Goal: Task Accomplishment & Management: Complete application form

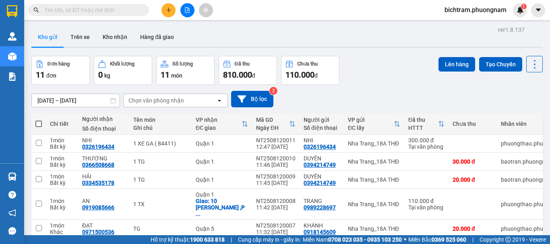
click at [168, 10] on icon "plus" at bounding box center [169, 10] width 6 height 6
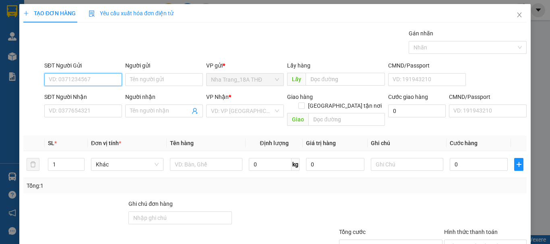
click at [76, 81] on input "SĐT Người Gửi" at bounding box center [83, 79] width 78 height 13
type input "0976156748"
click at [83, 102] on div "0976156748 - LƯỢNG" at bounding box center [82, 95] width 77 height 13
type input "LƯỢNG"
type input "0909530118"
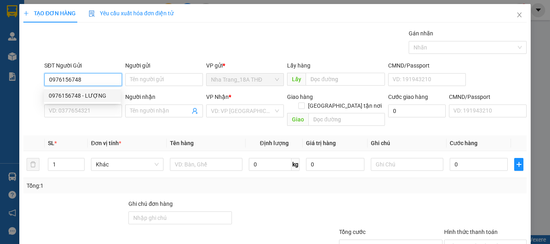
type input "MINH"
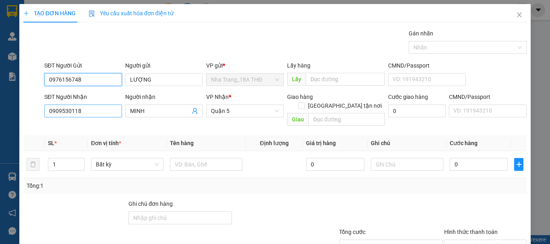
type input "0976156748"
click at [73, 108] on input "0909530118" at bounding box center [83, 111] width 78 height 13
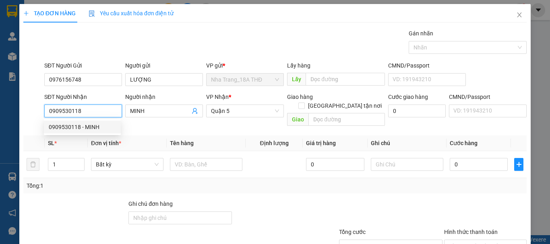
click at [88, 110] on input "0909530118" at bounding box center [83, 111] width 78 height 13
click at [88, 110] on input "0779799733" at bounding box center [83, 111] width 78 height 13
type input "0779799733"
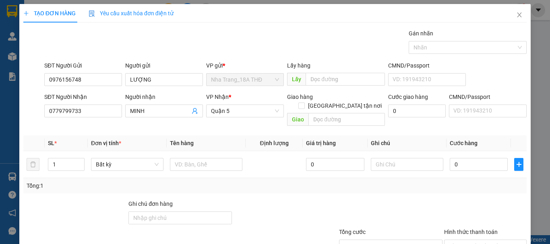
click at [141, 103] on div "Người nhận" at bounding box center [164, 99] width 78 height 12
click at [148, 108] on input "MINH" at bounding box center [160, 111] width 60 height 9
type input "M"
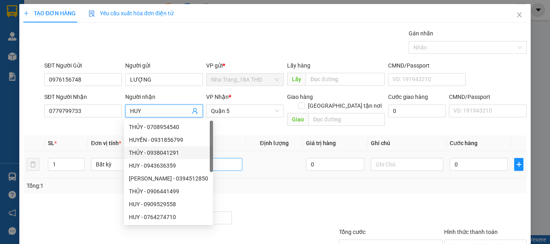
type input "HUY"
click at [239, 158] on input "text" at bounding box center [206, 164] width 72 height 13
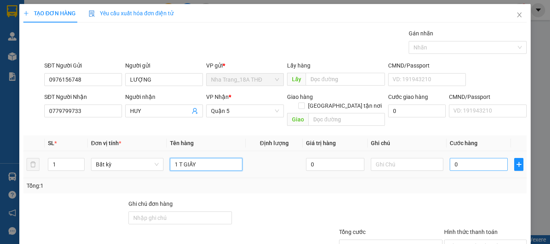
type input "1 T GIẤY"
drag, startPoint x: 445, startPoint y: 157, endPoint x: 449, endPoint y: 153, distance: 5.7
click at [450, 158] on input "0" at bounding box center [479, 164] width 58 height 13
click at [451, 158] on input "0" at bounding box center [479, 164] width 58 height 13
click at [450, 158] on input "0" at bounding box center [479, 164] width 58 height 13
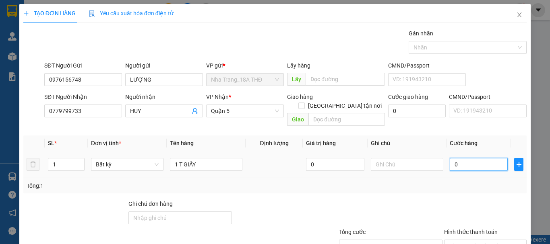
type input "50"
click at [442, 182] on div "Tổng: 1" at bounding box center [275, 186] width 497 height 9
type input "50.000"
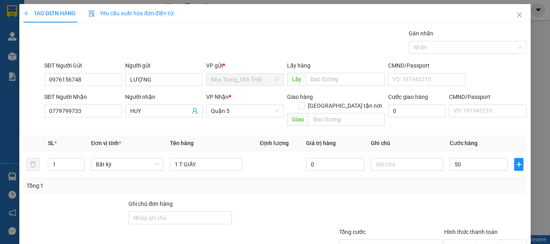
type input "50.000"
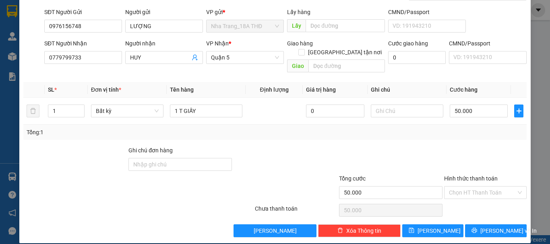
click at [474, 174] on div "Hình thức thanh toán" at bounding box center [485, 180] width 83 height 12
click at [470, 187] on input "Hình thức thanh toán" at bounding box center [482, 193] width 67 height 12
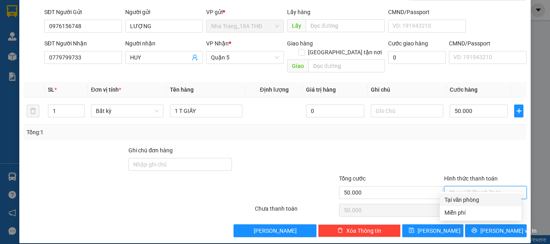
click at [463, 199] on div "Tại văn phòng" at bounding box center [480, 200] width 72 height 9
type input "0"
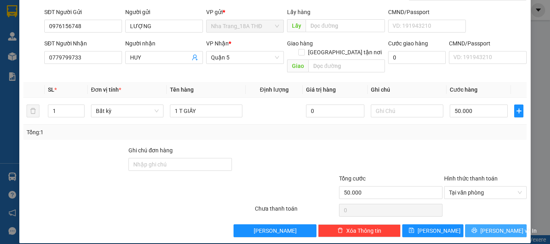
click at [465, 225] on button "[PERSON_NAME] và In" at bounding box center [496, 231] width 62 height 13
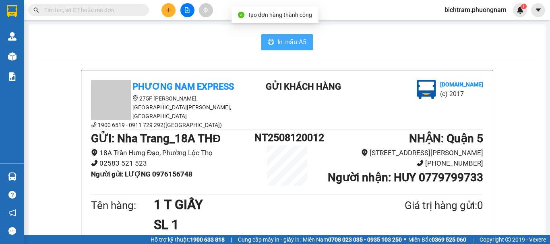
click at [271, 43] on icon "printer" at bounding box center [271, 42] width 6 height 6
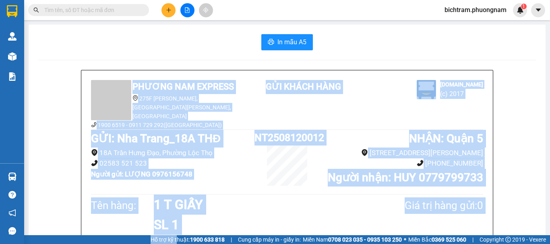
click at [172, 244] on html "Kết quả tìm kiếm ( 5018 ) Bộ lọc Mã ĐH Trạng thái Món hàng Tổng cước Chưa cước …" at bounding box center [275, 122] width 550 height 244
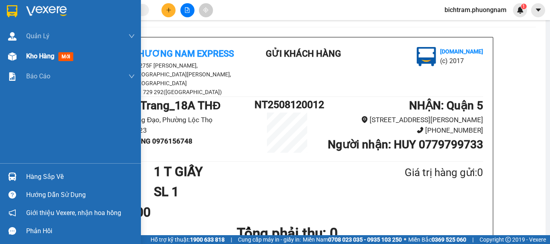
click at [2, 60] on div "Kho hàng mới" at bounding box center [70, 56] width 141 height 20
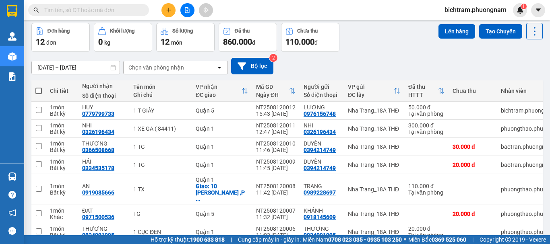
drag, startPoint x: 118, startPoint y: 10, endPoint x: 421, endPoint y: 26, distance: 304.3
click at [129, 14] on input "text" at bounding box center [91, 10] width 95 height 9
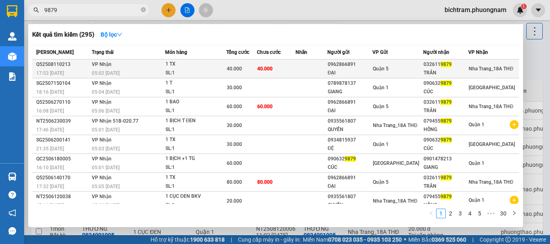
type input "9879"
click at [202, 64] on div "1 TX" at bounding box center [195, 64] width 60 height 9
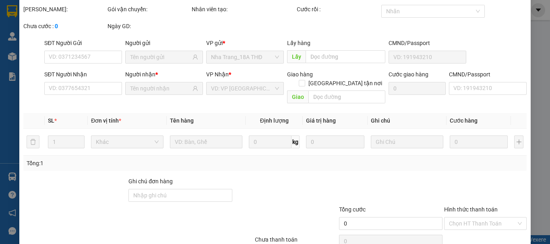
type input "0962866891"
type input "ĐẠI"
type input "0326119879"
type input "TRÂN"
type input "40.000"
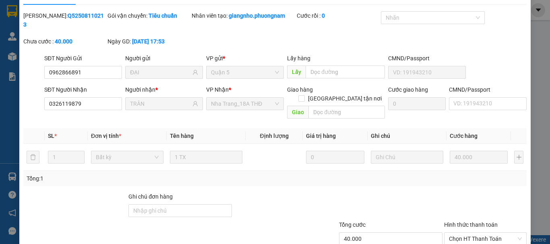
scroll to position [55, 0]
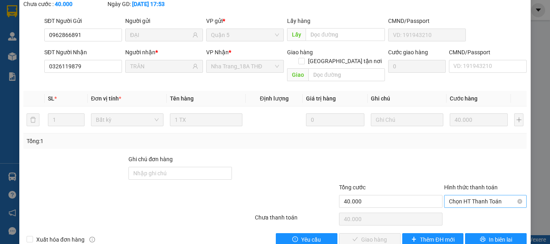
click at [495, 196] on span "Chọn HT Thanh Toán" at bounding box center [485, 202] width 73 height 12
click at [488, 197] on div "Tại văn phòng" at bounding box center [480, 200] width 72 height 9
type input "0"
click at [382, 235] on span "Giao hàng" at bounding box center [374, 239] width 26 height 9
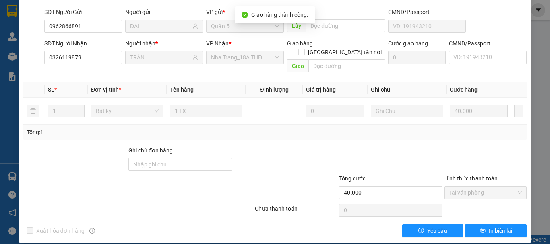
scroll to position [0, 0]
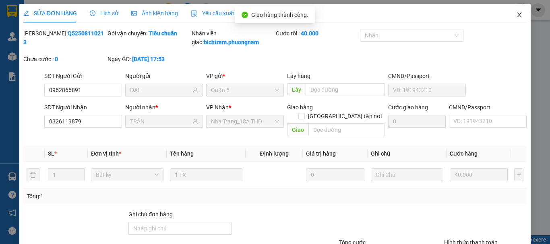
click at [514, 10] on span "Close" at bounding box center [519, 15] width 23 height 23
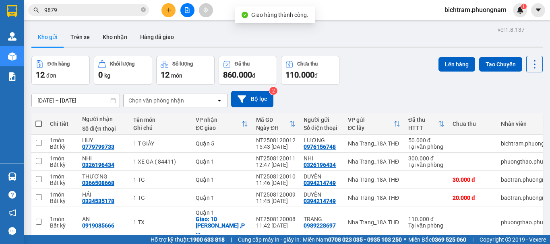
click at [371, 39] on div "Kho gửi Trên xe Kho nhận Hàng đã giao" at bounding box center [286, 37] width 511 height 21
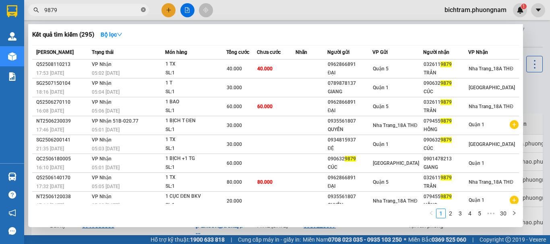
click at [144, 11] on icon "close-circle" at bounding box center [143, 9] width 5 height 5
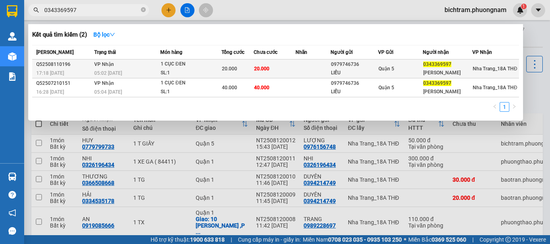
type input "0343369597"
click at [401, 71] on div "Quận 5" at bounding box center [400, 68] width 44 height 9
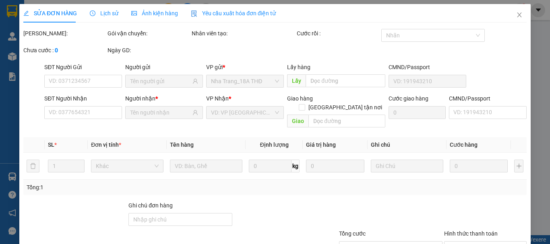
type input "0979746736"
type input "LIỄU"
type input "0343369597"
type input "[PERSON_NAME]"
type input "20.000"
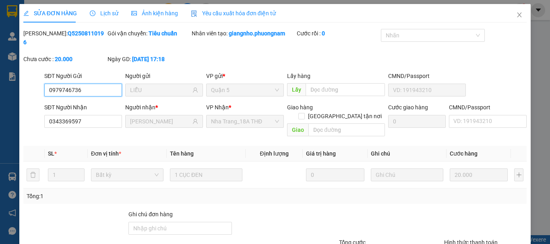
scroll to position [46, 0]
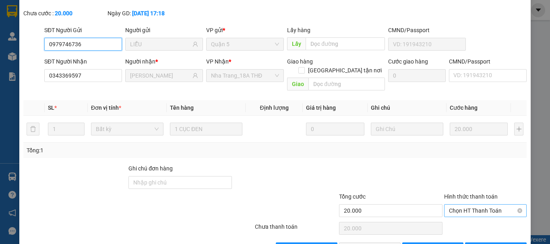
click at [464, 205] on span "Chọn HT Thanh Toán" at bounding box center [485, 211] width 73 height 12
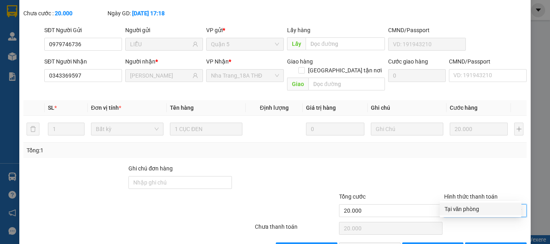
click at [465, 206] on div "Tại văn phòng" at bounding box center [480, 209] width 72 height 9
type input "0"
drag, startPoint x: 384, startPoint y: 230, endPoint x: 549, endPoint y: 169, distance: 176.1
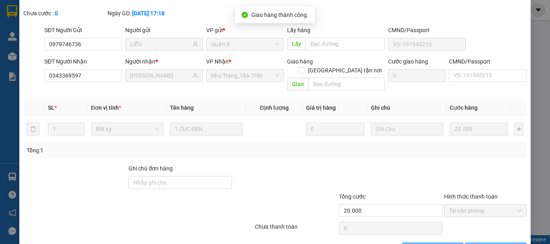
scroll to position [0, 0]
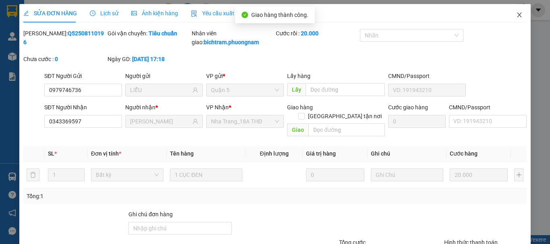
click at [516, 15] on icon "close" at bounding box center [519, 15] width 6 height 6
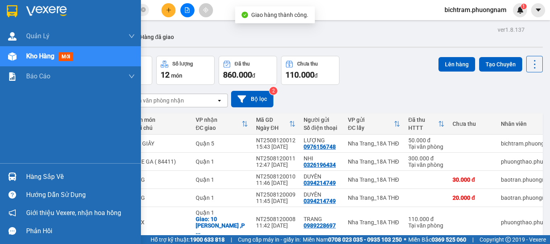
drag, startPoint x: 14, startPoint y: 58, endPoint x: 85, endPoint y: 80, distance: 74.1
click at [14, 57] on img at bounding box center [12, 56] width 8 height 8
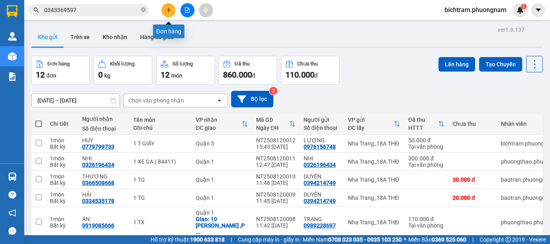
click at [171, 11] on button at bounding box center [168, 10] width 14 height 14
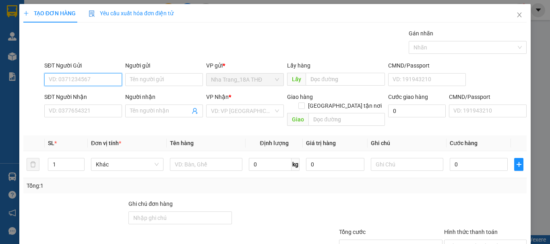
drag, startPoint x: 69, startPoint y: 80, endPoint x: 549, endPoint y: 145, distance: 484.9
click at [102, 82] on input "SĐT Người Gửi" at bounding box center [83, 79] width 78 height 13
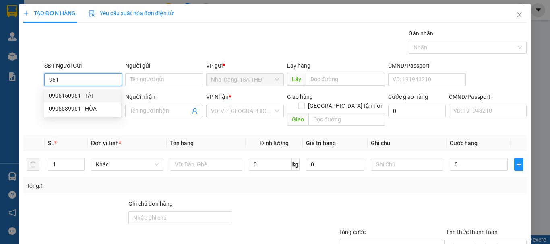
click at [50, 78] on input "961" at bounding box center [83, 79] width 78 height 13
click at [46, 78] on input "961" at bounding box center [83, 79] width 78 height 13
click at [86, 81] on input "0961" at bounding box center [83, 79] width 78 height 13
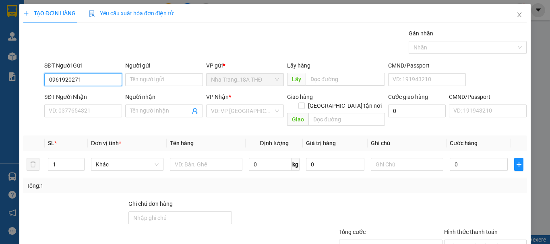
click at [86, 81] on input "0961920271" at bounding box center [83, 79] width 78 height 13
click at [89, 78] on input "0961920271" at bounding box center [83, 79] width 78 height 13
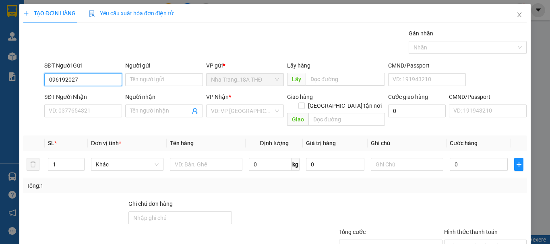
type input "0961920272"
click at [88, 92] on div "0961920272 - PHONG" at bounding box center [82, 95] width 67 height 9
type input "PHONG"
type input "0933759987"
type input "PHƯỢNG"
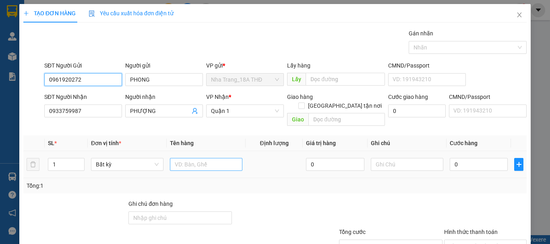
type input "0961920272"
click at [208, 159] on input "text" at bounding box center [206, 164] width 72 height 13
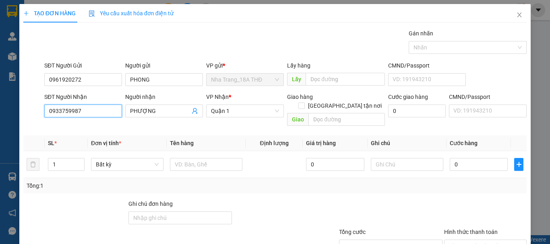
click at [109, 109] on input "0933759987" at bounding box center [83, 111] width 78 height 13
type input "0793899650"
click at [58, 131] on div "0793899650 - BÍCH THỦY" at bounding box center [82, 127] width 67 height 9
type input "BÍCH THỦY"
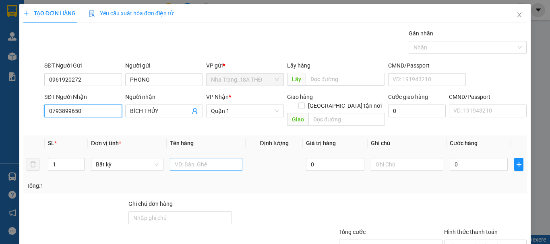
type input "0793899650"
click at [205, 159] on input "text" at bounding box center [206, 164] width 72 height 13
type input "1 KIỆN MẮM"
drag, startPoint x: 443, startPoint y: 159, endPoint x: 446, endPoint y: 153, distance: 6.8
click at [446, 159] on td "0" at bounding box center [478, 164] width 64 height 27
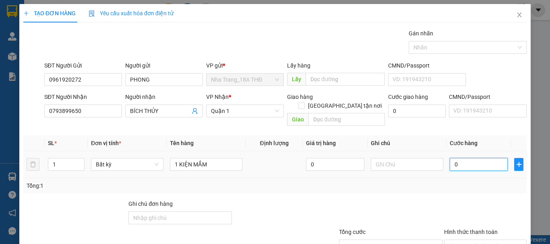
click at [450, 158] on input "0" at bounding box center [479, 164] width 58 height 13
click at [450, 162] on div "0" at bounding box center [479, 165] width 58 height 16
click at [450, 158] on input "0" at bounding box center [479, 164] width 58 height 13
type input "30"
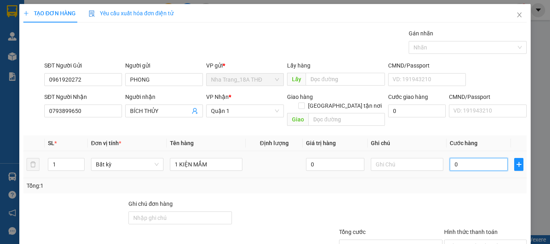
type input "30"
type input "30.000"
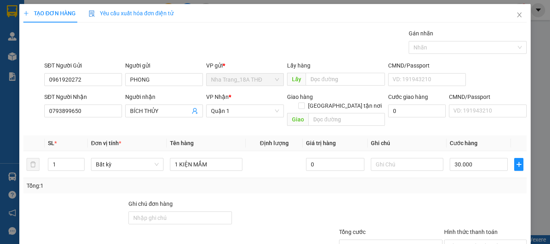
click at [443, 201] on div at bounding box center [485, 214] width 84 height 28
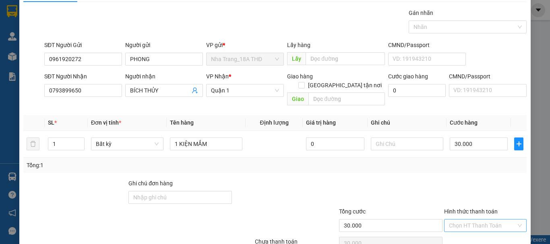
scroll to position [54, 0]
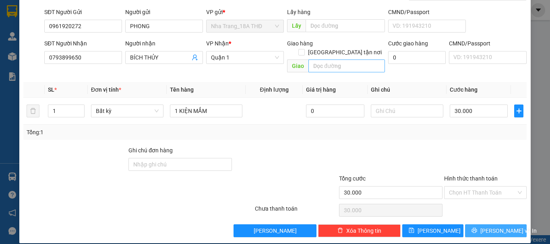
drag, startPoint x: 472, startPoint y: 220, endPoint x: 306, endPoint y: 57, distance: 232.2
click at [472, 225] on button "[PERSON_NAME] và In" at bounding box center [496, 231] width 62 height 13
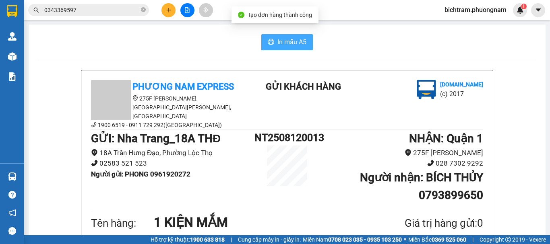
click at [300, 39] on span "In mẫu A5" at bounding box center [291, 42] width 29 height 10
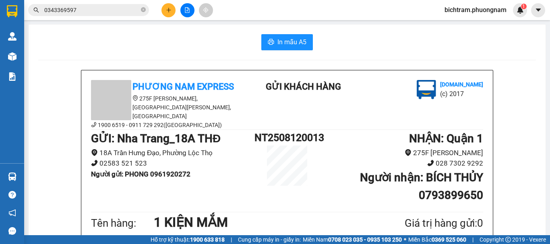
click at [165, 7] on button at bounding box center [168, 10] width 14 height 14
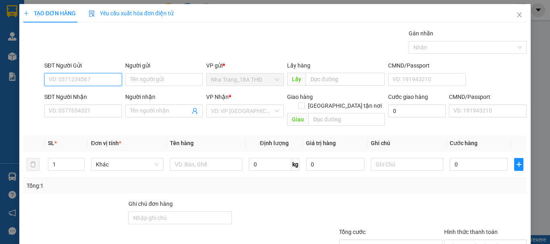
drag, startPoint x: 104, startPoint y: 80, endPoint x: 549, endPoint y: 83, distance: 445.1
click at [135, 80] on div "SĐT Người Gửi VD: 0371234567 Người gửi Tên người gửi VP gửi * [GEOGRAPHIC_DATA]…" at bounding box center [285, 75] width 485 height 28
type input "0908332718"
click at [93, 95] on div "0908332718 - THỦY" at bounding box center [82, 95] width 67 height 9
type input "THỦY"
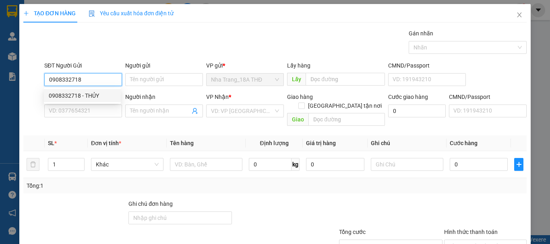
type input "0908888252"
type input "THÚY"
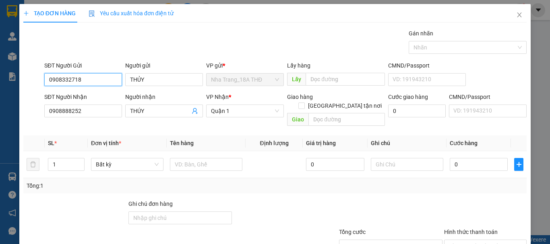
type input "0908332718"
click at [111, 104] on div "SĐT Người Nhận" at bounding box center [83, 99] width 78 height 12
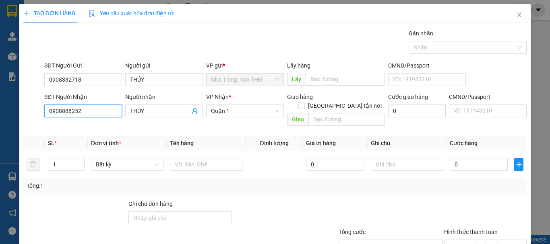
click at [105, 111] on input "0908888252" at bounding box center [83, 111] width 78 height 13
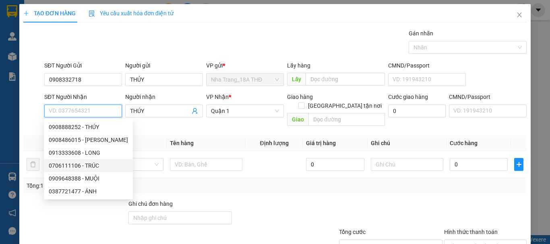
click at [87, 162] on div "0706111106 - TRÚC" at bounding box center [88, 165] width 79 height 9
type input "0706111106"
type input "TRÚC"
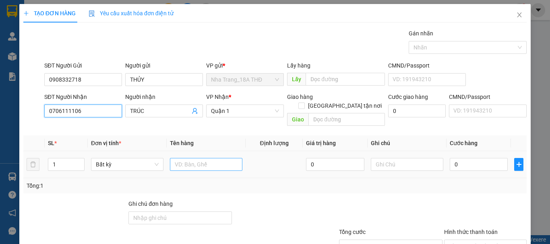
type input "0706111106"
click at [182, 158] on input "text" at bounding box center [206, 164] width 72 height 13
type input "1 XỐP"
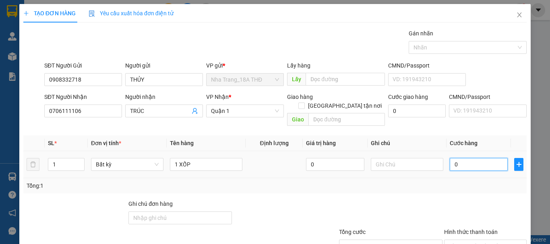
click at [455, 160] on input "0" at bounding box center [479, 164] width 58 height 13
click at [450, 158] on input "0" at bounding box center [479, 164] width 58 height 13
type input "30"
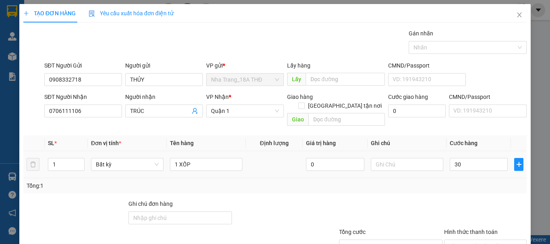
type input "30.000"
click at [444, 182] on div "Tổng: 1" at bounding box center [275, 186] width 497 height 9
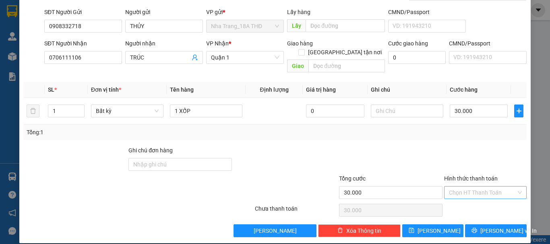
click at [484, 189] on input "Hình thức thanh toán" at bounding box center [482, 193] width 67 height 12
click at [484, 196] on div "Tại văn phòng" at bounding box center [480, 200] width 72 height 9
type input "0"
drag, startPoint x: 484, startPoint y: 217, endPoint x: 355, endPoint y: 135, distance: 152.5
click at [484, 225] on button "[PERSON_NAME] và In" at bounding box center [496, 231] width 62 height 13
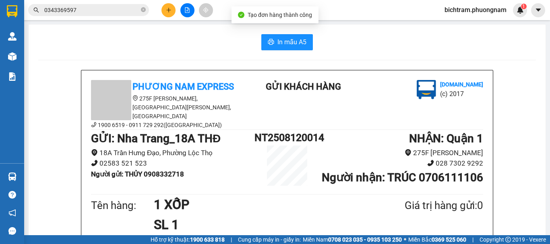
drag, startPoint x: 260, startPoint y: 53, endPoint x: 291, endPoint y: 52, distance: 31.8
click at [294, 49] on button "In mẫu A5" at bounding box center [287, 42] width 52 height 16
click at [158, 13] on div at bounding box center [187, 10] width 60 height 14
drag, startPoint x: 162, startPoint y: 13, endPoint x: 168, endPoint y: 12, distance: 6.1
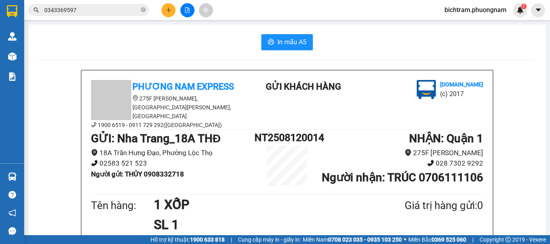
click at [168, 12] on div at bounding box center [187, 10] width 60 height 14
click at [169, 12] on icon "plus" at bounding box center [169, 10] width 6 height 6
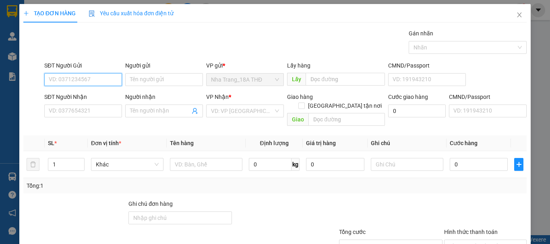
click at [118, 85] on input "SĐT Người Gửi" at bounding box center [83, 79] width 78 height 13
type input "0393475679"
click at [69, 97] on div "0393475679 - QUÂN" at bounding box center [82, 95] width 67 height 9
type input "QUÂN"
type input "0909815878"
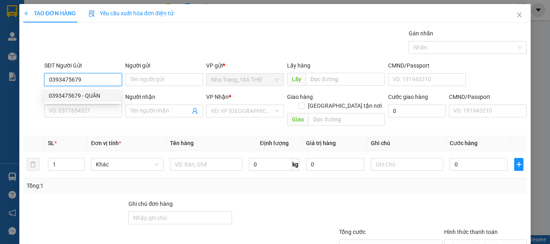
type input "THẢO"
checkbox input "true"
type input "TẦNG 5 BOWLING TTTM VẠN HẠNH SỐ 11 SƯ VẠN HẠNH PHƯỜNG 12 ,[GEOGRAPHIC_DATA] (GT…"
type input "40.000"
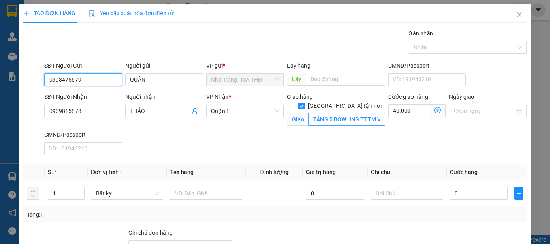
type input "0393475679"
click at [321, 113] on input "TẦNG 5 BOWLING TTTM VẠN HẠNH SỐ 11 SƯ VẠN HẠNH PHƯỜNG 12 ,[GEOGRAPHIC_DATA] (GT…" at bounding box center [346, 119] width 76 height 13
click at [330, 113] on input "TẦNG 5 BOWLING TTTM VẠN HẠNH SỐ 11 SƯ VẠN HẠNH PHƯỜNG 12 ,[GEOGRAPHIC_DATA] (GT…" at bounding box center [346, 119] width 76 height 13
click at [436, 112] on span at bounding box center [438, 110] width 16 height 13
click at [435, 112] on icon "dollar-circle" at bounding box center [437, 110] width 6 height 6
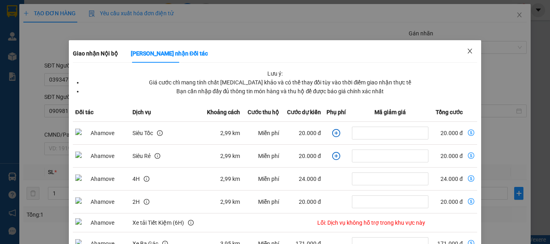
click at [466, 50] on icon "close" at bounding box center [469, 51] width 6 height 6
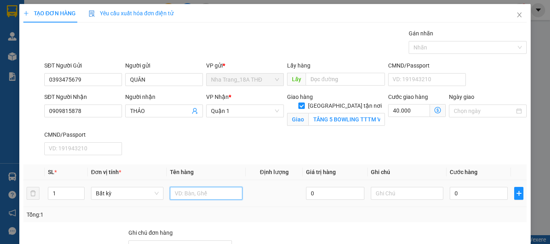
click at [212, 191] on input "text" at bounding box center [206, 193] width 72 height 13
type input "1 KIỆN THÙNG"
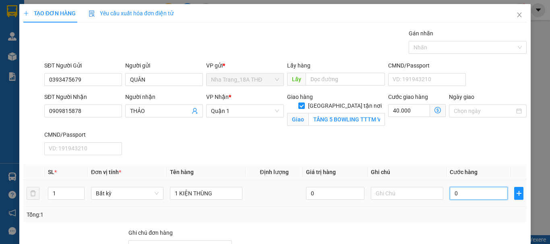
click at [454, 194] on input "0" at bounding box center [479, 193] width 58 height 13
click at [450, 195] on input "0" at bounding box center [479, 193] width 58 height 13
type input "50"
type input "40.050"
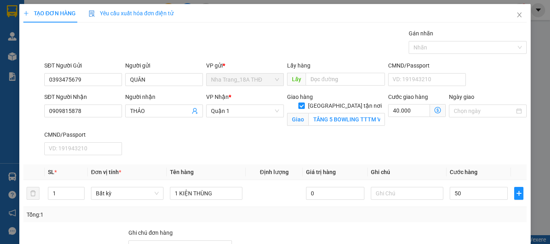
type input "50.000"
type input "90.000"
click at [452, 217] on div "Tổng: 1" at bounding box center [275, 214] width 497 height 9
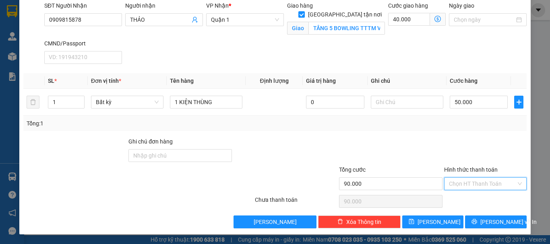
drag, startPoint x: 485, startPoint y: 182, endPoint x: 480, endPoint y: 198, distance: 16.4
click at [485, 184] on input "Hình thức thanh toán" at bounding box center [482, 184] width 67 height 12
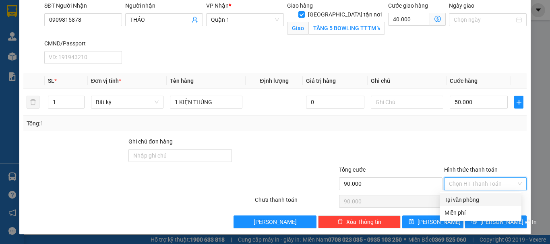
drag, startPoint x: 479, startPoint y: 200, endPoint x: 483, endPoint y: 217, distance: 17.8
click at [479, 201] on div "Tại văn phòng" at bounding box center [480, 200] width 72 height 9
type input "0"
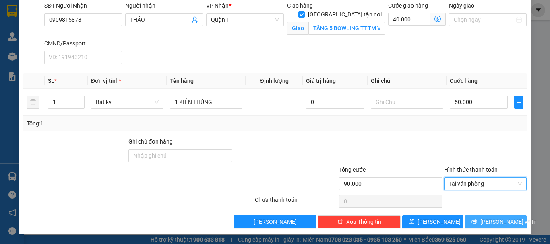
click at [483, 219] on span "[PERSON_NAME] và In" at bounding box center [508, 222] width 56 height 9
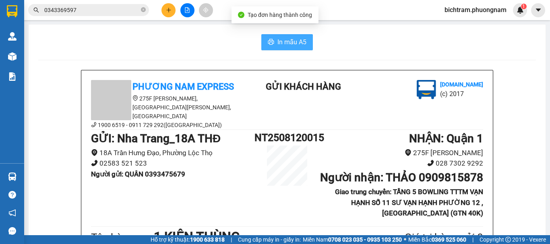
click at [294, 45] on span "In mẫu A5" at bounding box center [291, 42] width 29 height 10
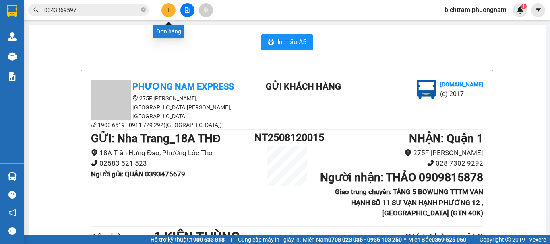
click at [170, 16] on button at bounding box center [168, 10] width 14 height 14
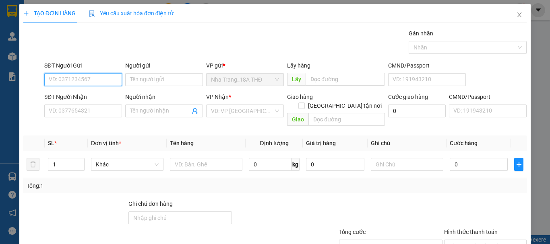
drag, startPoint x: 84, startPoint y: 78, endPoint x: 91, endPoint y: 79, distance: 6.6
click at [91, 79] on input "SĐT Người Gửi" at bounding box center [83, 79] width 78 height 13
type input "0983445916"
click at [85, 97] on div "0983445916 - YẾN" at bounding box center [82, 95] width 67 height 9
type input "YẾN"
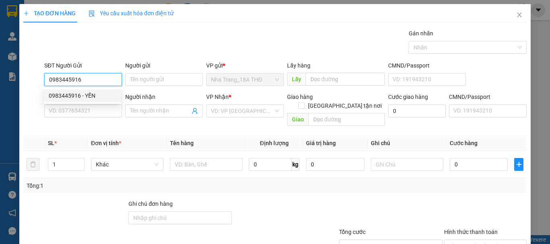
type input "0909883317"
type input "BÁCH"
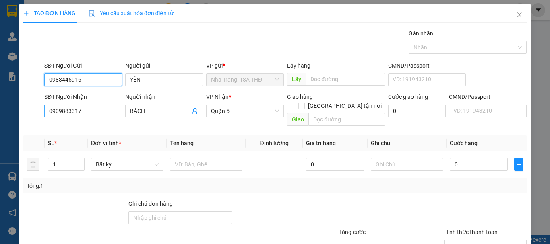
type input "0983445916"
click at [99, 109] on input "0909883317" at bounding box center [83, 111] width 78 height 13
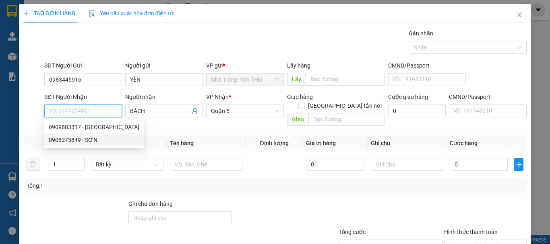
click at [89, 140] on div "0908273849 - SƠN" at bounding box center [94, 140] width 91 height 9
type input "0908273849"
type input "SƠN"
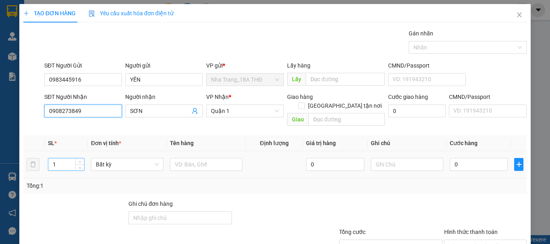
type input "0908273849"
click at [66, 159] on input "1" at bounding box center [66, 165] width 36 height 12
type input "2"
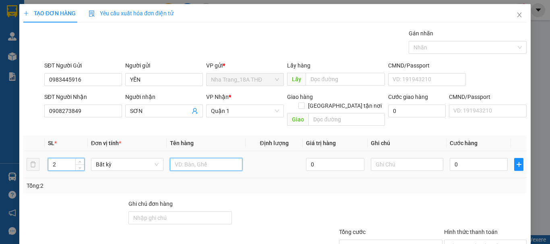
click at [184, 159] on input "text" at bounding box center [206, 164] width 72 height 13
type input "2 XỐP"
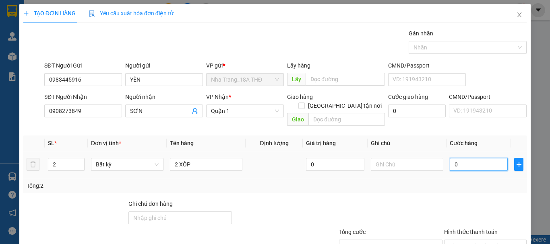
click at [458, 159] on input "0" at bounding box center [479, 164] width 58 height 13
click at [450, 158] on input "0" at bounding box center [479, 164] width 58 height 13
type input "80"
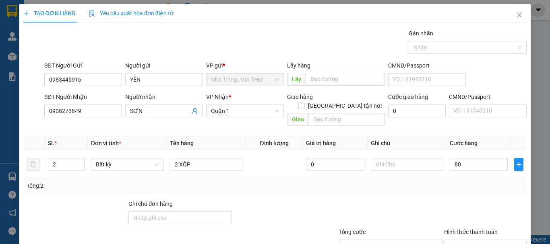
drag, startPoint x: 462, startPoint y: 216, endPoint x: 549, endPoint y: 134, distance: 120.2
click at [464, 216] on div at bounding box center [485, 214] width 84 height 28
type input "80.000"
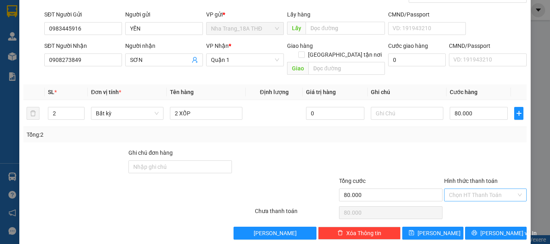
click at [482, 189] on input "Hình thức thanh toán" at bounding box center [482, 195] width 67 height 12
click at [478, 202] on div "Tại văn phòng" at bounding box center [480, 202] width 72 height 9
type input "0"
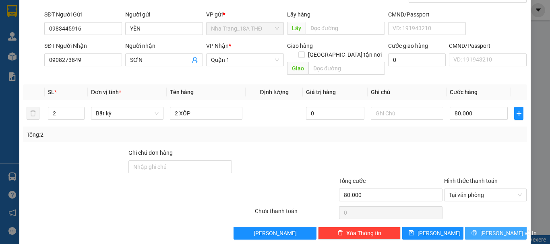
click at [486, 229] on span "[PERSON_NAME] và In" at bounding box center [508, 233] width 56 height 9
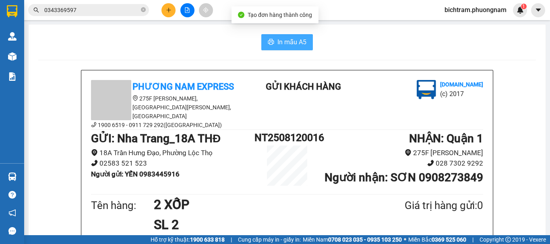
click at [292, 43] on span "In mẫu A5" at bounding box center [291, 42] width 29 height 10
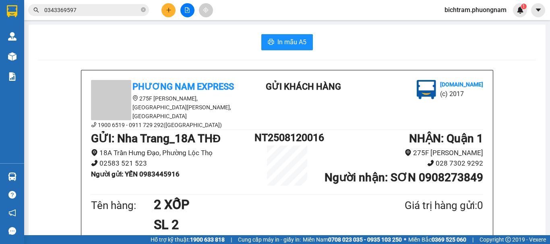
click at [167, 9] on icon "plus" at bounding box center [169, 10] width 6 height 6
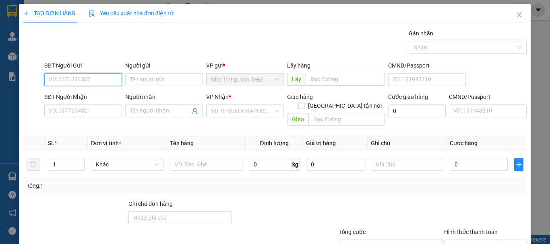
click at [103, 84] on input "SĐT Người Gửi" at bounding box center [83, 79] width 78 height 13
type input "9"
type input "0938729135"
click at [92, 93] on div "0938729135 - DƯƠNG" at bounding box center [82, 95] width 67 height 9
type input "DƯƠNG"
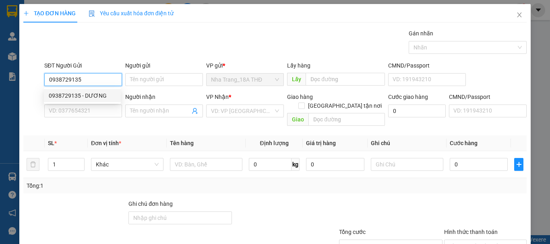
type input "0901805633"
type input "CHÚ HẢI"
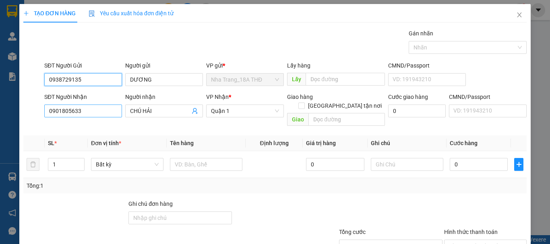
type input "0938729135"
click at [68, 109] on input "0901805633" at bounding box center [83, 111] width 78 height 13
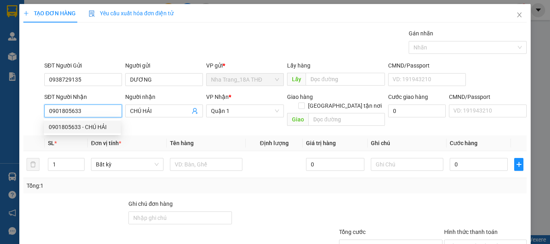
click at [89, 107] on input "0901805633" at bounding box center [83, 111] width 78 height 13
type input "0901881456"
drag, startPoint x: 70, startPoint y: 127, endPoint x: 136, endPoint y: 115, distance: 67.0
click at [70, 127] on div "0901881456 - SAPA" at bounding box center [82, 127] width 67 height 9
type input "SAPA"
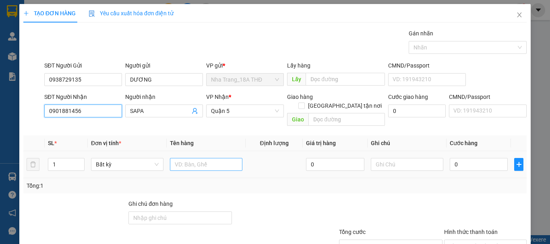
type input "0901881456"
click at [206, 158] on input "text" at bounding box center [206, 164] width 72 height 13
type input "2"
click at [75, 159] on span "Increase Value" at bounding box center [79, 162] width 9 height 7
click at [196, 158] on input "text" at bounding box center [206, 164] width 72 height 13
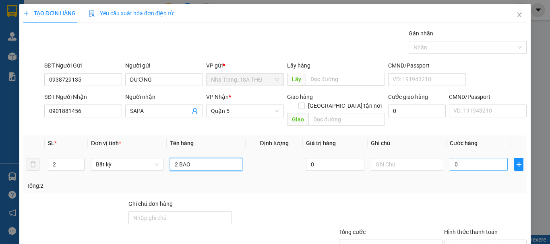
type input "2 BAO"
click at [462, 158] on input "0" at bounding box center [479, 164] width 58 height 13
click at [450, 158] on input "0" at bounding box center [479, 164] width 58 height 13
type input "10"
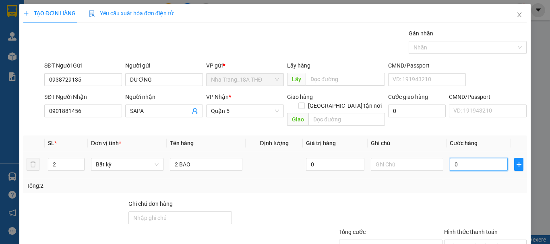
type input "10"
type input "100"
type input "100.000"
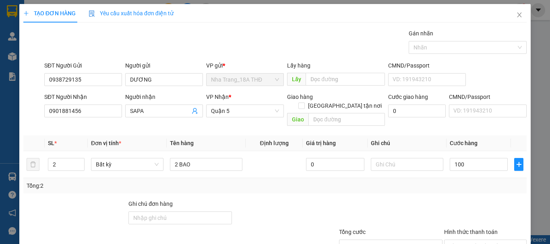
type input "100.000"
drag, startPoint x: 476, startPoint y: 194, endPoint x: 487, endPoint y: 188, distance: 12.3
click at [481, 200] on div at bounding box center [485, 214] width 84 height 28
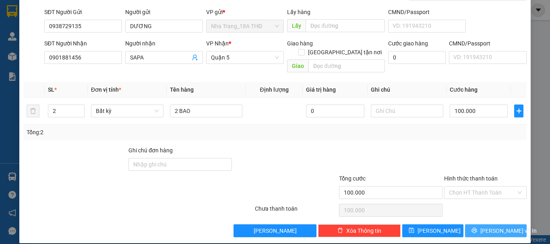
click at [491, 227] on span "[PERSON_NAME] và In" at bounding box center [508, 231] width 56 height 9
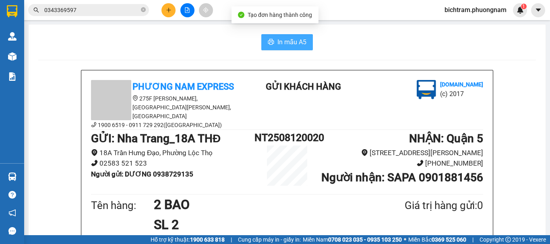
click at [277, 39] on span "In mẫu A5" at bounding box center [291, 42] width 29 height 10
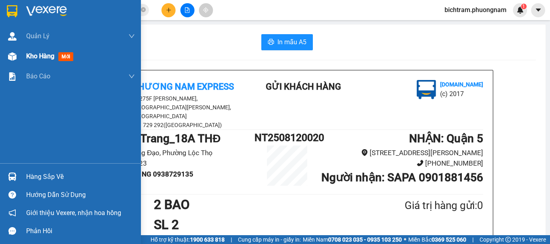
click at [23, 60] on div "Kho hàng mới" at bounding box center [70, 56] width 141 height 20
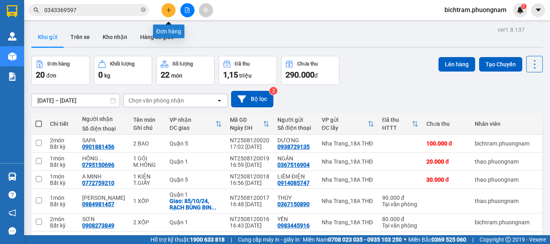
click at [167, 11] on icon "plus" at bounding box center [169, 10] width 6 height 6
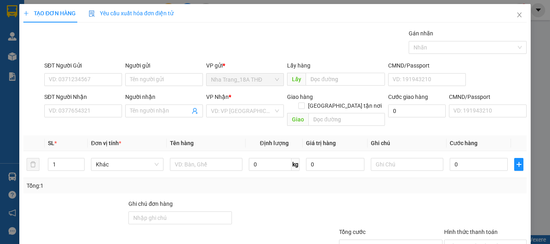
drag, startPoint x: 101, startPoint y: 73, endPoint x: 321, endPoint y: 92, distance: 220.6
click at [109, 73] on div "SĐT Người Gửi" at bounding box center [83, 67] width 78 height 12
drag, startPoint x: 63, startPoint y: 78, endPoint x: 532, endPoint y: 4, distance: 474.7
click at [65, 77] on input "SĐT Người Gửi" at bounding box center [83, 79] width 78 height 13
type input "02583510480"
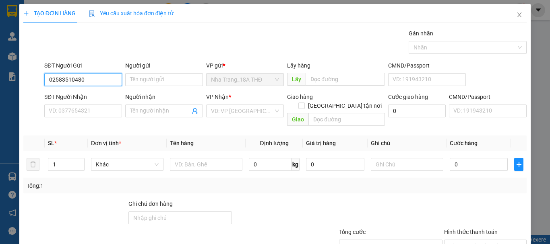
click at [98, 80] on input "02583510480" at bounding box center [83, 79] width 78 height 13
click at [103, 82] on input "02583510480" at bounding box center [83, 79] width 78 height 13
click at [103, 95] on div "02583510480 - DŨNG TUYÊN" at bounding box center [85, 95] width 73 height 9
type input "DŨNG TUYÊN"
type input "0905500580"
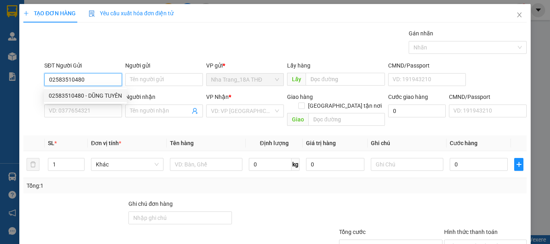
type input "CƯỜNG"
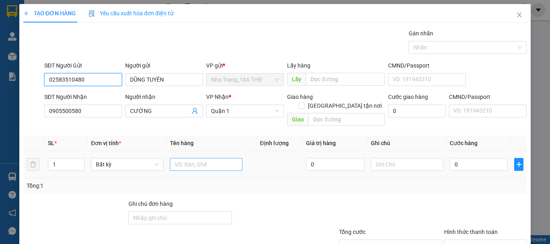
type input "02583510480"
click at [180, 158] on input "text" at bounding box center [206, 164] width 72 height 13
type input "1 T GIẤY"
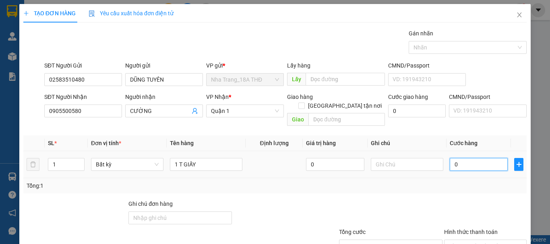
click at [467, 159] on input "0" at bounding box center [479, 164] width 58 height 13
click at [450, 158] on input "0" at bounding box center [479, 164] width 58 height 13
type input "60"
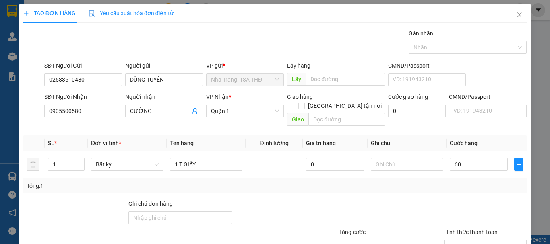
type input "60.000"
drag, startPoint x: 450, startPoint y: 184, endPoint x: 543, endPoint y: 141, distance: 102.5
click at [452, 184] on div "Tổng: 1" at bounding box center [274, 185] width 503 height 15
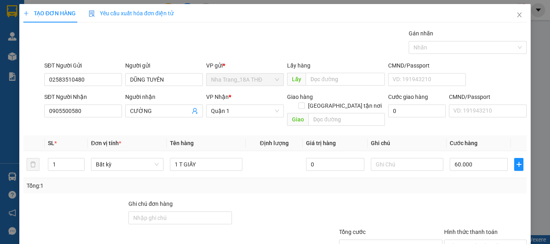
scroll to position [54, 0]
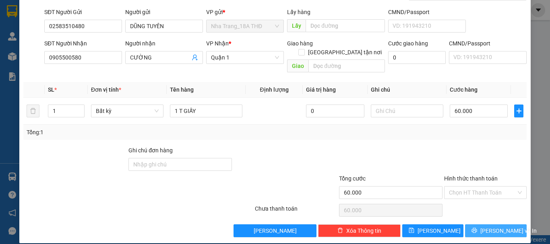
drag, startPoint x: 499, startPoint y: 221, endPoint x: 384, endPoint y: 167, distance: 127.1
click at [499, 227] on span "[PERSON_NAME] và In" at bounding box center [508, 231] width 56 height 9
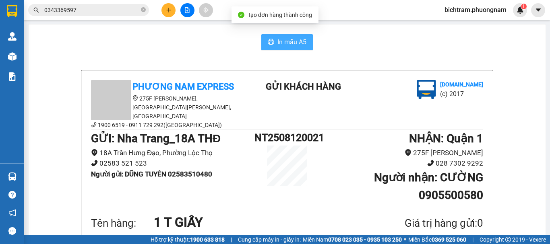
click at [295, 40] on span "In mẫu A5" at bounding box center [291, 42] width 29 height 10
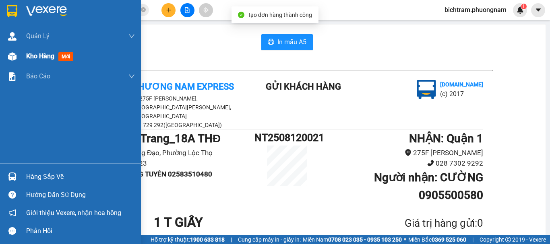
click at [19, 59] on div at bounding box center [12, 57] width 14 height 14
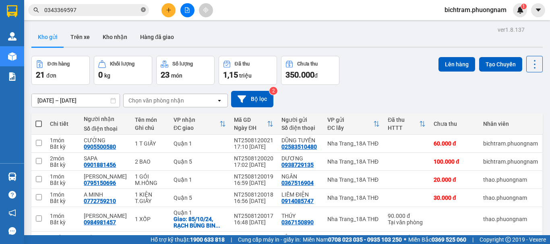
click at [144, 12] on icon "close-circle" at bounding box center [143, 9] width 5 height 5
click at [166, 10] on icon "plus" at bounding box center [169, 10] width 6 height 6
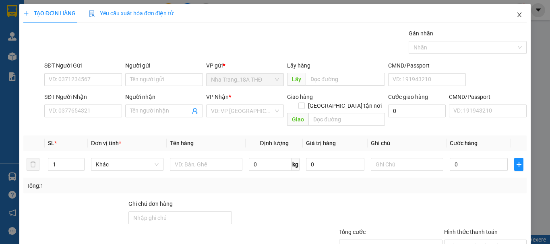
click at [517, 17] on icon "close" at bounding box center [519, 14] width 4 height 5
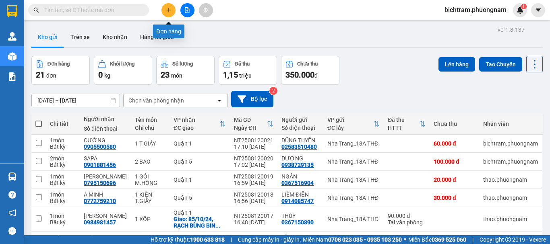
click at [170, 8] on icon "plus" at bounding box center [169, 10] width 6 height 6
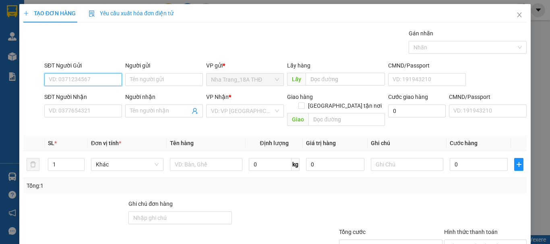
drag, startPoint x: 62, startPoint y: 77, endPoint x: 549, endPoint y: 90, distance: 487.1
click at [66, 77] on input "SĐT Người Gửi" at bounding box center [83, 79] width 78 height 13
type input "0936160555"
click at [76, 93] on div "0936160555 - ĐĂNG" at bounding box center [82, 95] width 67 height 9
type input "ĐĂNG"
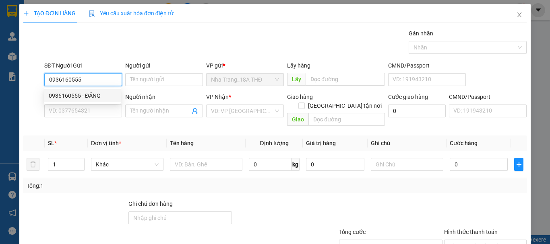
type input "0937885538"
type input "TÀI"
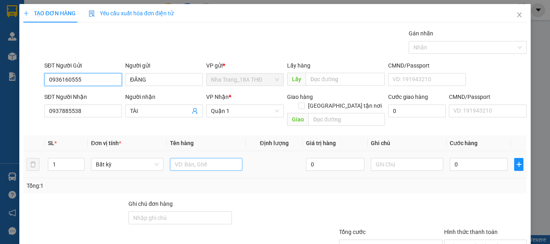
type input "0936160555"
click at [204, 158] on input "text" at bounding box center [206, 164] width 72 height 13
type input "1 XỐP"
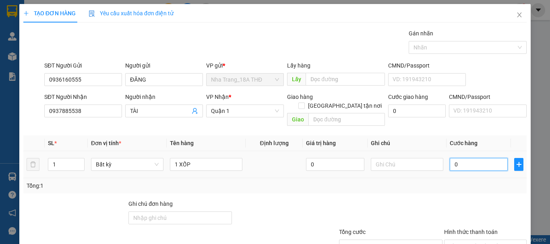
click at [452, 158] on input "0" at bounding box center [479, 164] width 58 height 13
click at [450, 158] on input "0" at bounding box center [479, 164] width 58 height 13
type input "30"
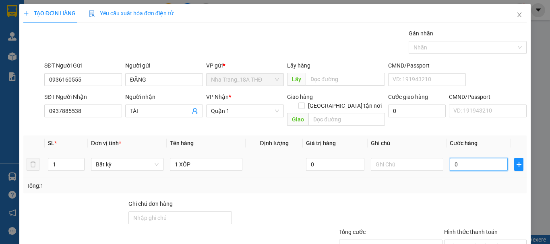
type input "30"
type input "30.000"
click at [436, 205] on div at bounding box center [390, 214] width 105 height 28
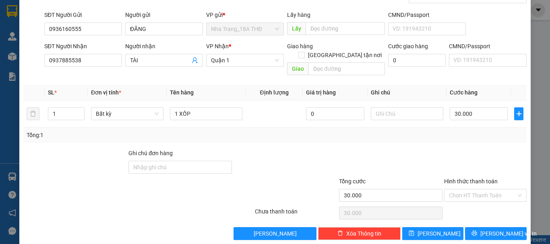
scroll to position [54, 0]
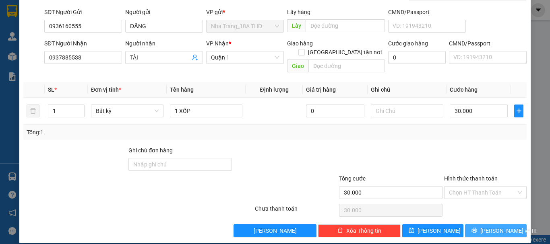
drag, startPoint x: 514, startPoint y: 225, endPoint x: 466, endPoint y: 208, distance: 50.8
click at [513, 225] on button "[PERSON_NAME] và In" at bounding box center [496, 231] width 62 height 13
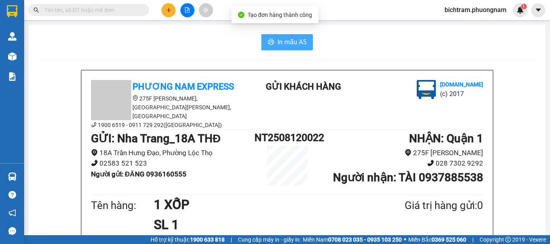
click at [297, 41] on span "In mẫu A5" at bounding box center [291, 42] width 29 height 10
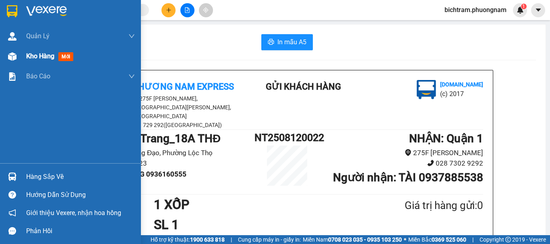
click at [31, 57] on span "Kho hàng" at bounding box center [40, 56] width 28 height 8
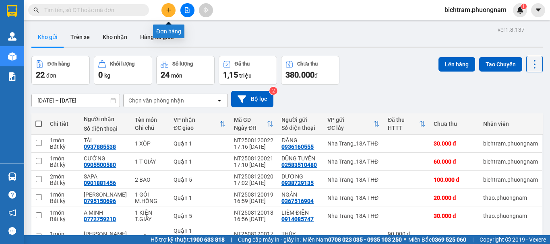
click at [169, 12] on icon "plus" at bounding box center [169, 10] width 6 height 6
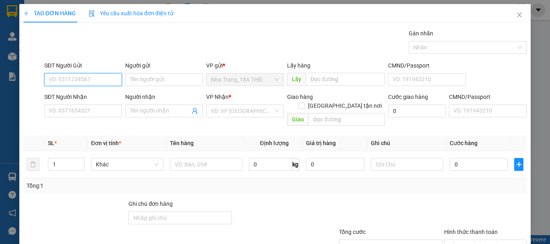
drag, startPoint x: 93, startPoint y: 79, endPoint x: 549, endPoint y: 62, distance: 456.7
click at [119, 77] on input "SĐT Người Gửi" at bounding box center [83, 79] width 78 height 13
type input "0917526384"
click at [97, 94] on div "0917526384 - [GEOGRAPHIC_DATA]" at bounding box center [94, 95] width 91 height 9
type input "[PERSON_NAME]"
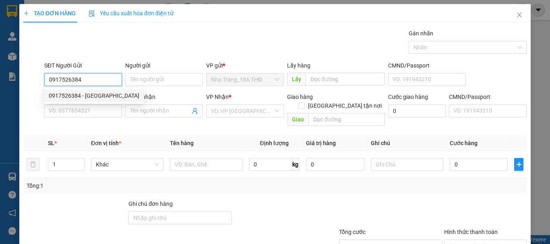
type input "0789827455"
type input "CƯỜNG"
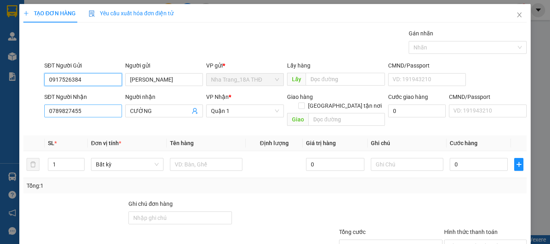
type input "0917526384"
click at [80, 109] on input "0789827455" at bounding box center [83, 111] width 78 height 13
click at [101, 113] on input "0915667869" at bounding box center [83, 111] width 78 height 13
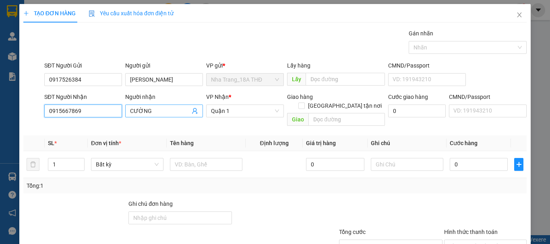
type input "0915667869"
drag, startPoint x: 163, startPoint y: 111, endPoint x: 16, endPoint y: 122, distance: 147.7
click at [16, 122] on div "TẠO ĐƠN HÀNG Yêu cầu xuất hóa đơn điện tử Transit Pickup Surcharge Ids Transit …" at bounding box center [275, 122] width 550 height 244
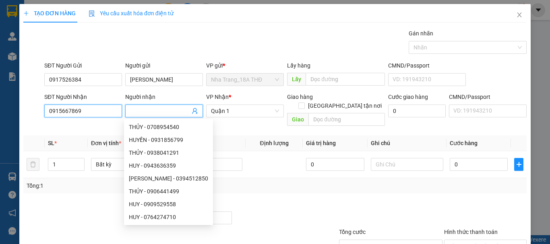
click at [58, 113] on input "0915667869" at bounding box center [83, 111] width 78 height 13
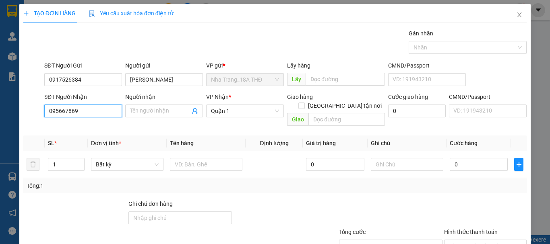
type input "0945667869"
click at [85, 113] on input "0945667869" at bounding box center [83, 111] width 78 height 13
drag, startPoint x: 82, startPoint y: 110, endPoint x: 27, endPoint y: 109, distance: 55.5
click at [27, 109] on div "SĐT Người Nhận 0945667869 0945667869 Người nhận Tên người nhận VP Nhận * [GEOGR…" at bounding box center [275, 111] width 505 height 37
type input "0906671789"
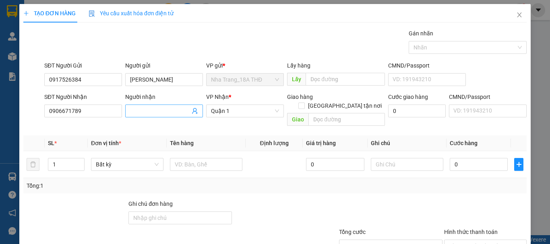
click at [148, 113] on input "Người nhận" at bounding box center [160, 111] width 60 height 9
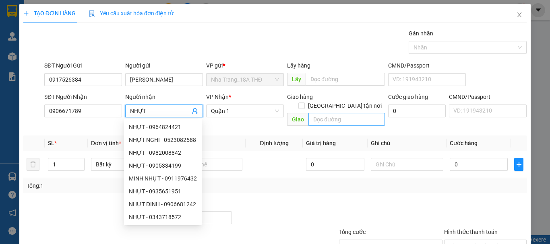
type input "NHỰT"
click at [329, 114] on input "text" at bounding box center [346, 119] width 76 height 13
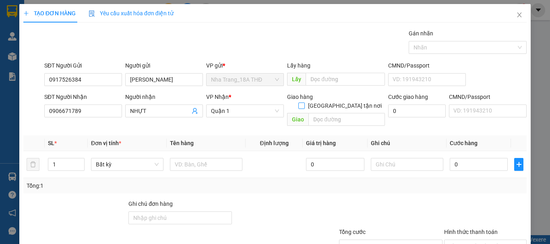
click at [305, 103] on span at bounding box center [301, 106] width 6 height 6
click at [304, 103] on input "[GEOGRAPHIC_DATA] tận nơi" at bounding box center [301, 106] width 6 height 6
checkbox input "true"
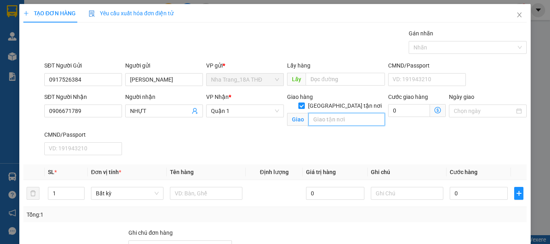
click at [336, 113] on input "text" at bounding box center [346, 119] width 76 height 13
type input "[STREET_ADDRESS]"
click at [434, 111] on icon "dollar-circle" at bounding box center [437, 110] width 6 height 6
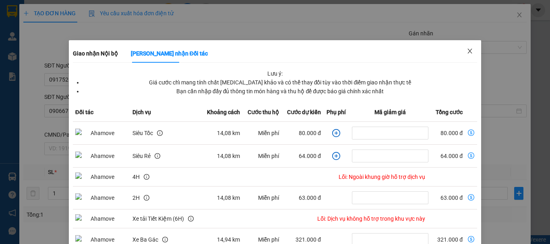
click at [467, 52] on icon "close" at bounding box center [469, 51] width 6 height 6
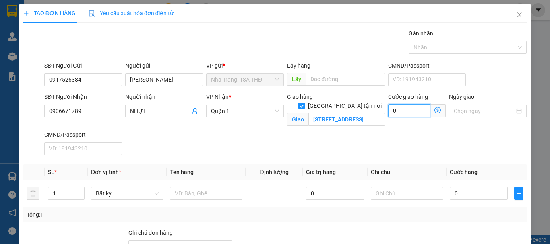
click at [406, 111] on input "0" at bounding box center [409, 110] width 42 height 13
click at [388, 110] on input "0" at bounding box center [409, 110] width 42 height 13
type input "10"
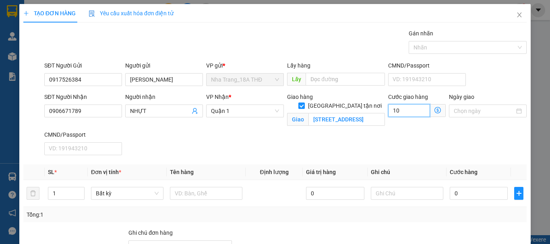
type input "100"
type input "100.000"
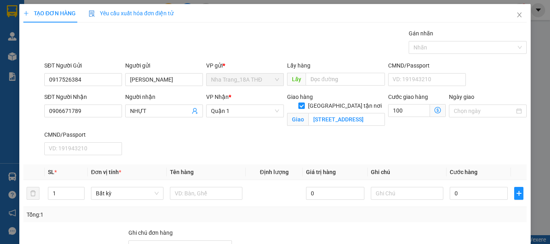
type input "100.000"
drag, startPoint x: 397, startPoint y: 140, endPoint x: 367, endPoint y: 113, distance: 40.2
click at [393, 138] on div "SĐT Người Nhận 0906671789 Người nhận NHỰT VP Nhận * Quận 1 Giao hàng [GEOGRAPHI…" at bounding box center [285, 126] width 485 height 66
click at [361, 113] on input "[STREET_ADDRESS]" at bounding box center [346, 119] width 76 height 13
click at [355, 114] on input "[STREET_ADDRESS]" at bounding box center [346, 119] width 76 height 13
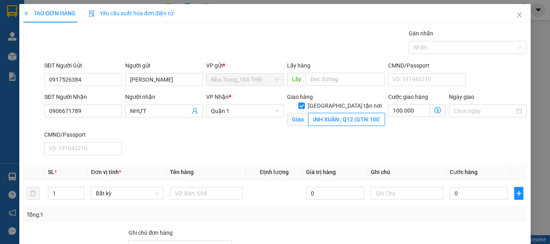
scroll to position [0, 76]
type input "91 ĐƯỜNG TX23 KP5 , P THẠNH XUÂN , Q12 (GTN:100)"
click at [435, 111] on icon "dollar-circle" at bounding box center [437, 110] width 6 height 6
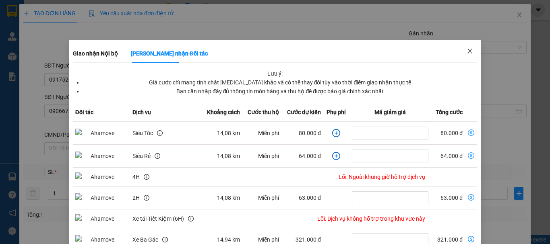
click at [468, 53] on icon "close" at bounding box center [470, 51] width 4 height 5
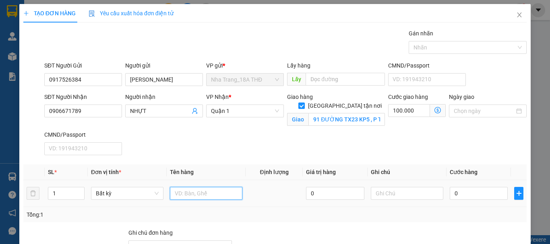
click at [197, 191] on input "text" at bounding box center [206, 193] width 72 height 13
type input "1 XỐP"
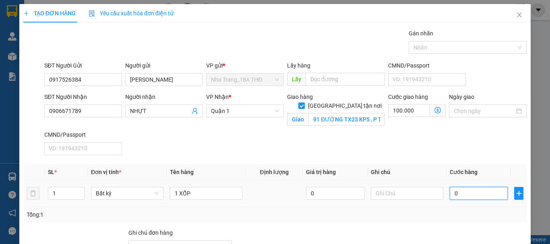
click at [456, 200] on input "0" at bounding box center [479, 193] width 58 height 13
click at [451, 194] on input "0" at bounding box center [479, 193] width 58 height 13
click at [450, 193] on input "0" at bounding box center [479, 193] width 58 height 13
type input "60"
type input "100.060"
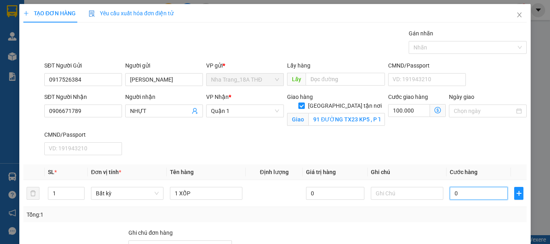
type input "100.060"
click at [510, 137] on div "SĐT Người Nhận 0906671789 Người nhận NHỰT VP Nhận * Quận 1 Giao hàng Giao tận n…" at bounding box center [285, 126] width 485 height 66
type input "60.000"
type input "160.000"
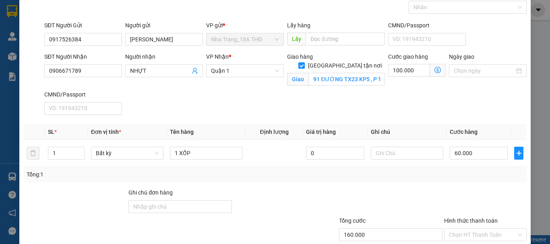
scroll to position [91, 0]
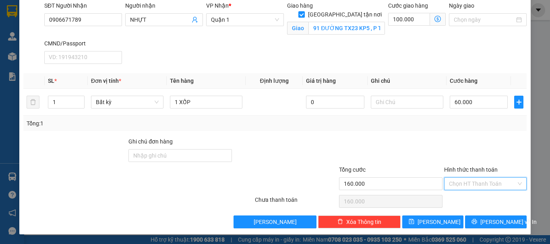
click at [460, 185] on input "Hình thức thanh toán" at bounding box center [482, 184] width 67 height 12
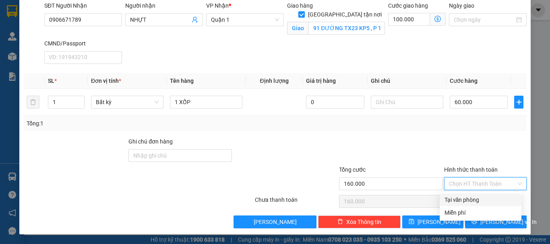
drag, startPoint x: 458, startPoint y: 200, endPoint x: 481, endPoint y: 205, distance: 22.7
click at [460, 200] on div "Tại văn phòng" at bounding box center [480, 200] width 72 height 9
type input "0"
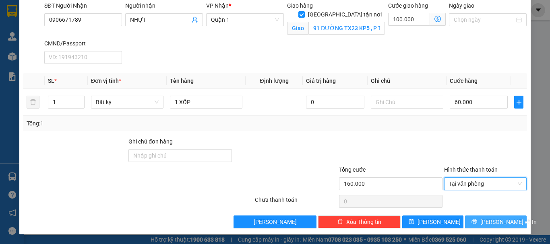
drag, startPoint x: 488, startPoint y: 221, endPoint x: 457, endPoint y: 196, distance: 39.9
click at [488, 221] on span "[PERSON_NAME] và In" at bounding box center [508, 222] width 56 height 9
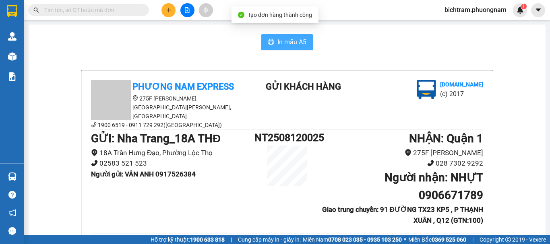
click at [302, 47] on span "In mẫu A5" at bounding box center [291, 42] width 29 height 10
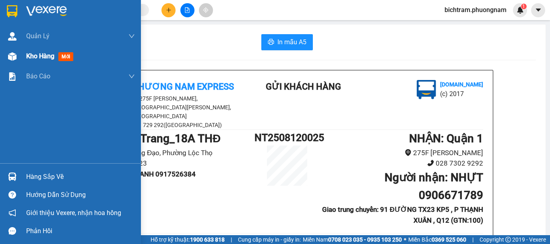
click at [30, 62] on div "Kho hàng mới" at bounding box center [80, 56] width 109 height 20
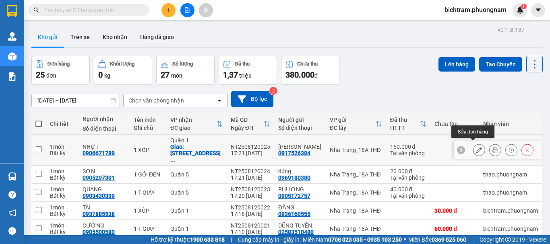
click at [476, 145] on button at bounding box center [478, 150] width 11 height 14
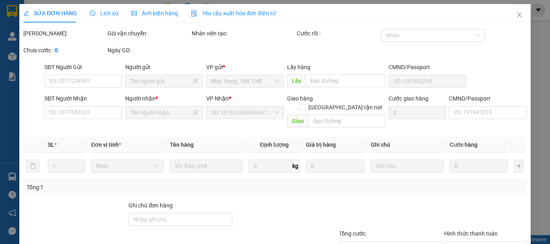
type input "0917526384"
type input "0906671789"
checkbox input "true"
type input "91 ĐƯỜNG TX23 KP5 , P THẠNH XUÂN , Q12 (GTN:100)"
type input "160.000"
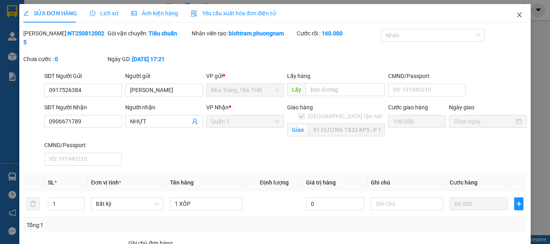
click at [516, 14] on icon "close" at bounding box center [519, 15] width 6 height 6
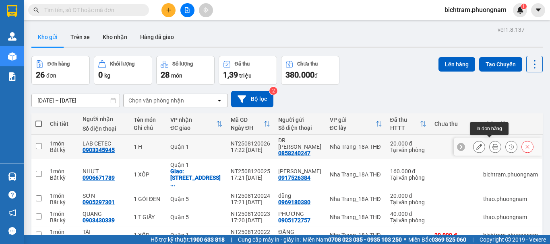
click at [492, 144] on icon at bounding box center [495, 147] width 6 height 6
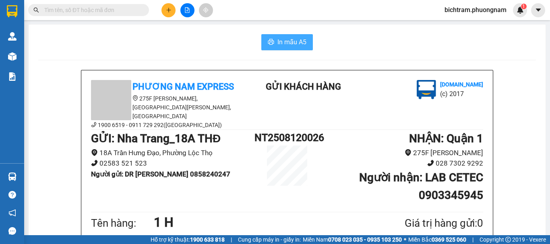
click at [298, 42] on span "In mẫu A5" at bounding box center [291, 42] width 29 height 10
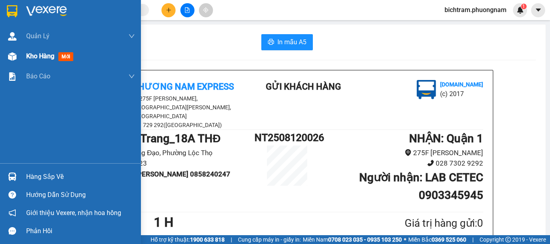
drag, startPoint x: 17, startPoint y: 61, endPoint x: 27, endPoint y: 60, distance: 9.7
click at [27, 60] on div "Kho hàng mới" at bounding box center [70, 56] width 141 height 20
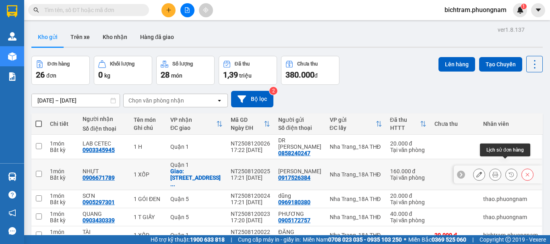
click at [492, 172] on icon at bounding box center [495, 175] width 6 height 6
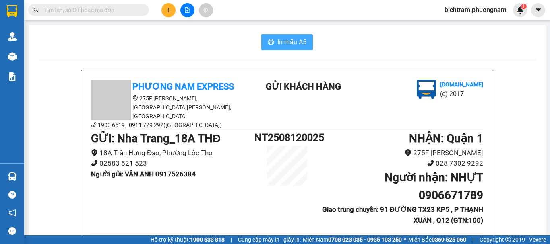
click at [282, 39] on span "In mẫu A5" at bounding box center [291, 42] width 29 height 10
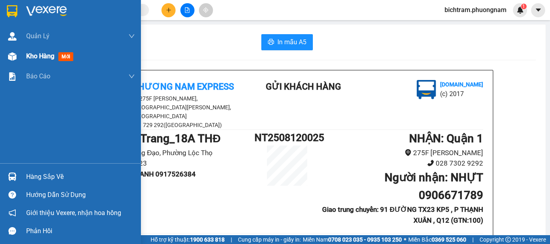
click at [8, 62] on div at bounding box center [12, 57] width 14 height 14
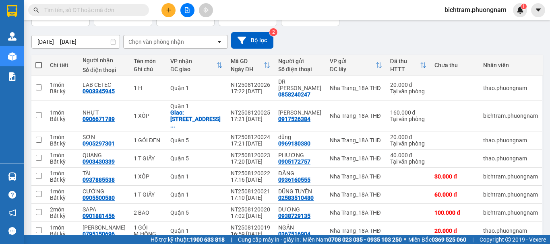
scroll to position [66, 0]
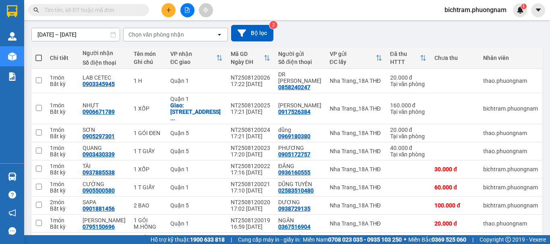
click at [168, 11] on icon "plus" at bounding box center [169, 10] width 6 height 6
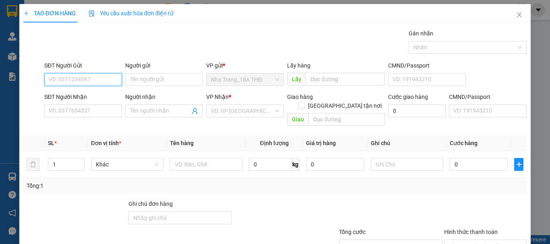
click at [88, 76] on input "SĐT Người Gửi" at bounding box center [83, 79] width 78 height 13
type input "0914166416"
click at [82, 96] on div "0914166416 - THU" at bounding box center [82, 95] width 67 height 9
type input "THU"
type input "0818490307"
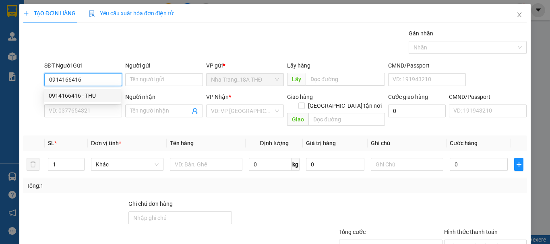
type input "THI"
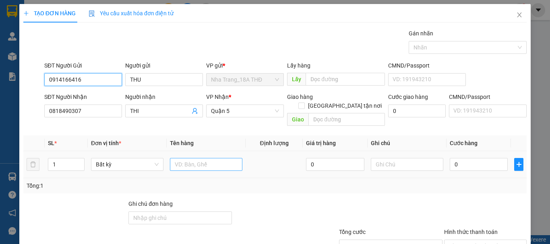
type input "0914166416"
drag, startPoint x: 188, startPoint y: 158, endPoint x: 141, endPoint y: 142, distance: 49.3
click at [185, 158] on input "text" at bounding box center [206, 164] width 72 height 13
click at [206, 158] on input "text" at bounding box center [206, 164] width 72 height 13
type input "1 XỐP"
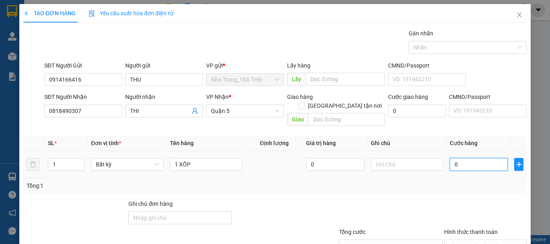
click at [455, 158] on input "0" at bounding box center [479, 164] width 58 height 13
click at [450, 158] on input "0" at bounding box center [479, 164] width 58 height 13
type input "30"
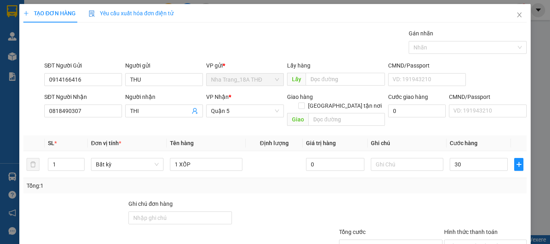
type input "30.000"
drag, startPoint x: 442, startPoint y: 181, endPoint x: 549, endPoint y: 123, distance: 122.1
click at [445, 182] on div "Tổng: 1" at bounding box center [275, 186] width 497 height 9
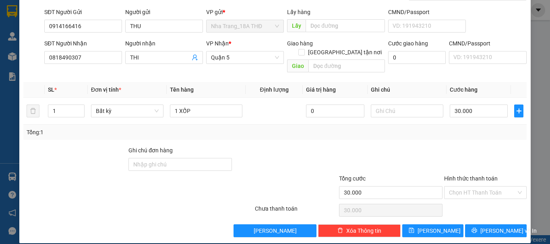
drag, startPoint x: 498, startPoint y: 186, endPoint x: 498, endPoint y: 192, distance: 6.0
click at [498, 192] on div "Hình thức thanh toán Chọn HT Thanh Toán" at bounding box center [485, 188] width 83 height 28
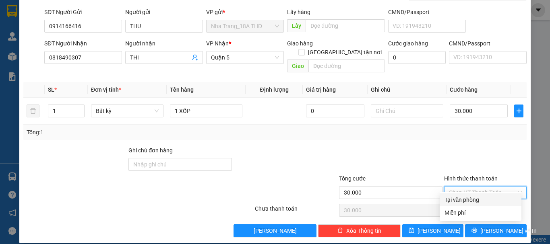
click at [496, 204] on div "Tại văn phòng" at bounding box center [480, 200] width 82 height 13
type input "0"
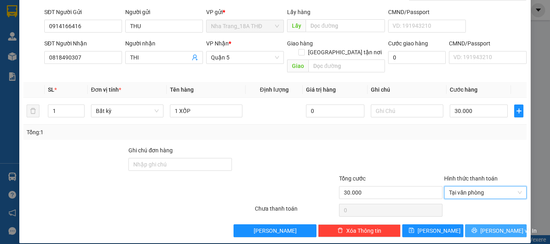
drag, startPoint x: 496, startPoint y: 227, endPoint x: 484, endPoint y: 211, distance: 19.7
click at [495, 227] on button "[PERSON_NAME] và In" at bounding box center [496, 231] width 62 height 13
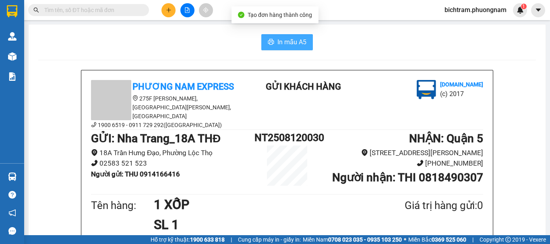
click at [271, 39] on button "In mẫu A5" at bounding box center [287, 42] width 52 height 16
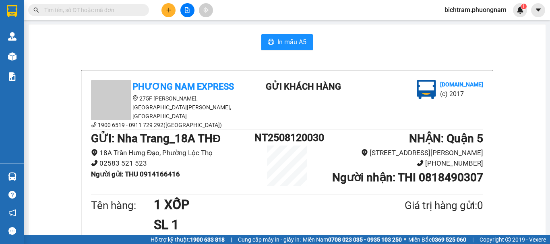
click at [142, 10] on span at bounding box center [143, 10] width 5 height 9
click at [134, 6] on input "text" at bounding box center [91, 10] width 95 height 9
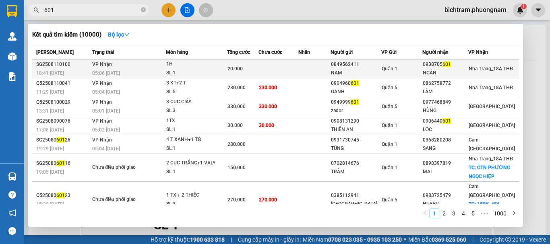
type input "601"
click at [427, 64] on div "0938705 601" at bounding box center [445, 64] width 45 height 8
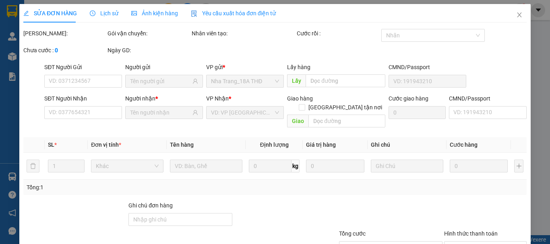
type input "0849562411"
type input "NAM"
type input "0938705601"
type input "NGÂN"
type input "20.000"
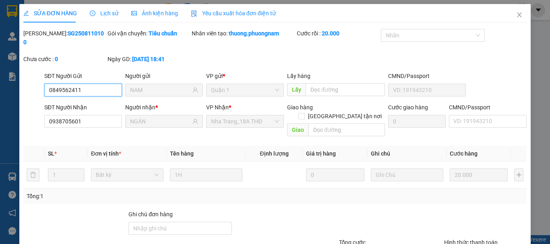
scroll to position [55, 0]
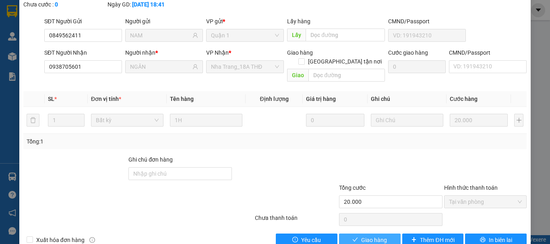
drag, startPoint x: 375, startPoint y: 221, endPoint x: 549, endPoint y: 93, distance: 216.8
click at [400, 195] on div "Total Paid Fee 20.000 Total UnPaid Fee 0 Cash Collection Total Fee Mã ĐH: SG250…" at bounding box center [274, 110] width 503 height 272
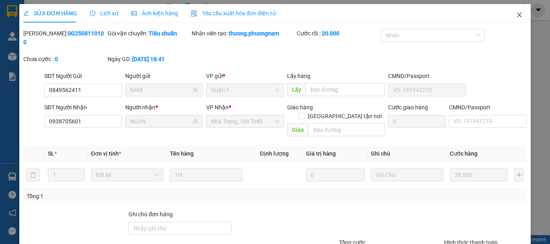
click at [514, 19] on span "Close" at bounding box center [519, 15] width 23 height 23
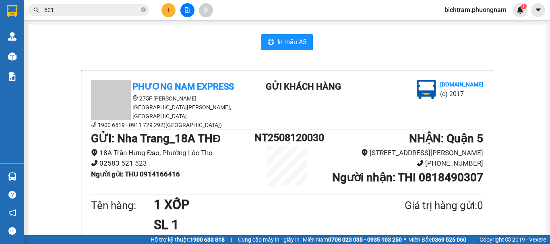
click at [174, 7] on button at bounding box center [168, 10] width 14 height 14
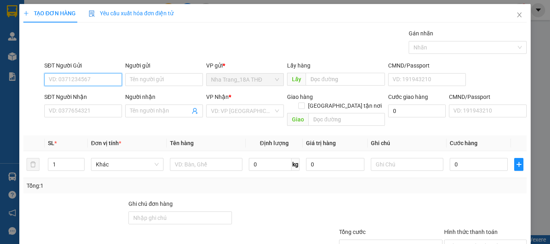
drag, startPoint x: 83, startPoint y: 76, endPoint x: 109, endPoint y: 76, distance: 25.4
click at [93, 76] on input "SĐT Người Gửi" at bounding box center [83, 79] width 78 height 13
type input "0353136156"
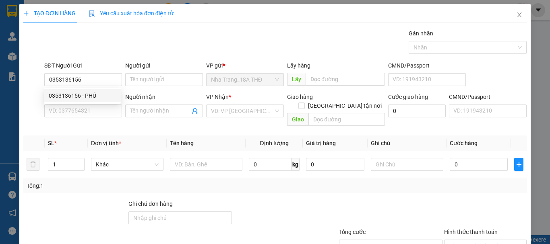
click at [83, 102] on div "0353136156 0353136156 - PHÚ" at bounding box center [82, 96] width 77 height 16
click at [82, 99] on div "SĐT Người Nhận" at bounding box center [83, 97] width 78 height 9
click at [82, 105] on input "SĐT Người Nhận" at bounding box center [83, 111] width 78 height 13
click at [87, 78] on input "0353136156" at bounding box center [83, 79] width 78 height 13
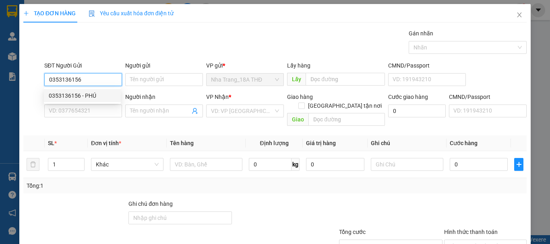
click at [92, 93] on div "0353136156 - PHÚ" at bounding box center [82, 95] width 67 height 9
type input "PHÚ"
type input "0368838321"
type input "QUÝ"
checkbox input "true"
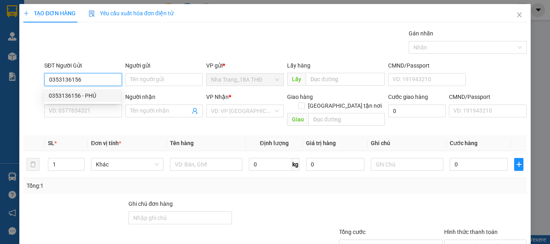
type input "[STREET_ADDRESS]"
type input "40.000"
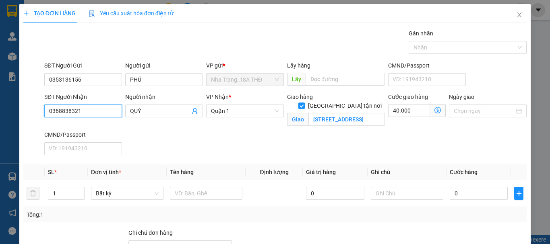
click at [101, 109] on input "0368838321" at bounding box center [83, 111] width 78 height 13
type input "0932322612"
click at [93, 124] on div "0932322612 - LỆ" at bounding box center [82, 127] width 67 height 9
type input "LỆ"
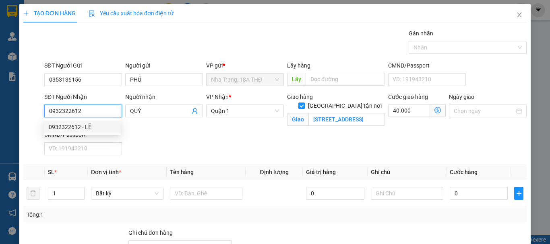
type input "[STREET_ADDRESS]"
click at [112, 112] on input "0932322612" at bounding box center [83, 111] width 78 height 13
type input "0932322612"
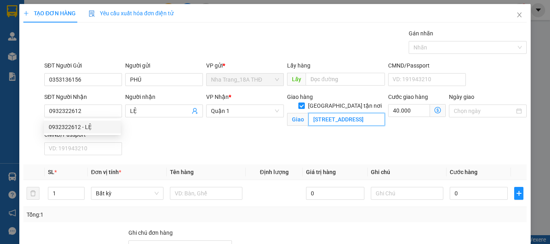
drag, startPoint x: 321, startPoint y: 107, endPoint x: 335, endPoint y: 113, distance: 15.2
click at [322, 113] on input "[STREET_ADDRESS]" at bounding box center [346, 119] width 76 height 13
click at [335, 113] on input "[STREET_ADDRESS]" at bounding box center [346, 119] width 76 height 13
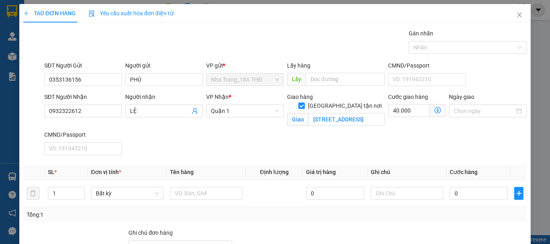
click at [435, 110] on icon "dollar-circle" at bounding box center [437, 110] width 6 height 6
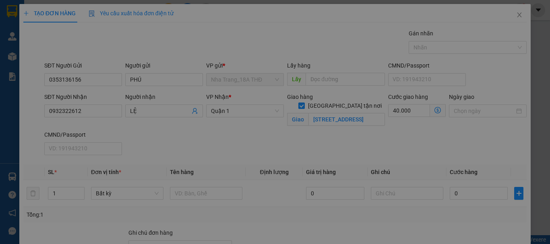
scroll to position [0, 0]
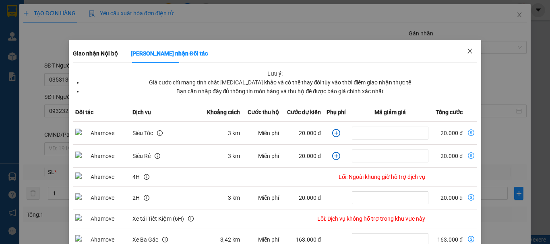
click at [469, 53] on span "Close" at bounding box center [469, 51] width 23 height 23
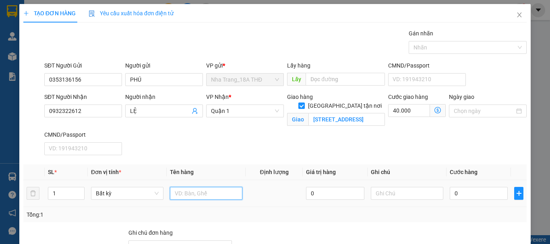
click at [193, 190] on input "text" at bounding box center [206, 193] width 72 height 13
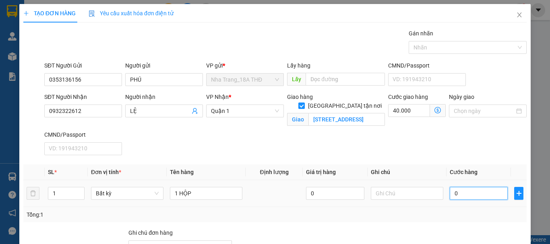
click at [450, 190] on input "0" at bounding box center [479, 193] width 58 height 13
click at [450, 194] on input "0" at bounding box center [479, 193] width 58 height 13
click at [487, 135] on div "SĐT Người Nhận 0932322612 Người nhận LỆ VP Nhận * [GEOGRAPHIC_DATA] tận nơi [GE…" at bounding box center [285, 126] width 485 height 66
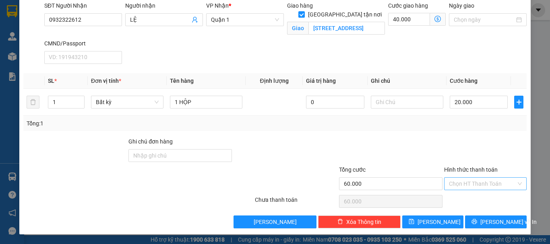
click at [494, 179] on input "Hình thức thanh toán" at bounding box center [482, 184] width 67 height 12
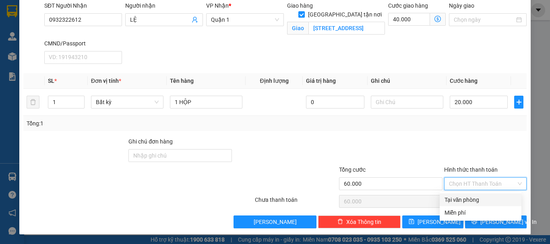
click at [491, 197] on div "Tại văn phòng" at bounding box center [480, 200] width 72 height 9
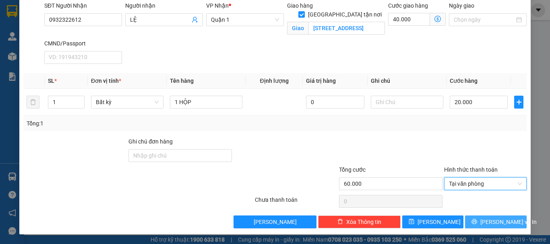
click at [489, 228] on button "[PERSON_NAME] và In" at bounding box center [496, 222] width 62 height 13
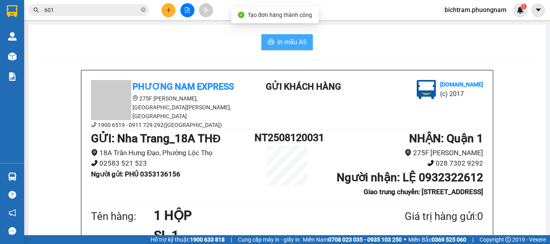
drag, startPoint x: 282, startPoint y: 37, endPoint x: 318, endPoint y: 81, distance: 56.6
click at [283, 38] on span "In mẫu A5" at bounding box center [291, 42] width 29 height 10
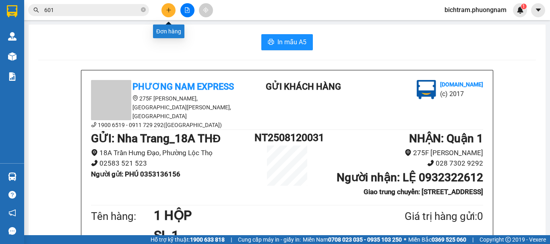
click at [165, 7] on button at bounding box center [168, 10] width 14 height 14
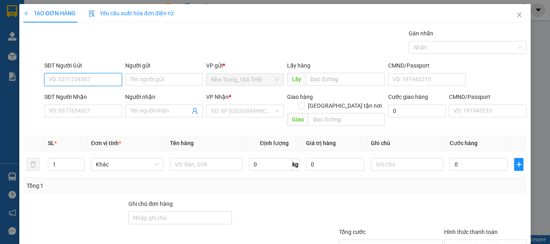
click at [87, 75] on input "SĐT Người Gửi" at bounding box center [83, 79] width 78 height 13
click at [97, 94] on div "0905116707 - CÔ HÀ" at bounding box center [82, 95] width 67 height 9
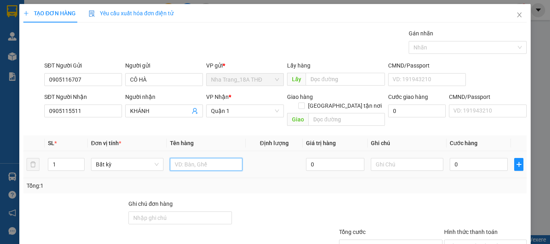
click at [194, 158] on input "text" at bounding box center [206, 164] width 72 height 13
click at [57, 160] on input "1" at bounding box center [66, 165] width 36 height 12
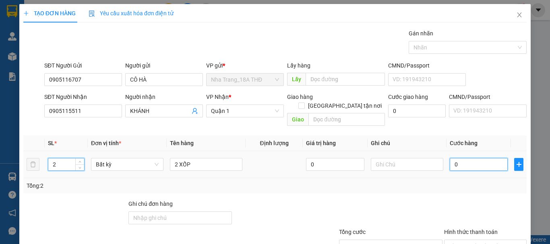
drag, startPoint x: 447, startPoint y: 159, endPoint x: 446, endPoint y: 153, distance: 5.5
click at [450, 159] on input "0" at bounding box center [479, 164] width 58 height 13
click at [450, 158] on input "0" at bounding box center [479, 164] width 58 height 13
click at [453, 158] on input "80" at bounding box center [479, 164] width 58 height 13
click at [451, 182] on div "Tổng: 2" at bounding box center [275, 186] width 497 height 9
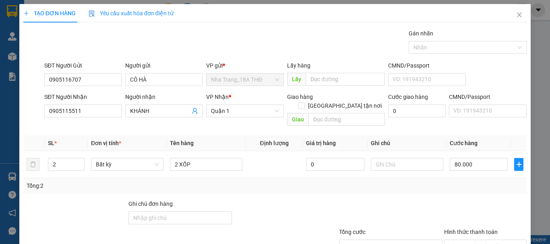
scroll to position [54, 0]
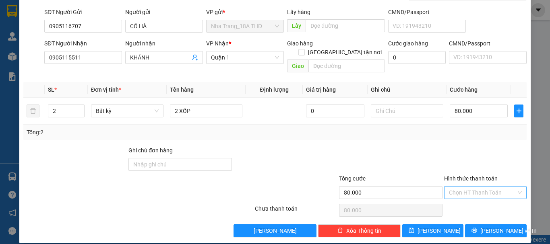
click at [473, 187] on input "Hình thức thanh toán" at bounding box center [482, 193] width 67 height 12
click at [473, 198] on div "Tại văn phòng" at bounding box center [480, 200] width 72 height 9
click at [475, 225] on button "[PERSON_NAME] và In" at bounding box center [496, 231] width 62 height 13
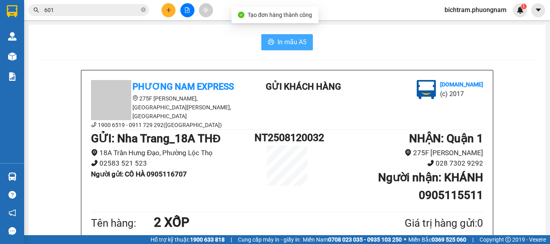
click at [299, 42] on span "In mẫu A5" at bounding box center [291, 42] width 29 height 10
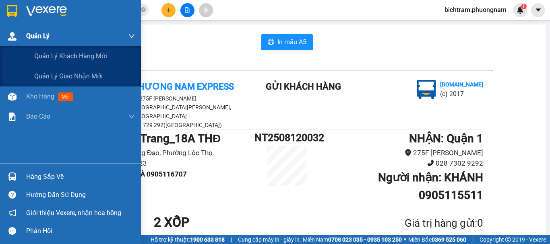
click at [46, 39] on span "Quản Lý" at bounding box center [37, 36] width 23 height 10
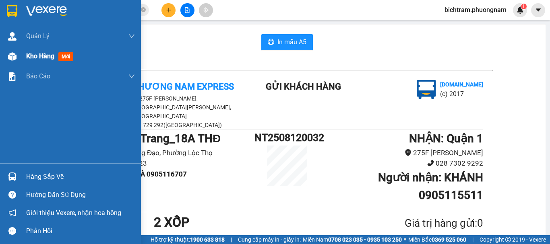
click at [35, 60] on span "Kho hàng" at bounding box center [40, 56] width 28 height 8
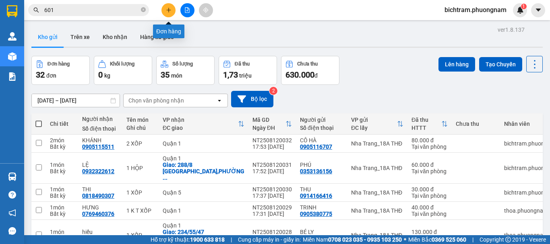
click at [167, 13] on button at bounding box center [168, 10] width 14 height 14
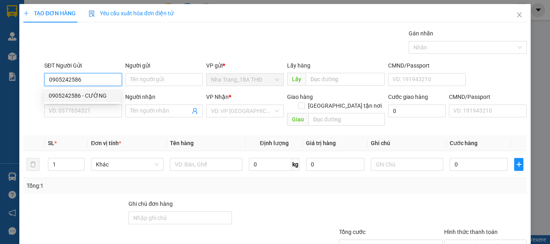
click at [99, 98] on div "0905242586 - CƯỜNG" at bounding box center [82, 95] width 67 height 9
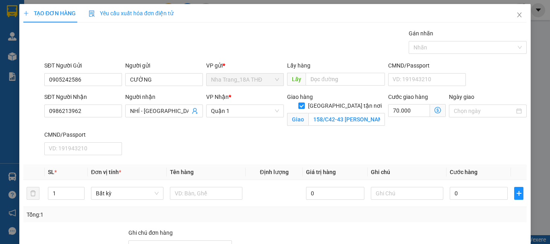
click at [435, 111] on icon "dollar-circle" at bounding box center [437, 110] width 6 height 6
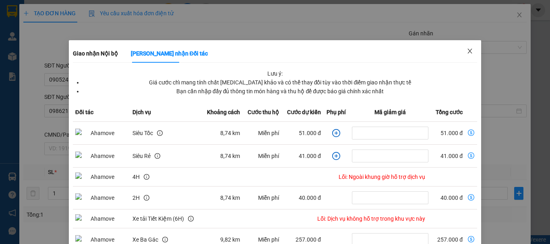
click at [466, 55] on span "Close" at bounding box center [469, 51] width 23 height 23
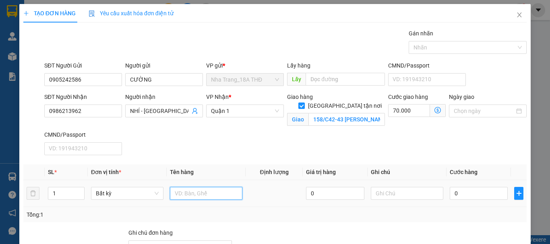
click at [180, 188] on input "text" at bounding box center [206, 193] width 72 height 13
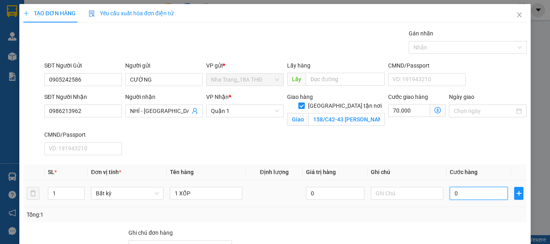
click at [463, 199] on input "0" at bounding box center [479, 193] width 58 height 13
click at [450, 190] on input "0" at bounding box center [479, 193] width 58 height 13
click at [450, 241] on div at bounding box center [485, 243] width 84 height 28
drag, startPoint x: 454, startPoint y: 225, endPoint x: 549, endPoint y: 119, distance: 142.8
click at [457, 221] on div "Transit Pickup Surcharge Ids Transit Deliver Surcharge Ids Transit Deliver Surc…" at bounding box center [274, 174] width 503 height 291
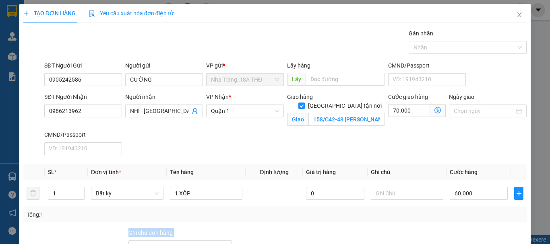
scroll to position [91, 0]
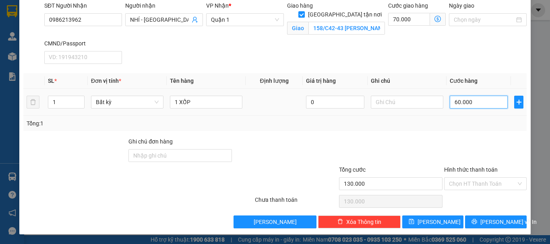
click at [452, 103] on input "60.000" at bounding box center [479, 102] width 58 height 13
click at [451, 99] on input "60.000" at bounding box center [479, 102] width 58 height 13
drag, startPoint x: 454, startPoint y: 115, endPoint x: 488, endPoint y: 111, distance: 34.8
click at [454, 115] on td "50.000" at bounding box center [478, 102] width 64 height 27
click at [480, 182] on input "Hình thức thanh toán" at bounding box center [482, 184] width 67 height 12
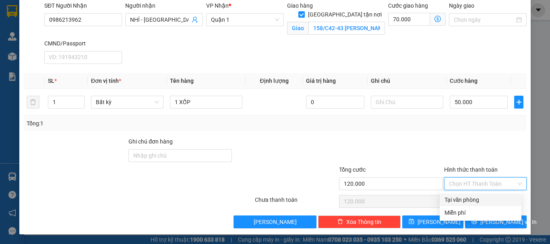
click at [472, 201] on div "Tại văn phòng" at bounding box center [480, 200] width 72 height 9
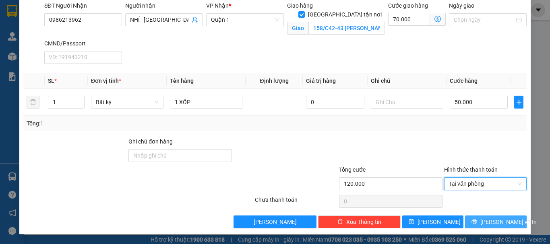
click at [477, 222] on icon "printer" at bounding box center [474, 221] width 5 height 5
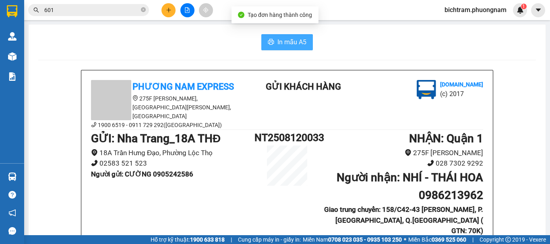
click at [297, 48] on button "In mẫu A5" at bounding box center [287, 42] width 52 height 16
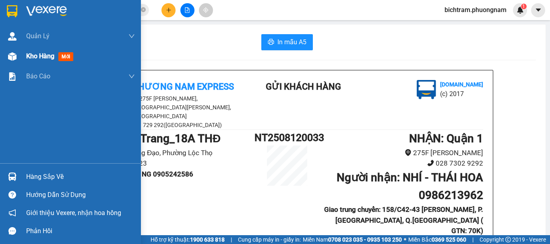
click at [21, 58] on div "Kho hàng mới" at bounding box center [70, 56] width 141 height 20
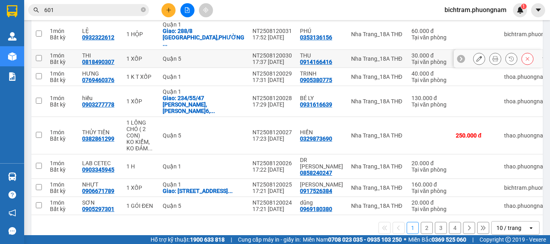
scroll to position [118, 0]
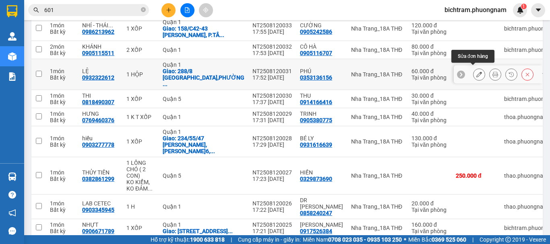
click at [476, 73] on icon at bounding box center [479, 75] width 6 height 6
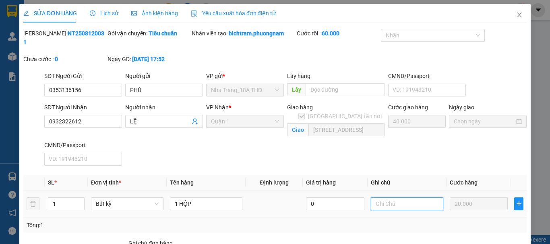
click at [392, 198] on input "text" at bounding box center [407, 204] width 72 height 13
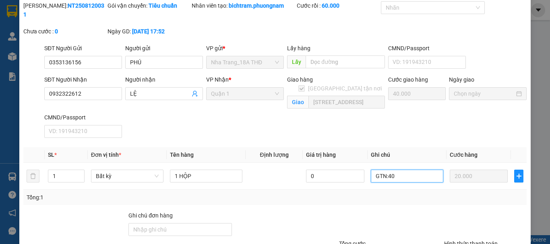
scroll to position [93, 0]
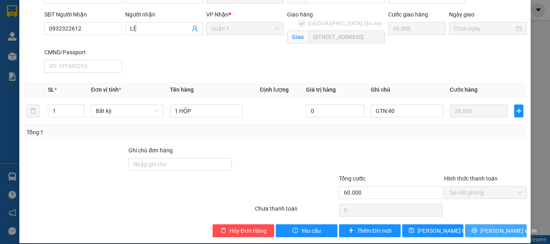
click at [477, 228] on icon "printer" at bounding box center [474, 231] width 6 height 6
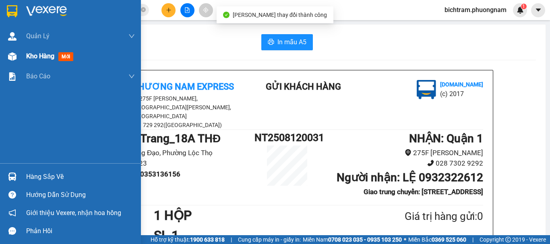
click at [14, 57] on img at bounding box center [12, 56] width 8 height 8
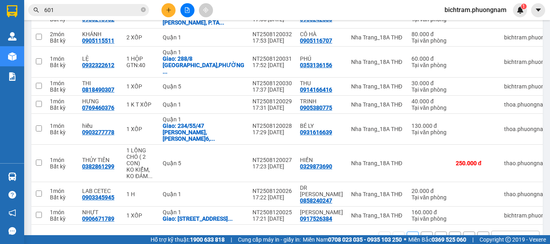
scroll to position [165, 0]
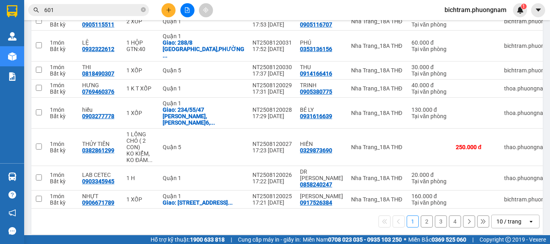
click at [528, 215] on div "open" at bounding box center [533, 221] width 11 height 13
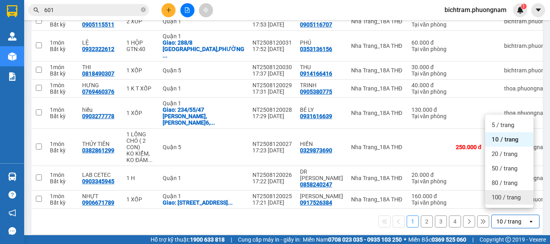
click at [514, 194] on span "100 / trang" at bounding box center [505, 198] width 29 height 8
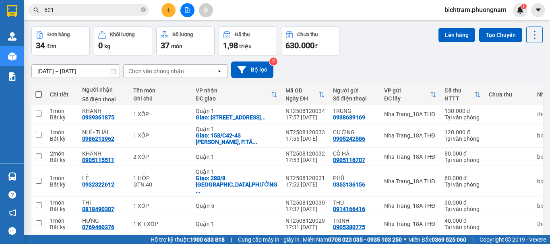
scroll to position [0, 0]
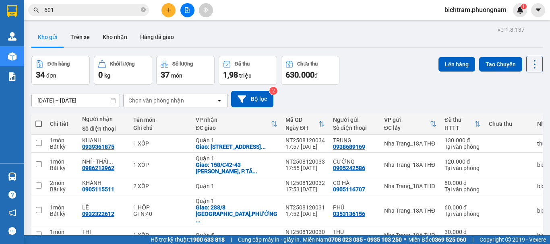
click at [167, 9] on icon "plus" at bounding box center [169, 10] width 6 height 6
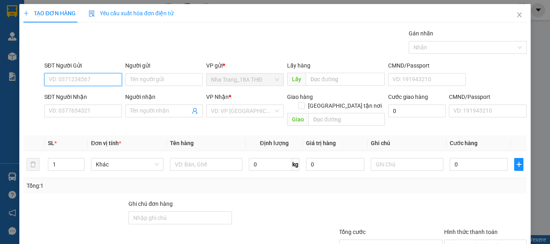
drag, startPoint x: 58, startPoint y: 78, endPoint x: 549, endPoint y: 196, distance: 505.6
click at [143, 86] on div "SĐT Người Gửi VD: 0371234567 Người gửi Tên người gửi VP gửi * [GEOGRAPHIC_DATA]…" at bounding box center [285, 75] width 485 height 28
click at [78, 100] on div "0395463437 - LOAN" at bounding box center [82, 95] width 77 height 13
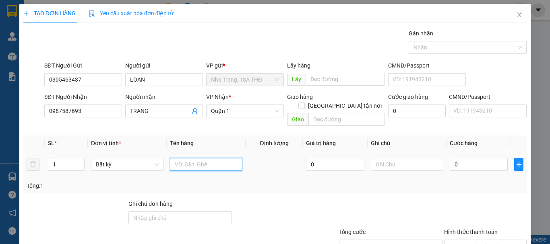
click at [196, 158] on input "text" at bounding box center [206, 164] width 72 height 13
click at [450, 158] on input "0" at bounding box center [479, 164] width 58 height 13
drag, startPoint x: 452, startPoint y: 193, endPoint x: 459, endPoint y: 184, distance: 11.8
click at [454, 190] on div "Transit Pickup Surcharge Ids Transit Deliver Surcharge Ids Transit Deliver Surc…" at bounding box center [274, 160] width 503 height 262
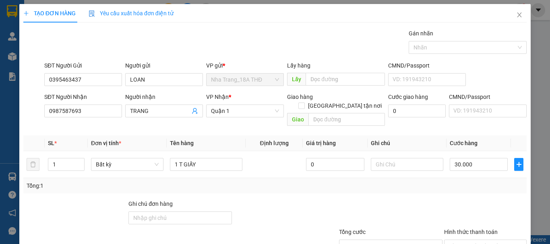
drag, startPoint x: 521, startPoint y: 160, endPoint x: 509, endPoint y: 184, distance: 26.6
drag, startPoint x: 509, startPoint y: 184, endPoint x: 549, endPoint y: 162, distance: 45.5
click at [504, 202] on div at bounding box center [485, 214] width 84 height 28
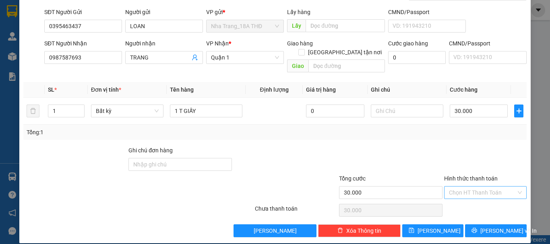
click at [487, 187] on input "Hình thức thanh toán" at bounding box center [482, 193] width 67 height 12
click at [483, 202] on div "Tại văn phòng" at bounding box center [480, 200] width 72 height 9
click at [489, 227] on span "[PERSON_NAME] và In" at bounding box center [508, 231] width 56 height 9
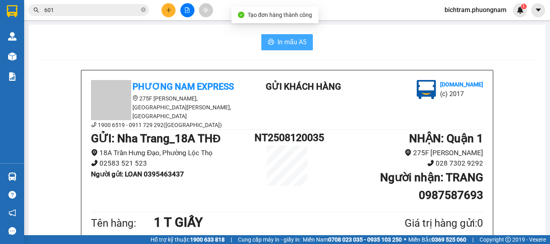
click at [284, 46] on span "In mẫu A5" at bounding box center [291, 42] width 29 height 10
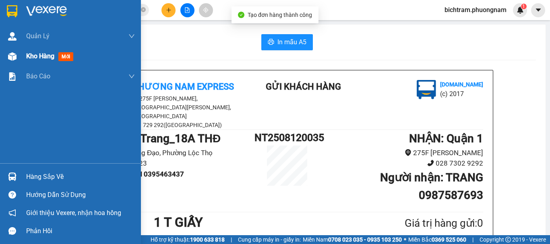
click at [19, 55] on div "Kho hàng mới" at bounding box center [70, 56] width 141 height 20
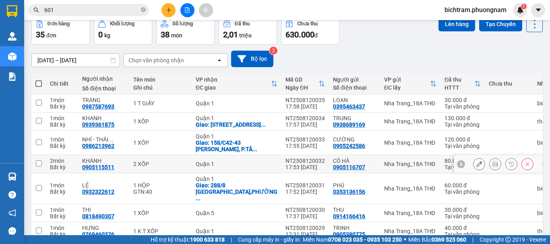
scroll to position [80, 0]
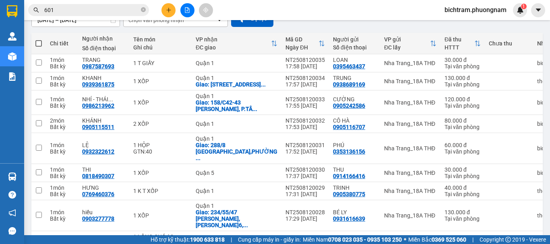
click at [164, 11] on button at bounding box center [168, 10] width 14 height 14
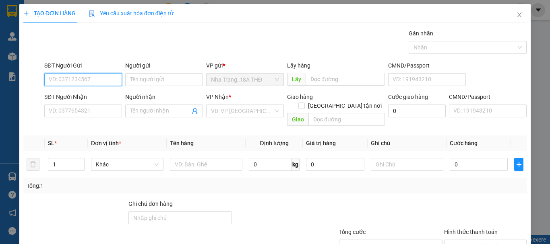
click at [105, 77] on input "SĐT Người Gửi" at bounding box center [83, 79] width 78 height 13
click at [48, 76] on input "93566" at bounding box center [83, 79] width 78 height 13
click at [97, 78] on input "093566" at bounding box center [83, 79] width 78 height 13
click at [97, 78] on input "0935662539" at bounding box center [83, 79] width 78 height 13
click at [94, 97] on div "0935663529 - TRANG" at bounding box center [82, 95] width 67 height 9
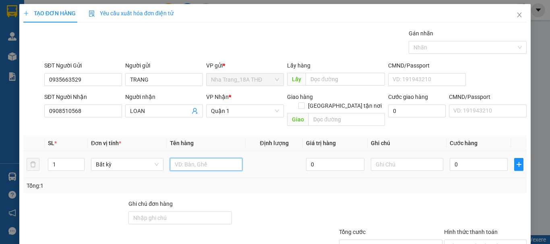
click at [206, 158] on input "text" at bounding box center [206, 164] width 72 height 13
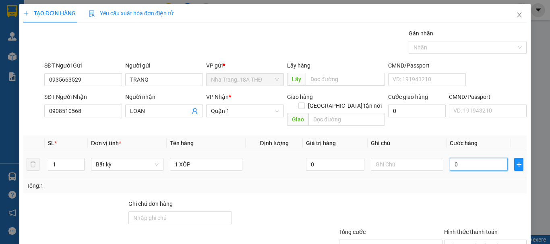
click at [463, 159] on input "0" at bounding box center [479, 164] width 58 height 13
click at [450, 159] on input "0" at bounding box center [479, 164] width 58 height 13
click at [483, 173] on div "Transit Pickup Surcharge Ids Transit Deliver Surcharge Ids Transit Deliver Surc…" at bounding box center [274, 160] width 503 height 262
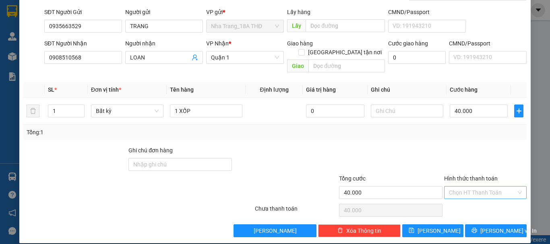
click at [484, 187] on input "Hình thức thanh toán" at bounding box center [482, 193] width 67 height 12
click at [464, 197] on div "Tại văn phòng" at bounding box center [480, 200] width 72 height 9
click at [451, 105] on input "40.000" at bounding box center [479, 111] width 58 height 13
click at [452, 105] on input "40.000" at bounding box center [479, 111] width 58 height 13
click at [515, 146] on div at bounding box center [485, 160] width 84 height 28
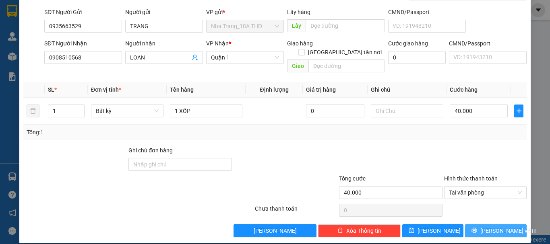
drag, startPoint x: 503, startPoint y: 223, endPoint x: 383, endPoint y: 128, distance: 152.7
click at [503, 227] on span "[PERSON_NAME] và In" at bounding box center [508, 231] width 56 height 9
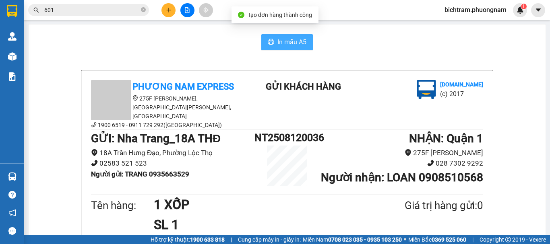
click at [291, 41] on span "In mẫu A5" at bounding box center [291, 42] width 29 height 10
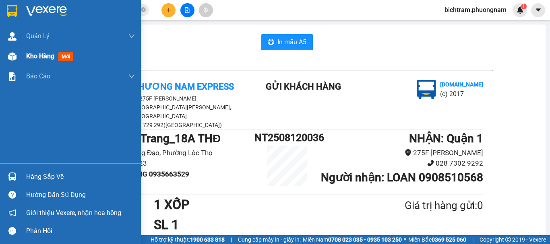
click at [12, 56] on img at bounding box center [12, 56] width 8 height 8
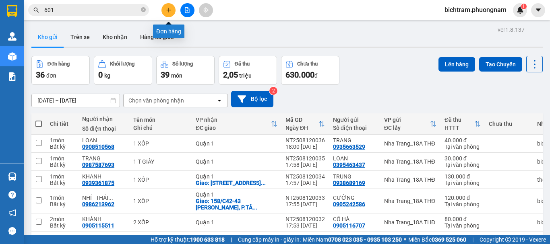
click at [165, 6] on button at bounding box center [168, 10] width 14 height 14
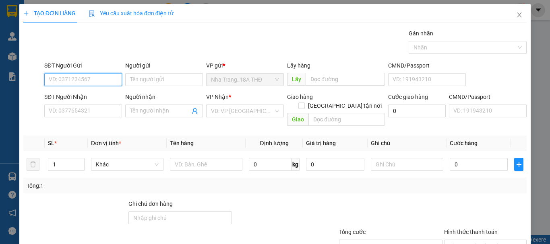
drag, startPoint x: 87, startPoint y: 83, endPoint x: 549, endPoint y: 128, distance: 464.3
click at [94, 82] on input "SĐT Người Gửi" at bounding box center [83, 79] width 78 height 13
click at [97, 97] on div "0368969268 - CÔ TOAN" at bounding box center [82, 95] width 67 height 9
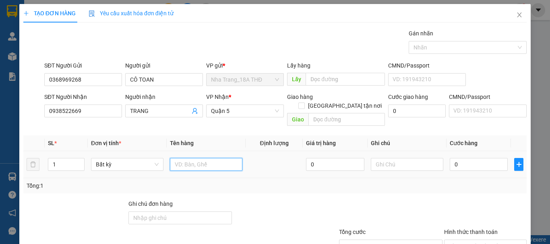
click at [176, 158] on input "text" at bounding box center [206, 164] width 72 height 13
click at [450, 158] on input "0" at bounding box center [479, 164] width 58 height 13
click at [450, 159] on input "0" at bounding box center [479, 164] width 58 height 13
click at [450, 183] on div "Transit Pickup Surcharge Ids Transit Deliver Surcharge Ids Transit Deliver Surc…" at bounding box center [274, 160] width 503 height 262
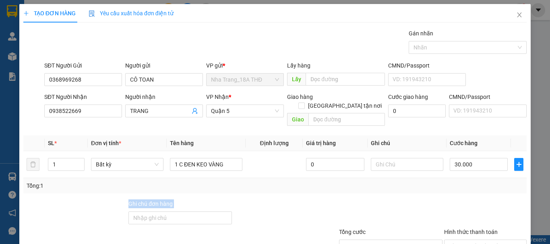
scroll to position [54, 0]
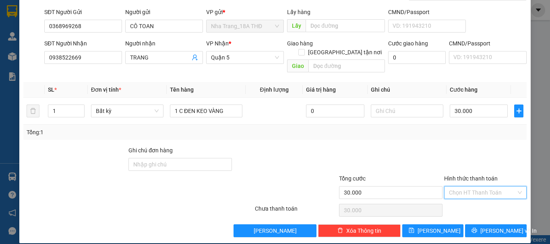
click at [482, 187] on input "Hình thức thanh toán" at bounding box center [482, 193] width 67 height 12
click at [479, 200] on div "Tại văn phòng" at bounding box center [480, 200] width 72 height 9
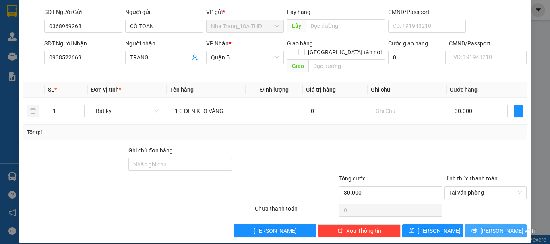
click at [481, 225] on button "[PERSON_NAME] và In" at bounding box center [496, 231] width 62 height 13
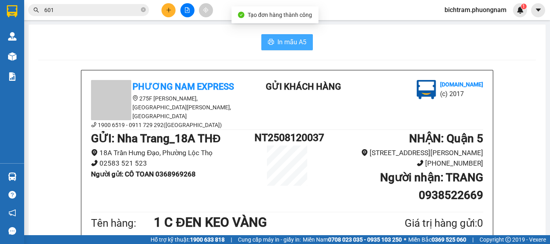
click at [290, 43] on span "In mẫu A5" at bounding box center [291, 42] width 29 height 10
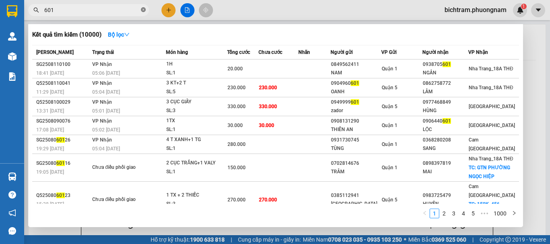
drag, startPoint x: 142, startPoint y: 8, endPoint x: 343, endPoint y: 48, distance: 204.8
click at [143, 8] on icon "close-circle" at bounding box center [143, 9] width 5 height 5
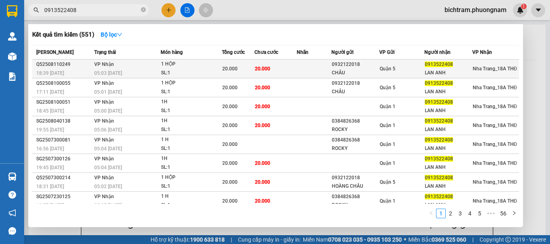
click at [452, 75] on div "LAN ANH" at bounding box center [448, 73] width 47 height 8
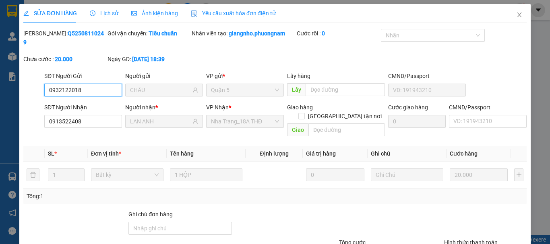
scroll to position [49, 0]
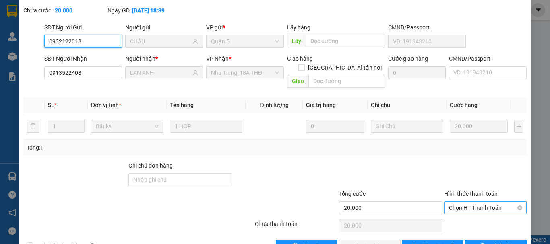
click at [494, 202] on span "Chọn HT Thanh Toán" at bounding box center [485, 208] width 73 height 12
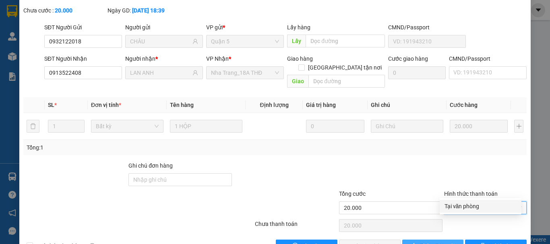
drag, startPoint x: 489, startPoint y: 204, endPoint x: 408, endPoint y: 226, distance: 83.8
click at [487, 206] on div "Tại văn phòng" at bounding box center [480, 206] width 72 height 9
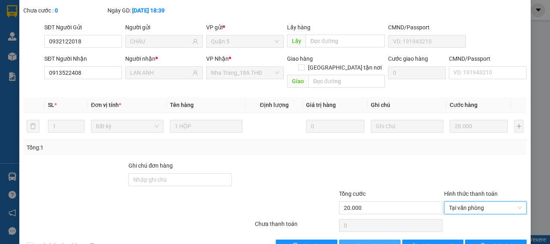
click at [373, 242] on span "Giao hàng" at bounding box center [374, 246] width 26 height 9
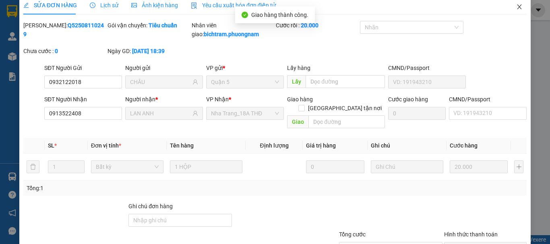
scroll to position [0, 0]
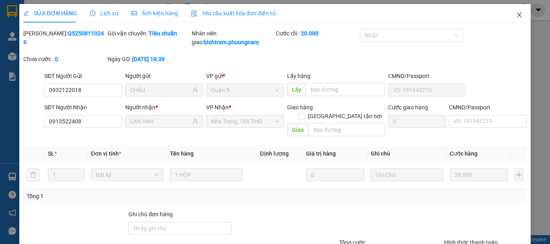
click at [517, 15] on icon "close" at bounding box center [519, 14] width 4 height 5
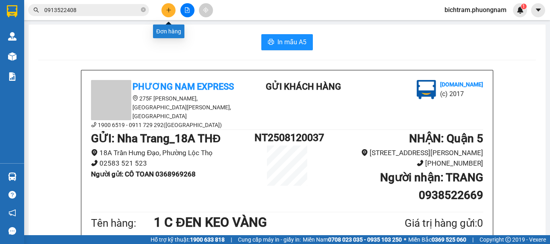
click at [173, 15] on button at bounding box center [168, 10] width 14 height 14
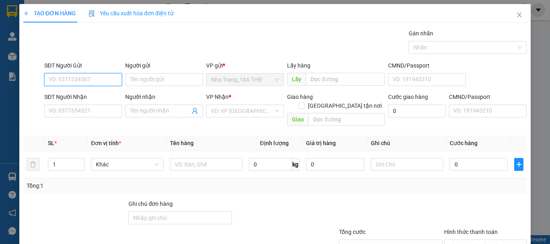
drag, startPoint x: 89, startPoint y: 80, endPoint x: 299, endPoint y: 80, distance: 210.1
click at [180, 80] on div "SĐT Người Gửi VD: 0371234567 Người gửi Tên người gửi VP gửi * [GEOGRAPHIC_DATA]…" at bounding box center [285, 75] width 485 height 28
click at [106, 75] on input "0705135258" at bounding box center [83, 79] width 78 height 13
click at [108, 76] on input "0705135258" at bounding box center [83, 79] width 78 height 13
click at [103, 85] on input "0705135258" at bounding box center [83, 79] width 78 height 13
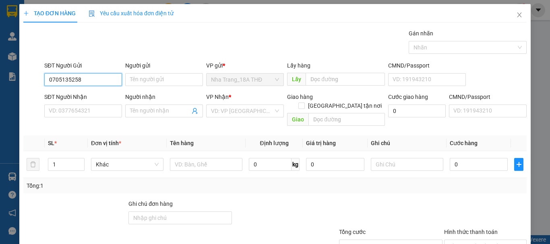
click at [64, 78] on input "0705135258" at bounding box center [83, 79] width 78 height 13
click at [95, 77] on input "0705435258" at bounding box center [83, 79] width 78 height 13
click at [96, 94] on div "0705435258 - LÂN" at bounding box center [82, 95] width 67 height 9
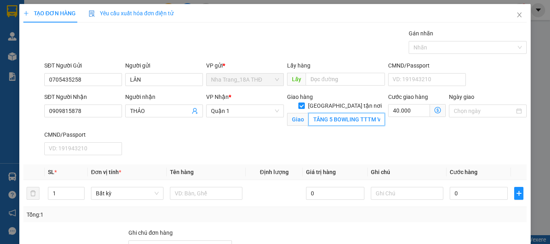
click at [349, 113] on input "TẦNG 5 BOWLING TTTM VẠN HẠNH SỐ 11 SƯ VẠN HẠNH PHƯỜNG 12 ,[GEOGRAPHIC_DATA] (GT…" at bounding box center [346, 119] width 76 height 13
click at [434, 110] on icon "dollar-circle" at bounding box center [437, 110] width 6 height 6
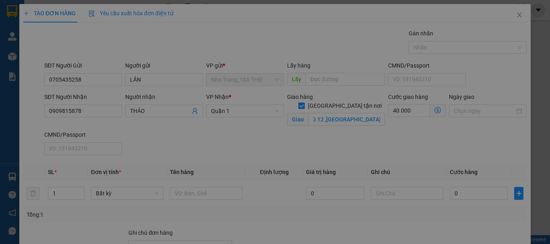
scroll to position [0, 0]
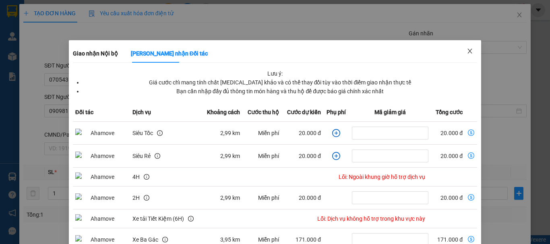
click at [467, 50] on icon "close" at bounding box center [469, 51] width 6 height 6
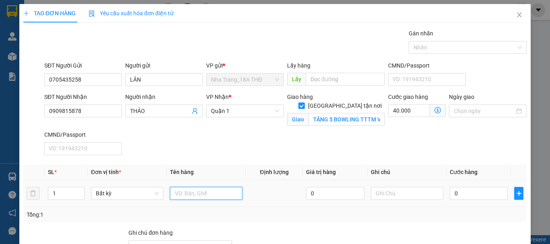
click at [217, 197] on input "text" at bounding box center [206, 193] width 72 height 13
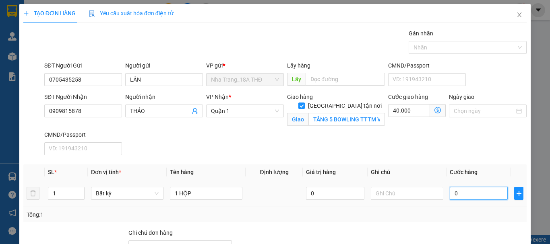
click at [479, 196] on input "0" at bounding box center [479, 193] width 58 height 13
click at [450, 199] on input "0" at bounding box center [479, 193] width 58 height 13
drag, startPoint x: 451, startPoint y: 209, endPoint x: 473, endPoint y: 190, distance: 29.6
click at [463, 198] on div "SL * Đơn vị tính * Tên hàng Định lượng Giá trị hàng Ghi chú Cước hàng 1 Bất kỳ …" at bounding box center [274, 194] width 503 height 58
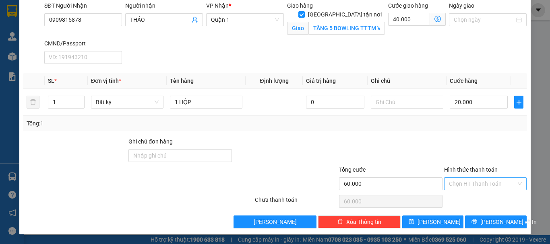
click at [491, 186] on input "Hình thức thanh toán" at bounding box center [482, 184] width 67 height 12
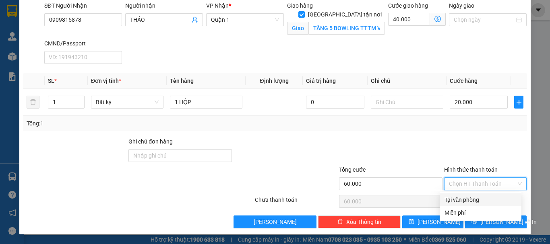
click at [490, 198] on div "Tại văn phòng" at bounding box center [480, 200] width 72 height 9
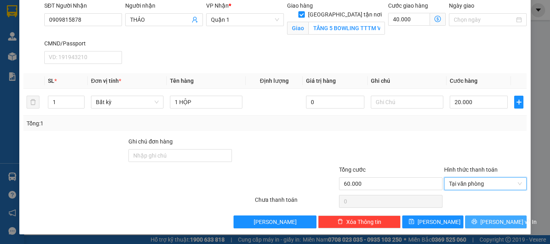
click at [492, 218] on span "[PERSON_NAME] và In" at bounding box center [508, 222] width 56 height 9
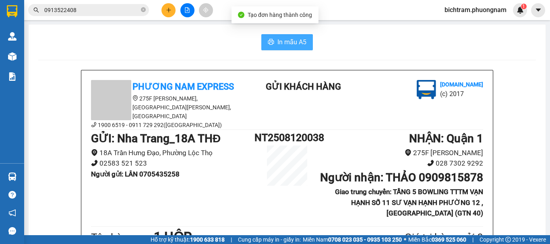
click at [295, 38] on span "In mẫu A5" at bounding box center [291, 42] width 29 height 10
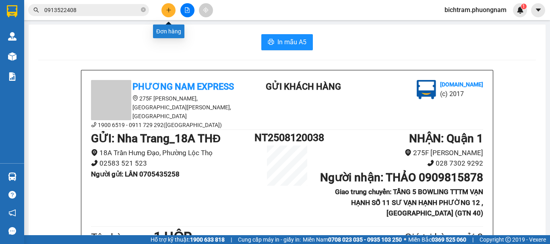
click at [165, 8] on button at bounding box center [168, 10] width 14 height 14
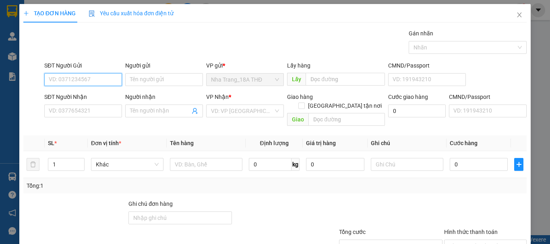
drag, startPoint x: 83, startPoint y: 74, endPoint x: 108, endPoint y: 77, distance: 25.1
click at [86, 74] on input "SĐT Người Gửi" at bounding box center [83, 79] width 78 height 13
click at [101, 93] on div "0905932443 - KIÊN" at bounding box center [82, 95] width 67 height 9
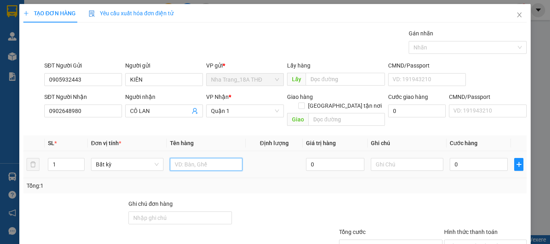
click at [225, 158] on input "text" at bounding box center [206, 164] width 72 height 13
click at [461, 158] on input "0" at bounding box center [479, 164] width 58 height 13
click at [450, 158] on input "0" at bounding box center [479, 164] width 58 height 13
drag, startPoint x: 501, startPoint y: 189, endPoint x: 549, endPoint y: 136, distance: 71.2
click at [506, 180] on div "Transit Pickup Surcharge Ids Transit Deliver Surcharge Ids Transit Deliver Surc…" at bounding box center [274, 160] width 503 height 262
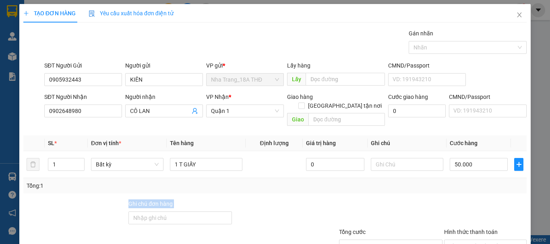
scroll to position [54, 0]
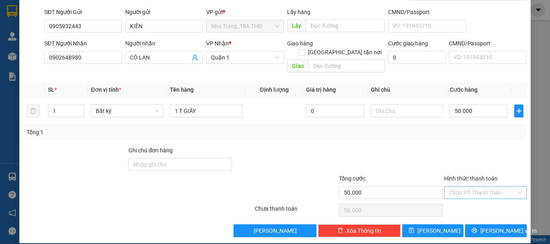
click at [482, 187] on input "Hình thức thanh toán" at bounding box center [482, 193] width 67 height 12
click at [473, 202] on div "Tại văn phòng" at bounding box center [480, 200] width 72 height 9
click at [477, 228] on icon "printer" at bounding box center [474, 230] width 5 height 5
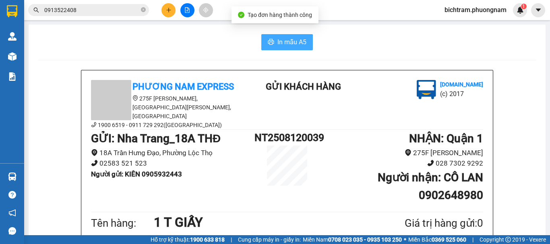
click at [270, 42] on icon "printer" at bounding box center [271, 42] width 6 height 6
click at [165, 8] on button at bounding box center [168, 10] width 14 height 14
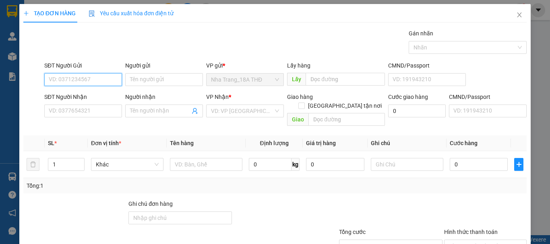
drag, startPoint x: 102, startPoint y: 81, endPoint x: 549, endPoint y: 103, distance: 447.7
click at [118, 82] on input "SĐT Người Gửi" at bounding box center [83, 79] width 78 height 13
click at [60, 97] on div "0905129204 - [GEOGRAPHIC_DATA]" at bounding box center [94, 95] width 91 height 9
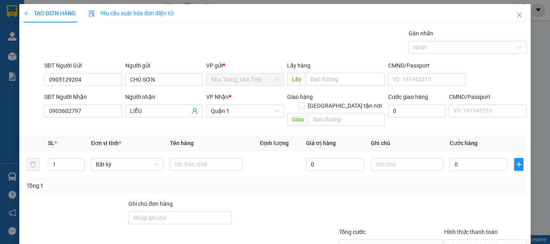
click at [105, 103] on div "SĐT Người Nhận" at bounding box center [83, 99] width 78 height 12
click at [104, 110] on input "0903602797" at bounding box center [83, 111] width 78 height 13
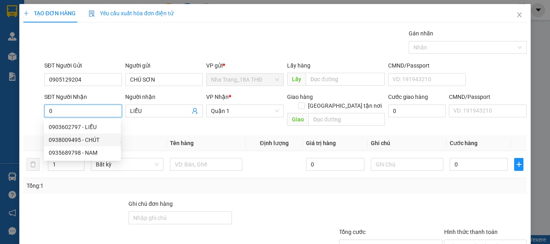
click at [86, 140] on div "0938009495 - CHÚT" at bounding box center [82, 140] width 67 height 9
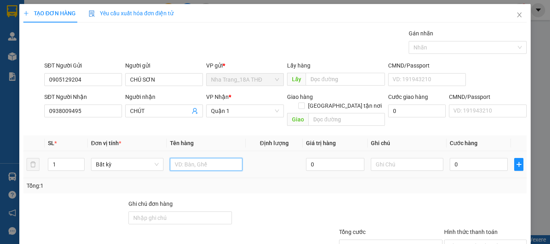
click at [177, 158] on input "text" at bounding box center [206, 164] width 72 height 13
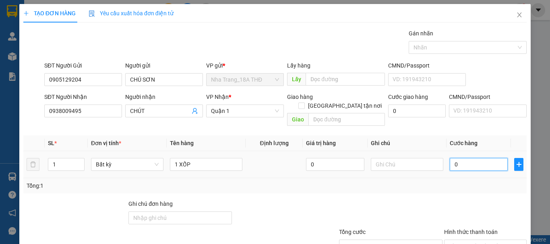
click at [452, 158] on input "0" at bounding box center [479, 164] width 58 height 13
click at [450, 159] on input "0" at bounding box center [479, 164] width 58 height 13
drag, startPoint x: 447, startPoint y: 185, endPoint x: 528, endPoint y: 165, distance: 83.2
click at [463, 183] on div "Transit Pickup Surcharge Ids Transit Deliver Surcharge Ids Transit Deliver Surc…" at bounding box center [274, 160] width 503 height 262
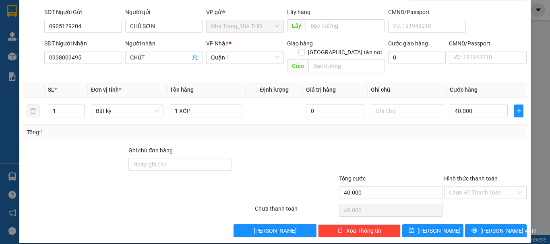
drag, startPoint x: 491, startPoint y: 183, endPoint x: 487, endPoint y: 191, distance: 8.6
click at [487, 190] on input "Hình thức thanh toán" at bounding box center [482, 193] width 67 height 12
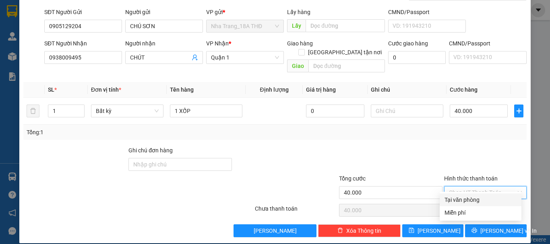
drag, startPoint x: 487, startPoint y: 191, endPoint x: 485, endPoint y: 199, distance: 8.6
click at [485, 196] on div "Tại văn phòng" at bounding box center [480, 200] width 82 height 13
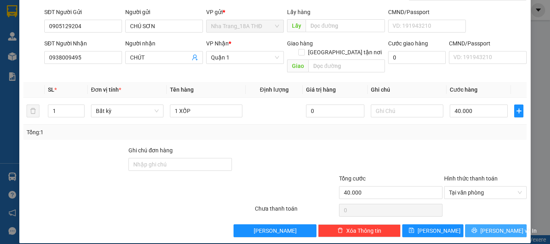
click at [485, 227] on span "[PERSON_NAME] và In" at bounding box center [508, 231] width 56 height 9
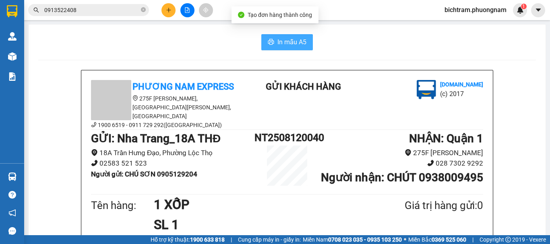
click at [297, 47] on span "In mẫu A5" at bounding box center [291, 42] width 29 height 10
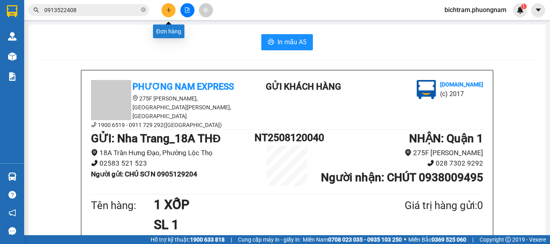
click at [163, 10] on button at bounding box center [168, 10] width 14 height 14
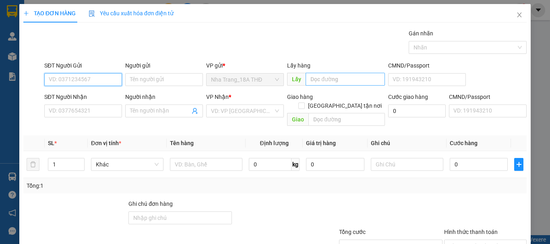
drag, startPoint x: 101, startPoint y: 80, endPoint x: 310, endPoint y: 75, distance: 208.9
click at [155, 75] on div "SĐT Người Gửi VD: 0371234567 Người gửi Tên người gửi VP gửi * [GEOGRAPHIC_DATA]…" at bounding box center [285, 75] width 485 height 28
click at [105, 99] on div "0911111090 - HIỆP" at bounding box center [82, 95] width 67 height 9
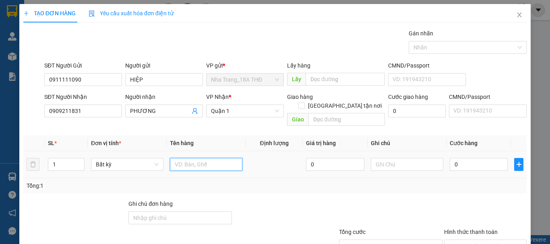
click at [194, 158] on input "text" at bounding box center [206, 164] width 72 height 13
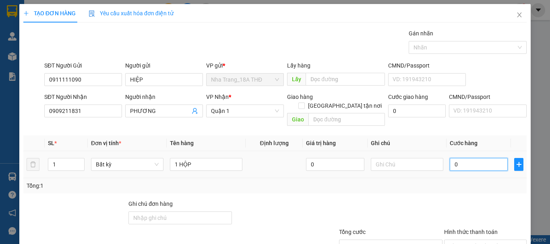
drag, startPoint x: 450, startPoint y: 158, endPoint x: 448, endPoint y: 154, distance: 4.9
click at [450, 158] on input "0" at bounding box center [479, 164] width 58 height 13
click at [454, 182] on div "Tổng: 1" at bounding box center [275, 186] width 497 height 9
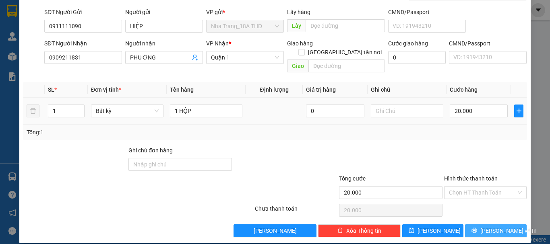
drag, startPoint x: 502, startPoint y: 225, endPoint x: 317, endPoint y: 113, distance: 216.3
click at [500, 227] on span "[PERSON_NAME] và In" at bounding box center [508, 231] width 56 height 9
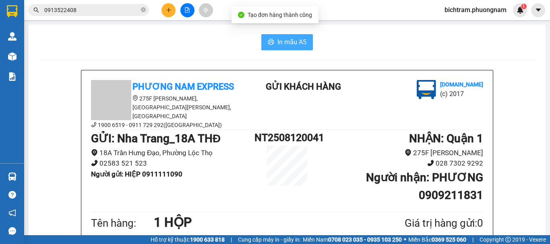
click at [305, 44] on button "In mẫu A5" at bounding box center [287, 42] width 52 height 16
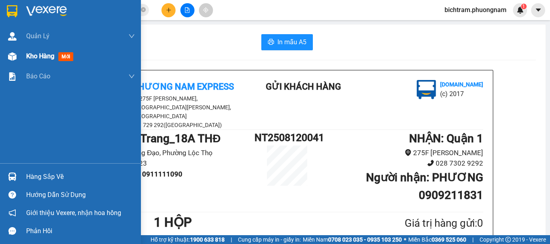
click at [14, 51] on div at bounding box center [12, 57] width 14 height 14
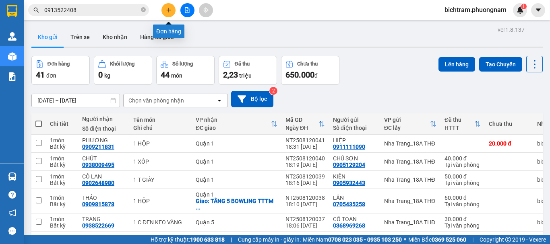
click at [171, 10] on button at bounding box center [168, 10] width 14 height 14
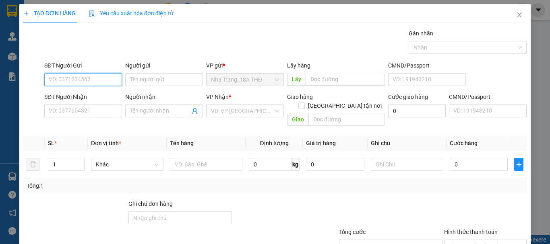
click at [86, 79] on input "SĐT Người Gửi" at bounding box center [83, 79] width 78 height 13
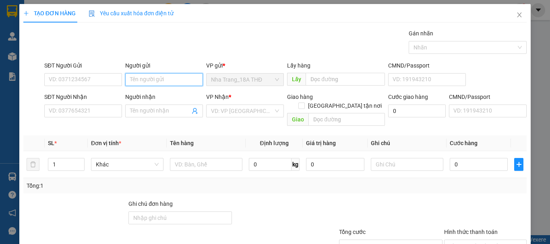
click at [182, 76] on input "Người gửi" at bounding box center [164, 79] width 78 height 13
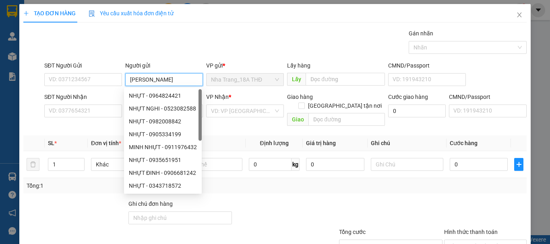
type input "LÊ NỀ"
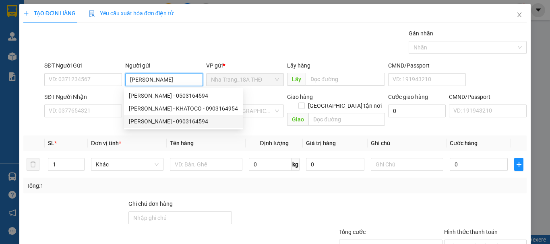
click at [177, 128] on div "LÊ NỀ KHATOCO - 0903164594" at bounding box center [183, 121] width 119 height 13
type input "0903164594"
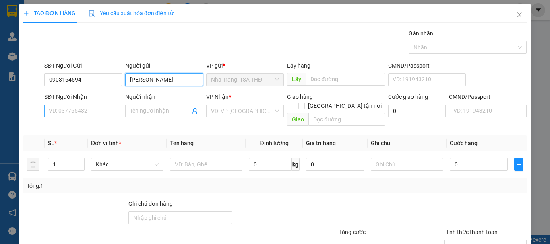
type input "LÊ NỀ KHATOCO"
click at [72, 108] on input "SĐT Người Nhận" at bounding box center [83, 111] width 78 height 13
click at [91, 113] on input "SĐT Người Nhận" at bounding box center [83, 111] width 78 height 13
type input "0"
click at [89, 109] on input "0" at bounding box center [83, 111] width 78 height 13
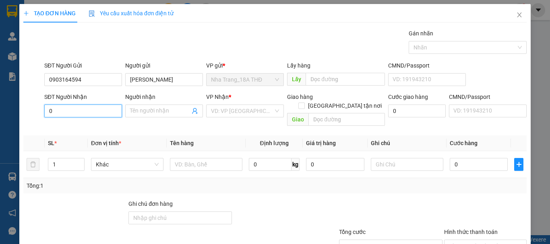
click at [89, 109] on input "0" at bounding box center [83, 111] width 78 height 13
click at [89, 111] on input "0" at bounding box center [83, 111] width 78 height 13
click at [98, 113] on input "SĐT Người Nhận" at bounding box center [83, 111] width 78 height 13
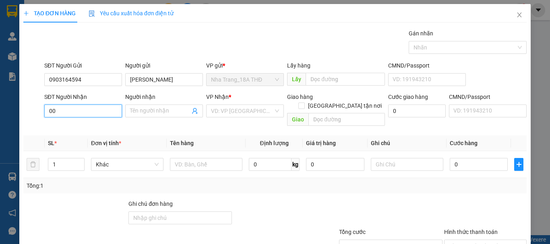
type input "0"
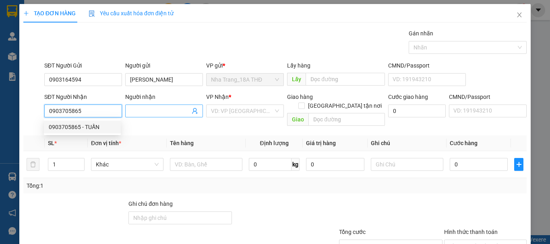
type input "0903705865"
click at [146, 108] on input "Người nhận" at bounding box center [160, 111] width 60 height 9
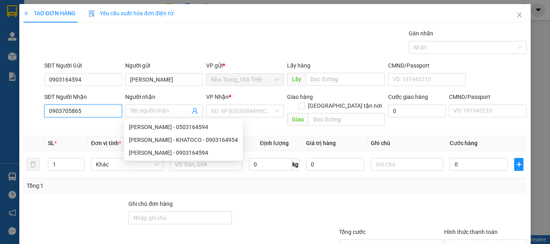
click at [100, 106] on input "0903705865" at bounding box center [83, 111] width 78 height 13
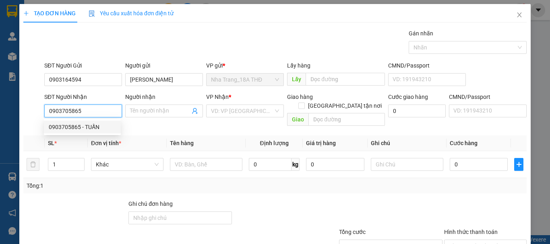
drag, startPoint x: 98, startPoint y: 110, endPoint x: 101, endPoint y: 128, distance: 18.3
click at [98, 111] on input "0903705865" at bounding box center [83, 111] width 78 height 13
click at [101, 130] on div "0903705865 - TUẤN" at bounding box center [82, 127] width 67 height 9
type input "TUẤN"
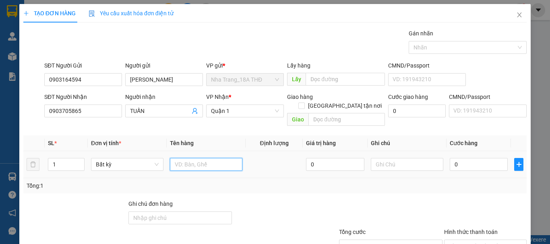
click at [196, 158] on input "text" at bounding box center [206, 164] width 72 height 13
type input "1 HỒ SƠ"
click at [450, 159] on input "0" at bounding box center [479, 164] width 58 height 13
click at [450, 158] on input "0" at bounding box center [479, 164] width 58 height 13
type input "20"
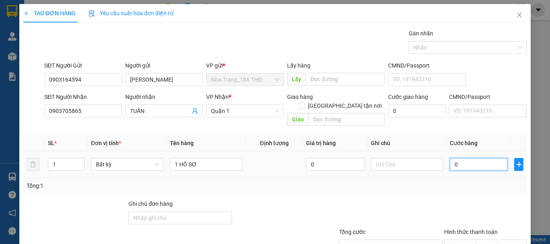
type input "20"
type input "20.000"
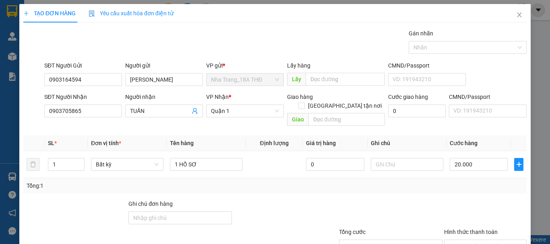
drag, startPoint x: 446, startPoint y: 192, endPoint x: 0, endPoint y: 34, distance: 472.8
click at [443, 200] on div at bounding box center [485, 214] width 84 height 28
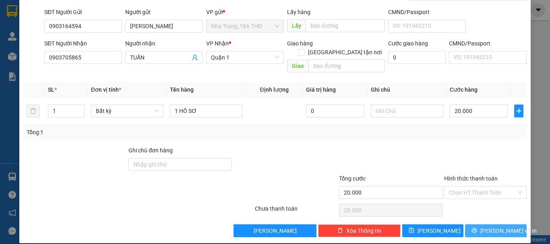
drag, startPoint x: 496, startPoint y: 224, endPoint x: 393, endPoint y: 156, distance: 123.3
click at [496, 227] on span "[PERSON_NAME] và In" at bounding box center [508, 231] width 56 height 9
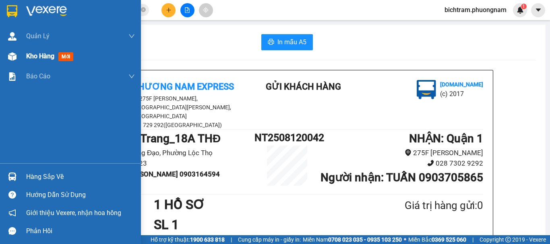
click at [40, 57] on span "Kho hàng" at bounding box center [40, 56] width 28 height 8
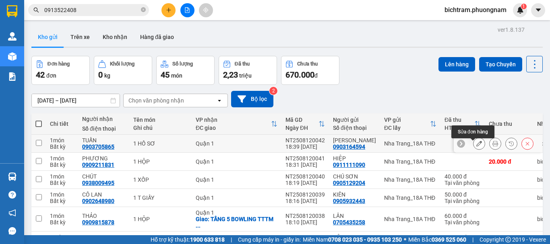
click at [473, 144] on button at bounding box center [478, 144] width 11 height 14
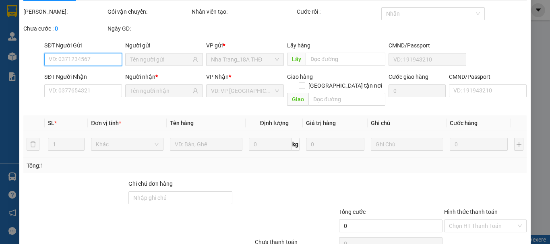
scroll to position [40, 0]
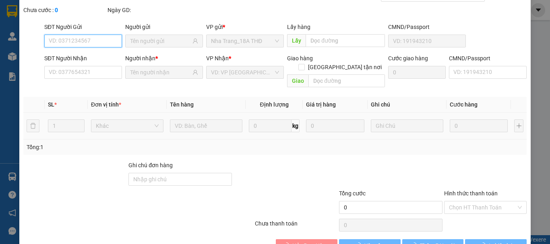
type input "0903164594"
type input "0903705865"
type input "20.000"
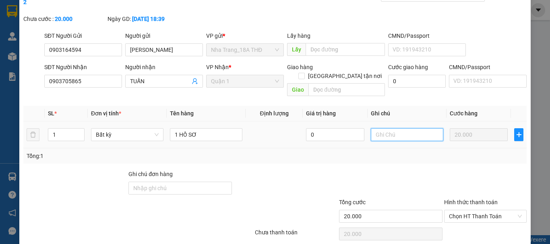
click at [397, 128] on input "text" at bounding box center [407, 134] width 72 height 13
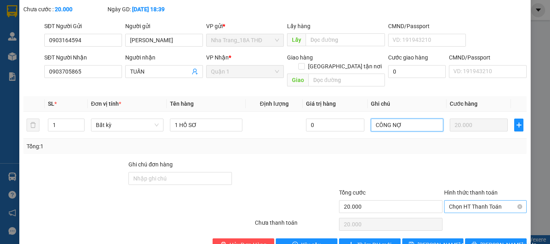
scroll to position [55, 0]
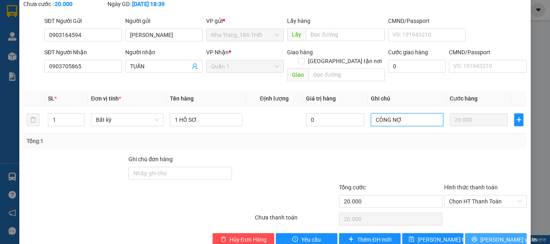
type input "CÔNG NỢ"
click at [475, 237] on icon "printer" at bounding box center [474, 240] width 6 height 6
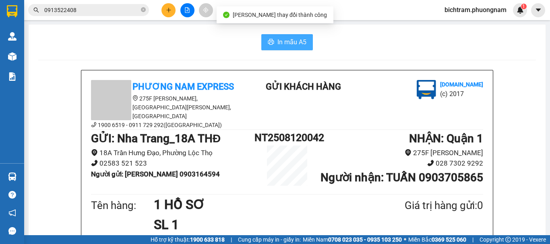
click at [302, 46] on span "In mẫu A5" at bounding box center [291, 42] width 29 height 10
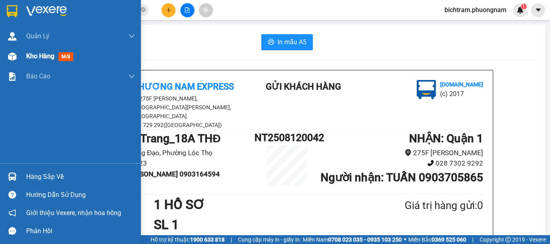
click at [10, 57] on img at bounding box center [12, 56] width 8 height 8
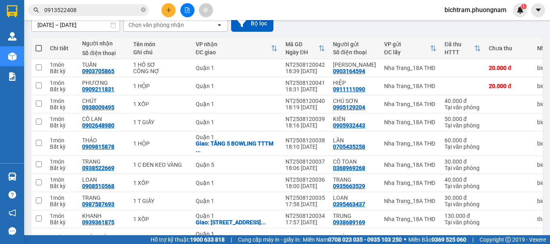
scroll to position [85, 0]
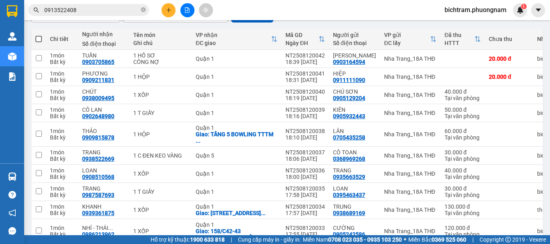
click at [169, 17] on div "Kết quả tìm kiếm ( 551 ) Bộ lọc Mã ĐH Trạng thái Món hàng Tổng cước Chưa cước N…" at bounding box center [275, 10] width 550 height 20
click at [169, 13] on button at bounding box center [168, 10] width 14 height 14
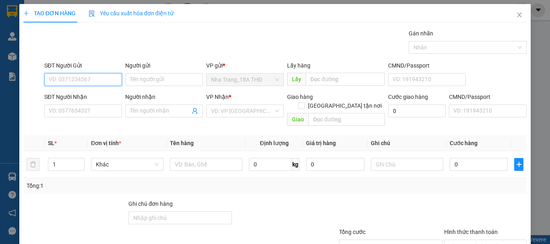
click at [85, 76] on input "SĐT Người Gửi" at bounding box center [83, 79] width 78 height 13
type input "0905474574"
click at [109, 101] on div "0905474574 - TUYẾT" at bounding box center [82, 95] width 77 height 13
type input "TUYẾT"
type input "0931348305"
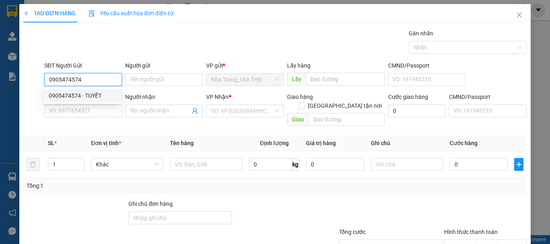
type input "LỢI"
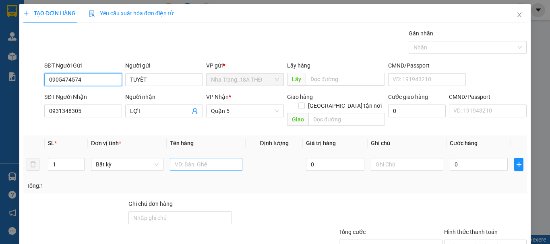
type input "0905474574"
click at [228, 158] on input "text" at bounding box center [206, 164] width 72 height 13
type input "1 XỐP"
drag, startPoint x: 458, startPoint y: 148, endPoint x: 452, endPoint y: 163, distance: 16.1
click at [457, 157] on div "0" at bounding box center [479, 165] width 58 height 16
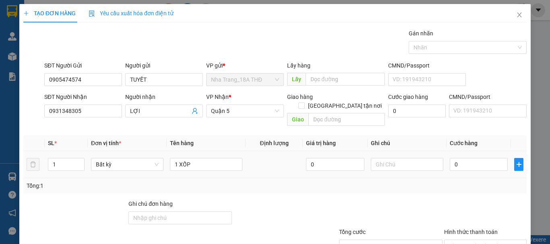
click at [452, 163] on div "0" at bounding box center [479, 165] width 58 height 16
click at [450, 158] on input "0" at bounding box center [479, 164] width 58 height 13
type input "30"
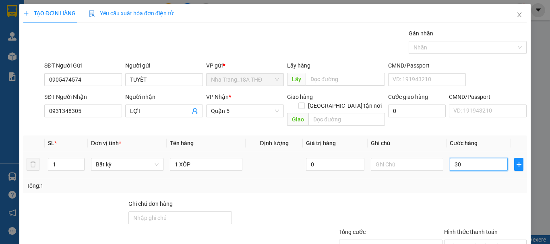
type input "30"
type input "30.000"
click at [453, 184] on div "Tổng: 1" at bounding box center [274, 185] width 503 height 15
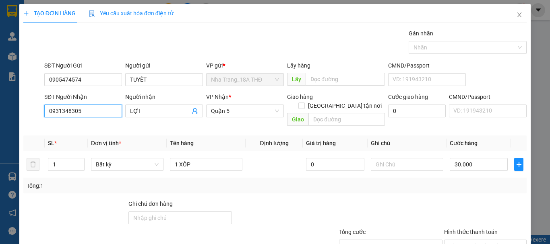
click at [99, 109] on input "0931348305" at bounding box center [83, 111] width 78 height 13
type input "0902685196"
drag, startPoint x: 134, startPoint y: 110, endPoint x: 45, endPoint y: 110, distance: 88.9
click at [45, 110] on div "SĐT Người Nhận 0902685196 Người nhận LỢI LỢI VP Nhận * Quận 5 Giao hàng Giao tậ…" at bounding box center [285, 111] width 485 height 37
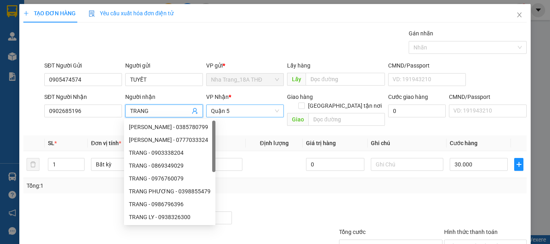
click at [215, 111] on span "Quận 5" at bounding box center [245, 111] width 68 height 12
type input "TRANG"
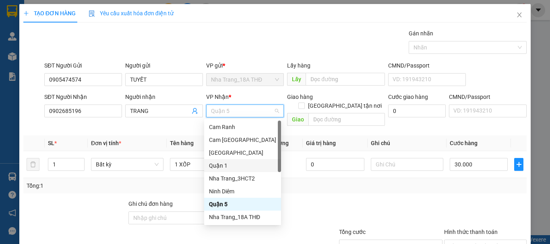
click at [239, 168] on div "Quận 1" at bounding box center [242, 165] width 67 height 9
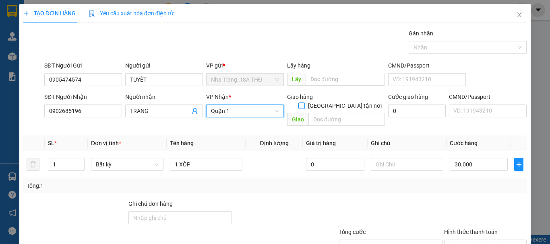
click at [304, 103] on input "[GEOGRAPHIC_DATA] tận nơi" at bounding box center [301, 106] width 6 height 6
checkbox input "true"
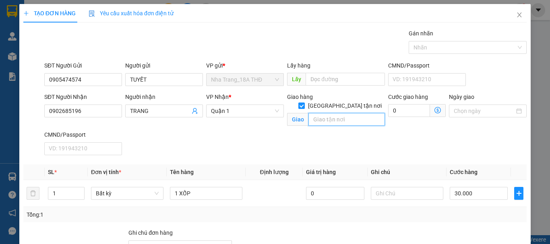
drag, startPoint x: 339, startPoint y: 111, endPoint x: 420, endPoint y: 125, distance: 81.6
click at [341, 113] on input "text" at bounding box center [346, 119] width 76 height 13
click at [434, 108] on icon "dollar-circle" at bounding box center [437, 110] width 6 height 6
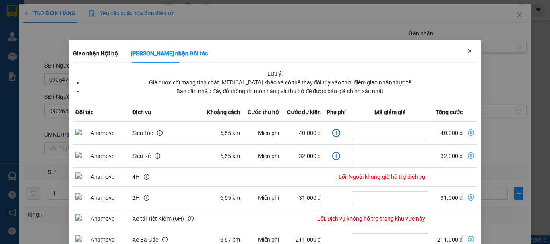
click at [467, 52] on icon "close" at bounding box center [469, 51] width 6 height 6
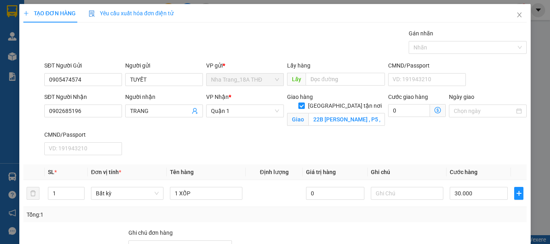
click at [386, 107] on div "Cước giao hàng 0 Giao nhận Nội bộ Giao nhận Đối tác Lưu ý: Giá cước chỉ mang tí…" at bounding box center [416, 112] width 61 height 38
click at [363, 113] on input "22B TRẦN BÌNH TRỌNG , P5 , BÌNH THẠNH" at bounding box center [346, 119] width 76 height 13
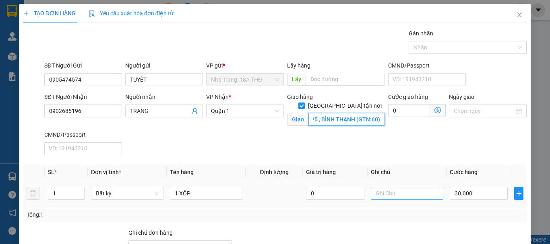
type input "22B TRẦN BÌNH TRỌNG , P5 , BÌNH THẠNH (GTN:60)"
click at [404, 192] on input "text" at bounding box center [407, 193] width 72 height 13
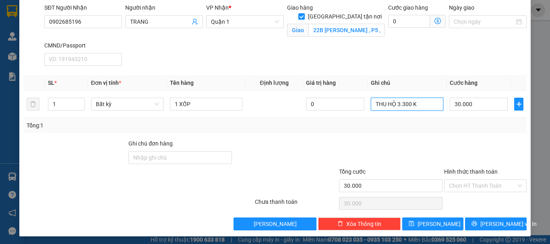
scroll to position [91, 0]
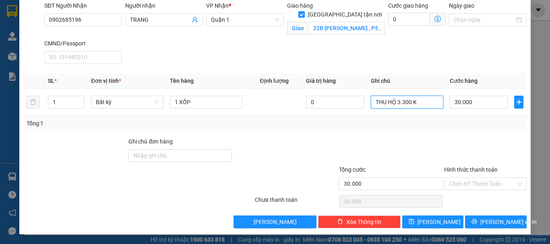
type input "THU HỘ 3.300 K"
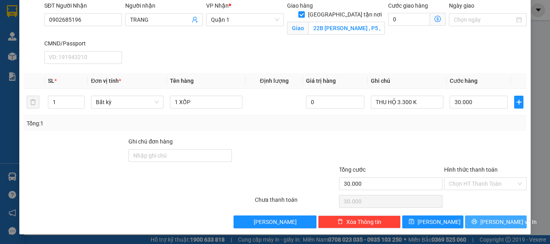
click at [492, 221] on span "[PERSON_NAME] và In" at bounding box center [508, 222] width 56 height 9
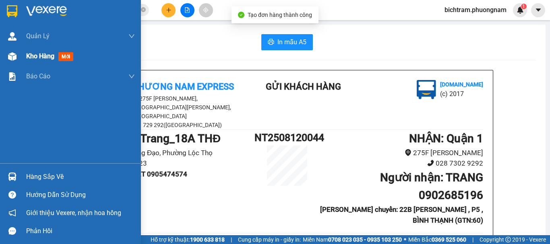
click at [14, 59] on img at bounding box center [12, 56] width 8 height 8
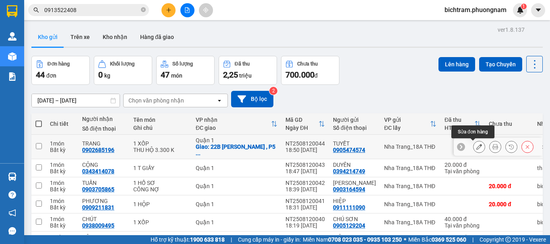
click at [476, 148] on button at bounding box center [478, 147] width 11 height 14
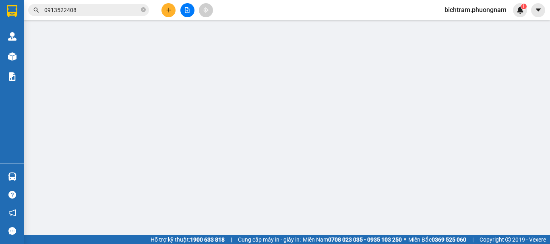
type input "0905474574"
type input "0902685196"
checkbox input "true"
type input "22B TRẦN BÌNH TRỌNG , P5 , BÌNH THẠNH (GTN:60)"
type input "30.000"
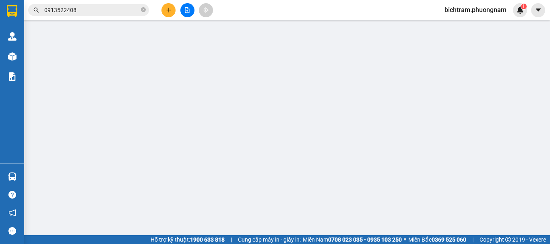
type input "30.000"
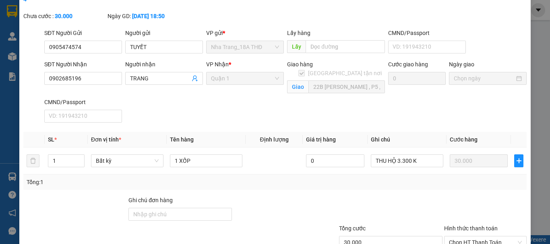
scroll to position [93, 0]
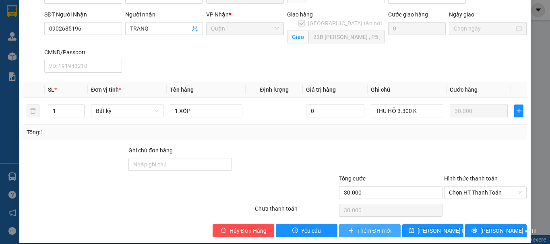
click at [357, 227] on span "Thêm ĐH mới" at bounding box center [374, 231] width 34 height 9
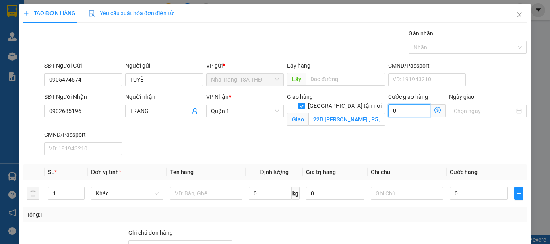
click at [391, 111] on input "0" at bounding box center [409, 110] width 42 height 13
click at [389, 110] on input "0" at bounding box center [409, 110] width 42 height 13
type input "60"
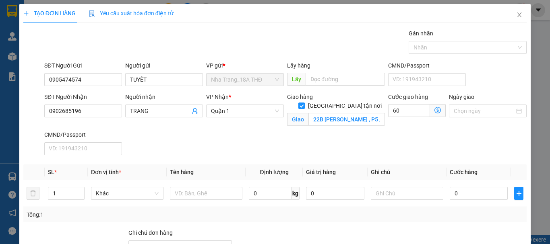
type input "60.000"
drag, startPoint x: 405, startPoint y: 138, endPoint x: 549, endPoint y: 118, distance: 145.4
click at [421, 133] on div "SĐT Người Nhận 0902685196 Người nhận TRANG VP Nhận * Quận 1 Giao hàng Giao tận …" at bounding box center [285, 126] width 485 height 66
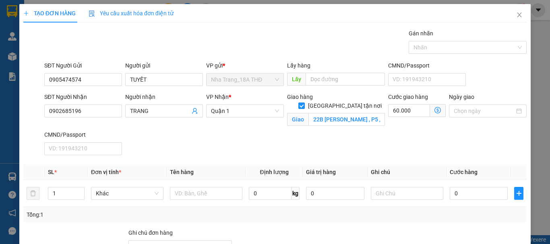
scroll to position [91, 0]
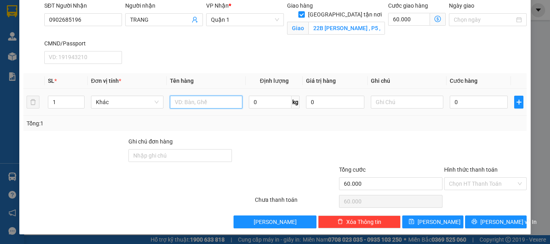
click at [179, 103] on input "text" at bounding box center [206, 102] width 72 height 13
type input "1 XỐP"
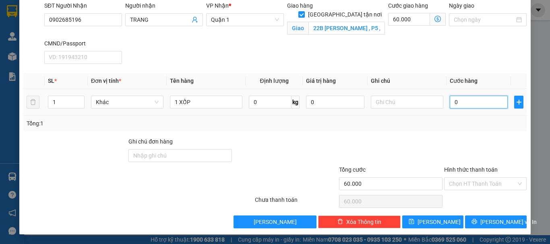
click at [450, 105] on input "0" at bounding box center [479, 102] width 58 height 13
click at [450, 103] on input "0" at bounding box center [479, 102] width 58 height 13
type input "30"
type input "60.030"
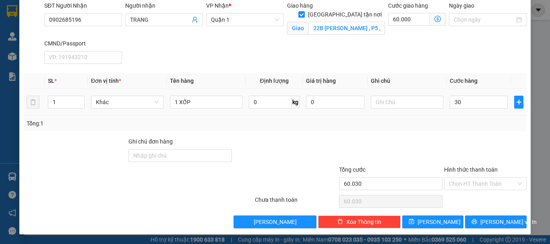
type input "30.000"
type input "90.000"
drag, startPoint x: 449, startPoint y: 137, endPoint x: 549, endPoint y: 140, distance: 100.3
click at [468, 140] on div at bounding box center [485, 151] width 84 height 28
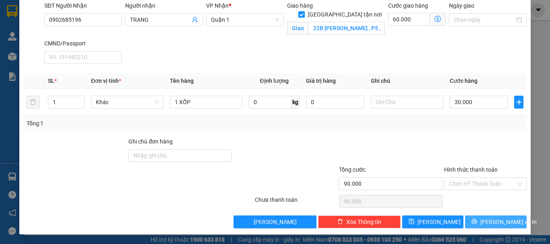
drag, startPoint x: 504, startPoint y: 223, endPoint x: 498, endPoint y: 220, distance: 6.1
click at [503, 223] on span "[PERSON_NAME] và In" at bounding box center [508, 222] width 56 height 9
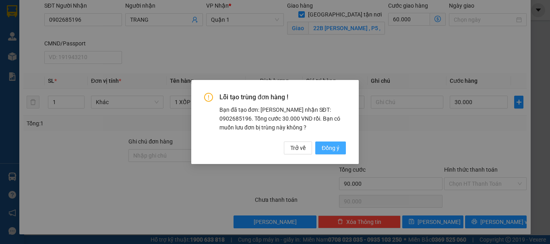
click at [341, 152] on button "Đồng ý" at bounding box center [330, 148] width 31 height 13
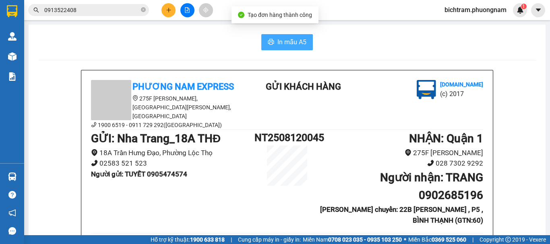
click at [299, 42] on span "In mẫu A5" at bounding box center [291, 42] width 29 height 10
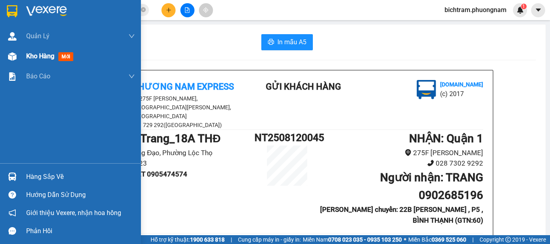
click at [10, 56] on img at bounding box center [12, 56] width 8 height 8
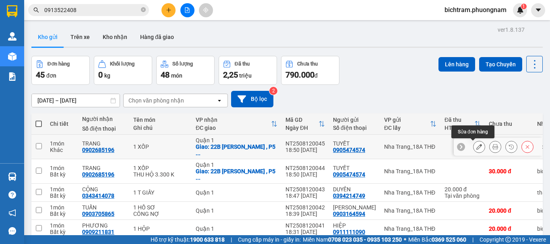
click at [476, 146] on icon at bounding box center [479, 147] width 6 height 6
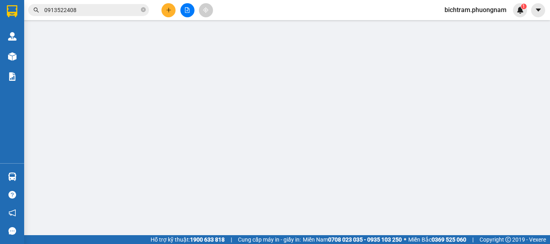
type input "0905474574"
type input "0902685196"
checkbox input "true"
type input "22B TRẦN BÌNH TRỌNG , P5 , BÌNH THẠNH (GTN:60)"
type input "90.000"
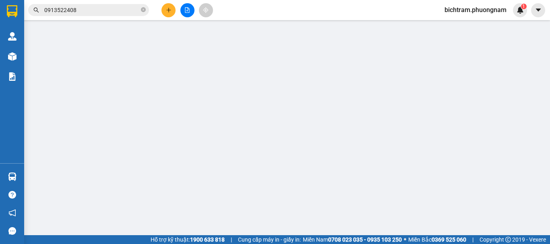
type input "90.000"
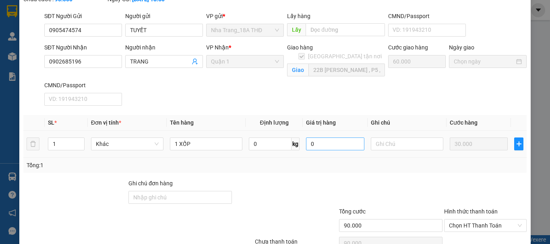
scroll to position [57, 0]
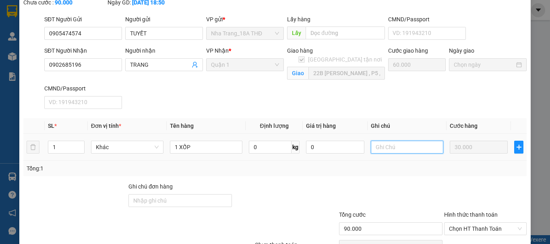
click at [384, 141] on input "text" at bounding box center [407, 147] width 72 height 13
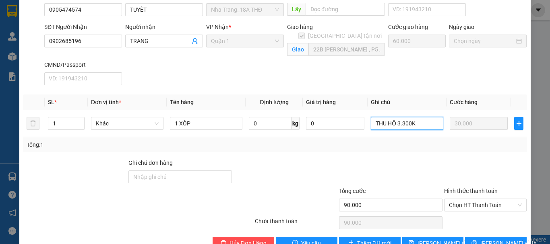
scroll to position [93, 0]
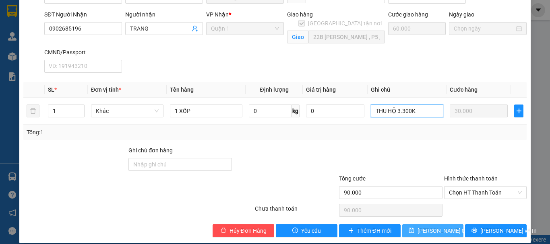
type input "THU HỘ 3.300K"
drag, startPoint x: 441, startPoint y: 217, endPoint x: 424, endPoint y: 176, distance: 44.6
click at [440, 227] on span "[PERSON_NAME] thay đổi" at bounding box center [449, 231] width 64 height 9
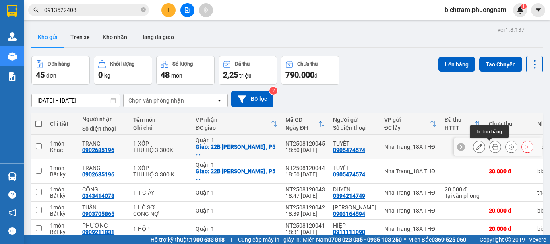
click at [490, 143] on button at bounding box center [494, 147] width 11 height 14
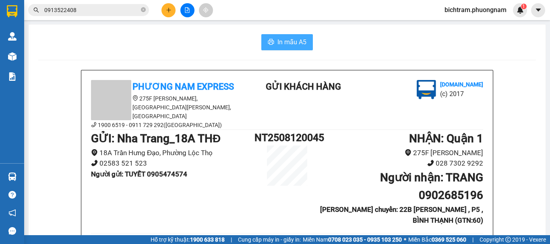
click at [292, 43] on span "In mẫu A5" at bounding box center [291, 42] width 29 height 10
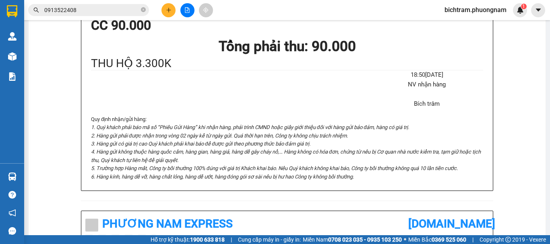
scroll to position [25, 0]
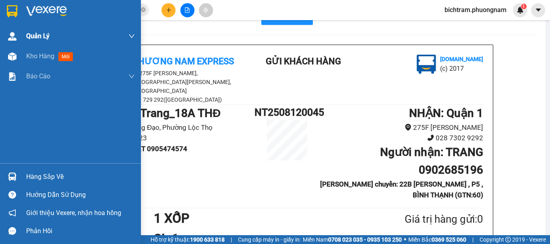
drag, startPoint x: 27, startPoint y: 59, endPoint x: 24, endPoint y: 45, distance: 14.2
click at [32, 59] on span "Kho hàng" at bounding box center [40, 56] width 28 height 8
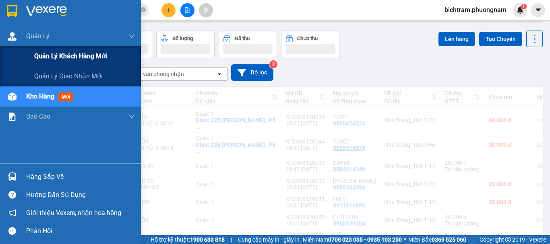
click at [23, 53] on div "Quản lý khách hàng mới" at bounding box center [70, 56] width 141 height 20
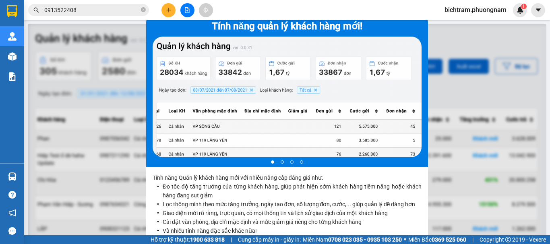
drag, startPoint x: 479, startPoint y: 88, endPoint x: 474, endPoint y: 89, distance: 5.8
click at [476, 89] on div at bounding box center [287, 146] width 518 height 244
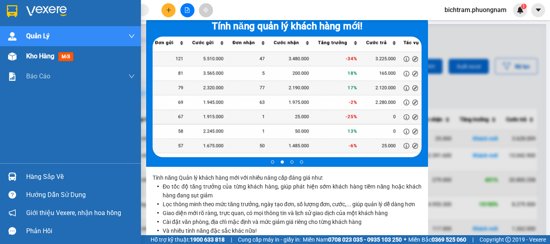
click at [12, 59] on img at bounding box center [12, 56] width 8 height 8
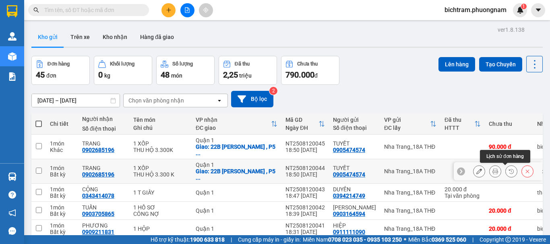
click at [524, 173] on icon at bounding box center [527, 172] width 6 height 6
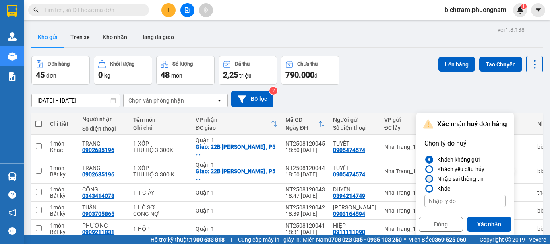
click at [431, 178] on div at bounding box center [429, 179] width 6 height 6
click at [424, 179] on input "Nhập sai thông tin" at bounding box center [424, 179] width 0 height 0
click at [484, 223] on button "Xác nhận" at bounding box center [489, 224] width 44 height 14
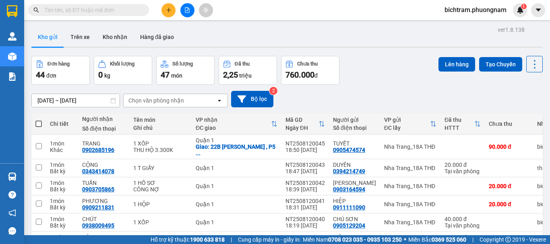
click at [164, 10] on button at bounding box center [168, 10] width 14 height 14
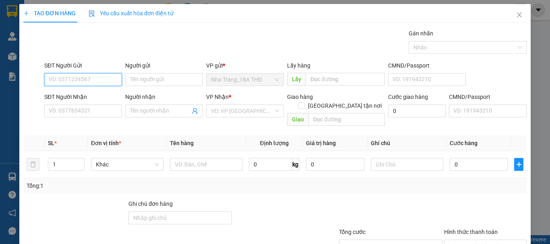
drag, startPoint x: 84, startPoint y: 82, endPoint x: 549, endPoint y: 182, distance: 475.8
click at [128, 89] on div "SĐT Người Gửi VD: 0371234567 Người gửi Tên người gửi VP gửi * [GEOGRAPHIC_DATA]…" at bounding box center [285, 75] width 485 height 28
type input "0774220629"
click at [93, 97] on div "0774220629 - TUẤN" at bounding box center [82, 95] width 67 height 9
type input "TUẤN"
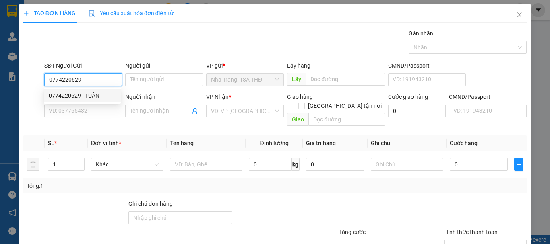
type input "0905021055"
type input "CHÚ DƯƠNG"
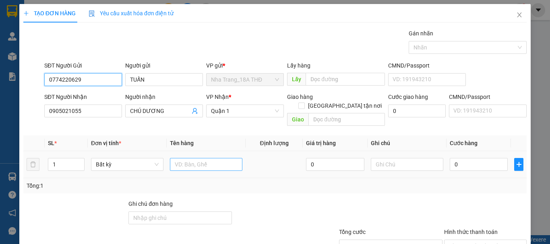
type input "0774220629"
click at [206, 160] on input "text" at bounding box center [206, 164] width 72 height 13
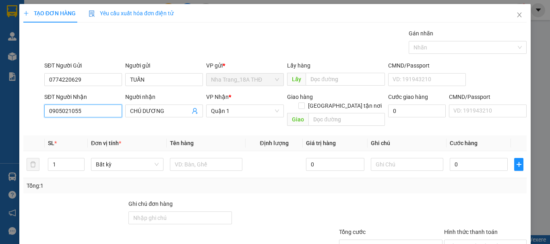
click at [107, 109] on input "0905021055" at bounding box center [83, 111] width 78 height 13
type input "0342201723"
click at [180, 110] on input "CHÚ DƯƠNG" at bounding box center [160, 111] width 60 height 9
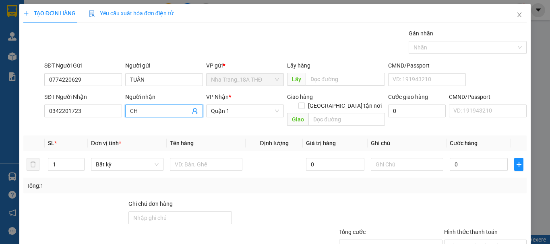
type input "C"
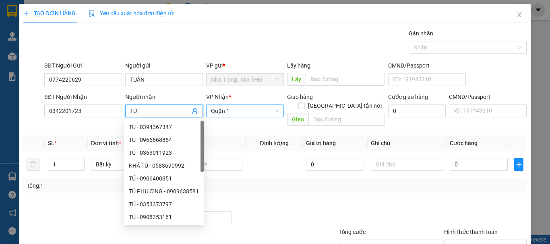
click at [257, 109] on span "Quận 1" at bounding box center [245, 111] width 68 height 12
type input "TÚ"
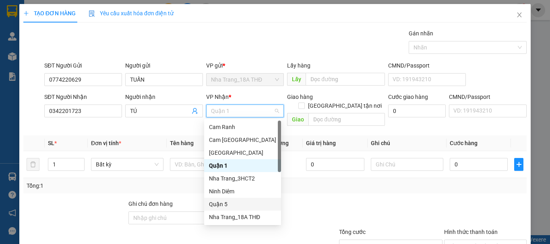
click at [230, 203] on div "Quận 5" at bounding box center [242, 204] width 67 height 9
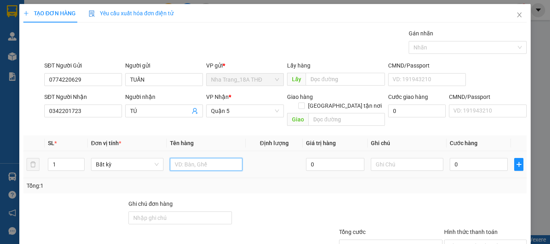
click at [202, 159] on input "text" at bounding box center [206, 164] width 72 height 13
type input "1 T GIẤY BỌC TRẮNG"
drag, startPoint x: 467, startPoint y: 162, endPoint x: 440, endPoint y: 154, distance: 28.1
click at [466, 162] on div "0" at bounding box center [479, 165] width 58 height 16
click at [438, 154] on td at bounding box center [406, 164] width 79 height 27
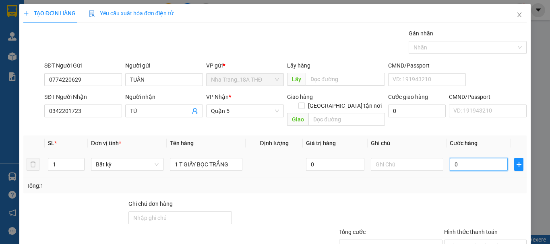
click at [450, 158] on input "0" at bounding box center [479, 164] width 58 height 13
click at [450, 159] on input "0" at bounding box center [479, 164] width 58 height 13
type input "30"
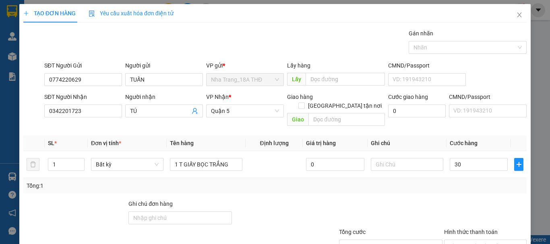
type input "30.000"
drag, startPoint x: 450, startPoint y: 182, endPoint x: 549, endPoint y: 141, distance: 107.9
click at [452, 182] on div "Tổng: 1" at bounding box center [274, 185] width 503 height 15
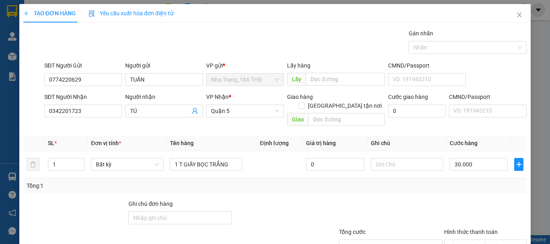
scroll to position [54, 0]
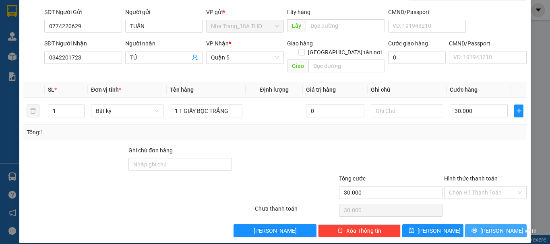
drag, startPoint x: 478, startPoint y: 222, endPoint x: 463, endPoint y: 191, distance: 34.0
click at [477, 228] on icon "printer" at bounding box center [474, 231] width 6 height 6
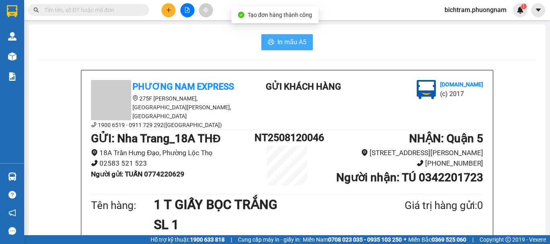
click at [292, 37] on button "In mẫu A5" at bounding box center [287, 42] width 52 height 16
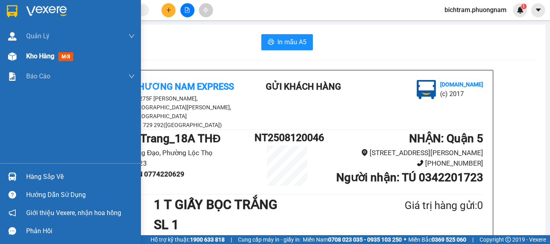
click at [19, 60] on div "Kho hàng mới" at bounding box center [70, 56] width 141 height 20
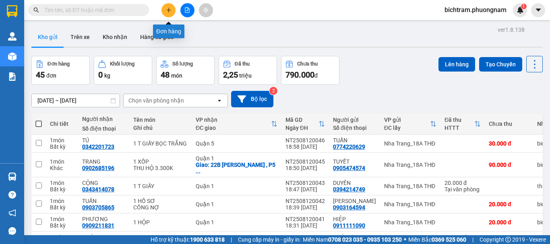
click at [165, 11] on button at bounding box center [168, 10] width 14 height 14
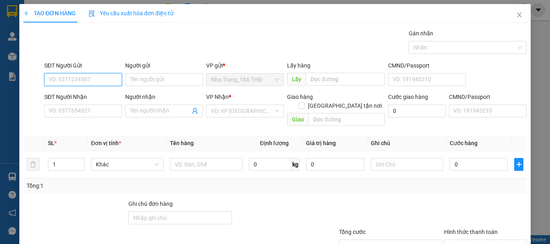
click at [69, 83] on input "SĐT Người Gửi" at bounding box center [83, 79] width 78 height 13
type input "0932458903"
click at [72, 94] on div "0932458903 - PHÚC" at bounding box center [82, 95] width 67 height 9
type input "PHÚC"
type input "0916638639"
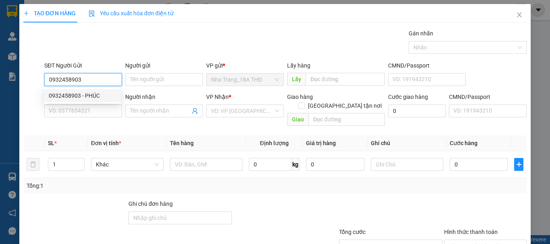
type input "TÂM"
checkbox input "true"
type input "115/24/4 LÊ TRỌNG TẤN , P SƠN KỲ , Q TÂN PHÚ GTN 80"
type input "80.000"
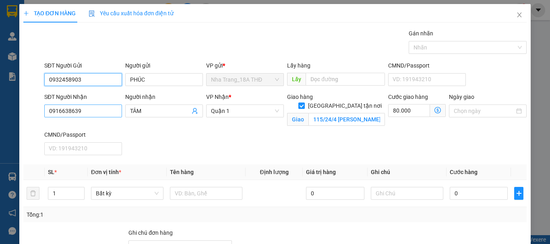
type input "0932458903"
click at [84, 108] on input "0916638639" at bounding box center [83, 111] width 78 height 13
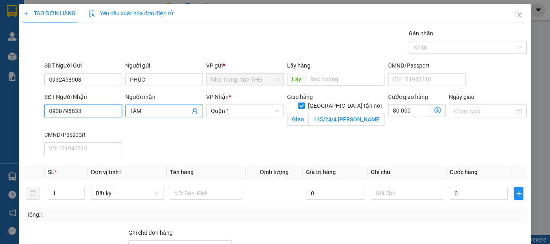
type input "0908798833"
click at [155, 110] on input "TÂM" at bounding box center [160, 111] width 60 height 9
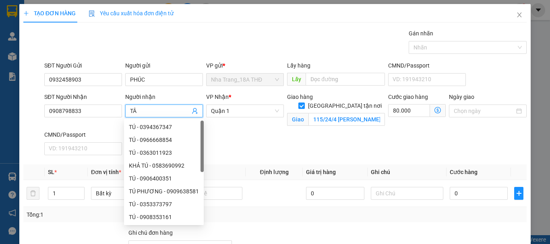
type input "T"
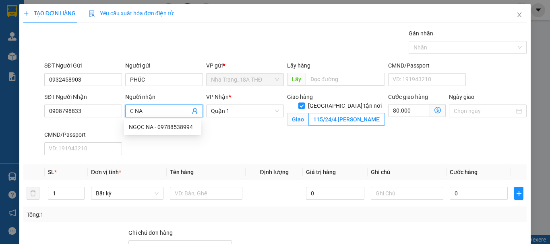
type input "C NA"
click at [333, 113] on input "115/24/4 LÊ TRỌNG TẤN , P SƠN KỲ , Q TÂN PHÚ GTN 80" at bounding box center [346, 119] width 76 height 13
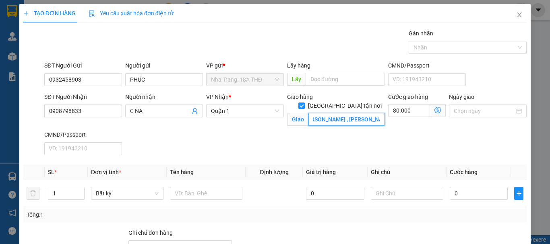
scroll to position [0, 37]
type input "281/23/9 LÊ VĂN SỸ , P TÂN SƠN HÒA ,"
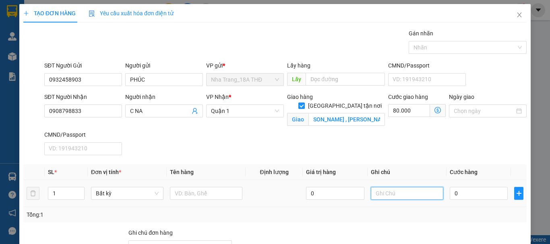
scroll to position [0, 0]
click at [398, 188] on input "text" at bounding box center [407, 193] width 72 height 13
type input "GIAO SAU 9H"
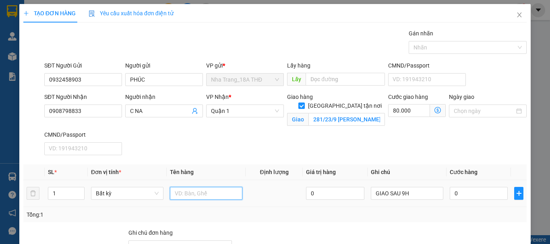
click at [212, 194] on input "text" at bounding box center [206, 193] width 72 height 13
type input "1 XỐP"
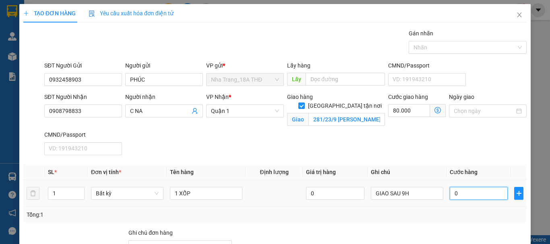
click at [453, 192] on input "0" at bounding box center [479, 193] width 58 height 13
click at [450, 196] on input "0" at bounding box center [479, 193] width 58 height 13
type input "40"
type input "80.040"
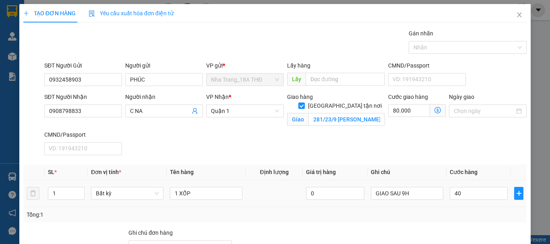
type input "40.000"
type input "120.000"
drag, startPoint x: 452, startPoint y: 217, endPoint x: 549, endPoint y: 82, distance: 166.9
click at [453, 217] on div "Tổng: 1" at bounding box center [275, 214] width 497 height 9
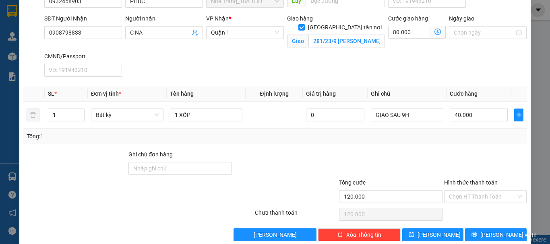
scroll to position [83, 0]
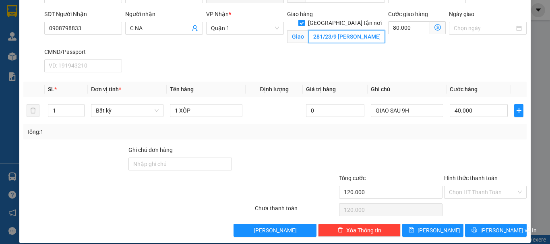
click at [353, 30] on input "281/23/9 LÊ VĂN SỸ , P TÂN SƠN HÒA ," at bounding box center [346, 36] width 76 height 13
click at [355, 30] on input "281/23/9 LÊ VĂN SỸ , P TÂN SƠN HÒA ," at bounding box center [346, 36] width 76 height 13
type input "281/23/9 LÊ VĂN SỸ , P TÂN SƠN HÒA , Q3"
click at [434, 26] on icon "dollar-circle" at bounding box center [437, 27] width 6 height 6
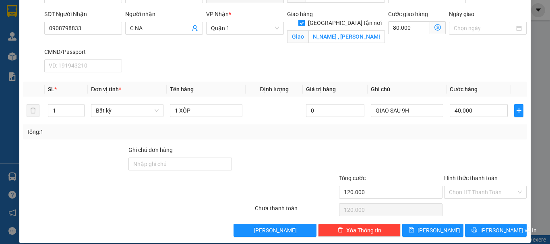
scroll to position [0, 0]
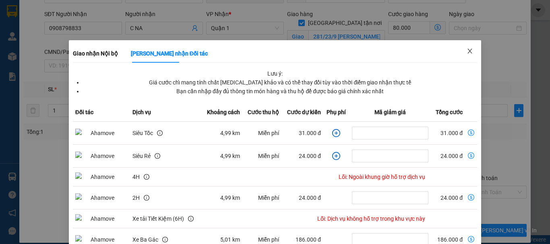
click at [466, 50] on icon "close" at bounding box center [469, 51] width 6 height 6
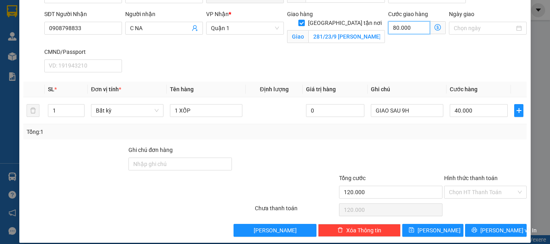
click at [398, 27] on input "80.000" at bounding box center [409, 27] width 42 height 13
click at [392, 27] on input "80.000" at bounding box center [409, 27] width 42 height 13
type input "0"
type input "40.000"
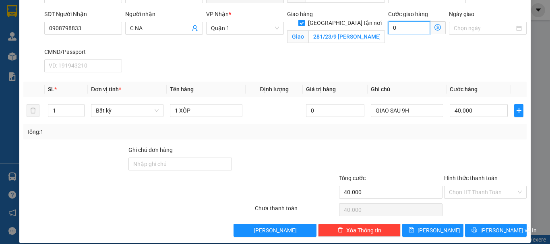
type input "5"
type input "40.005"
type input "40.050"
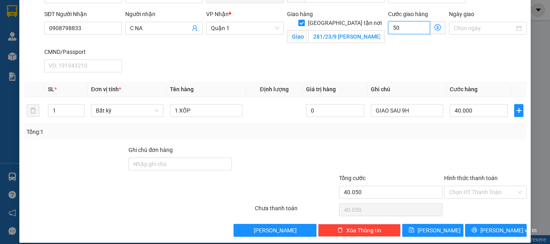
type input "50"
type input "90.000"
type input "50.000"
drag, startPoint x: 371, startPoint y: 43, endPoint x: 354, endPoint y: 23, distance: 27.2
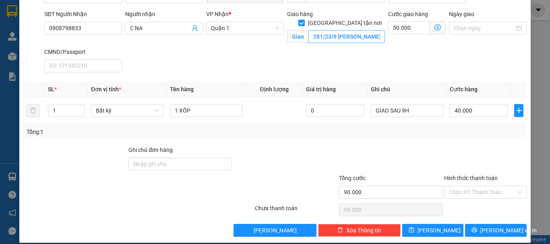
click at [371, 44] on div "Giao hàng Giao tận nơi Giao 281/23/9 LÊ VĂN SỸ , P TÂN SƠN HÒA , Q3" at bounding box center [335, 29] width 101 height 38
click at [355, 30] on input "281/23/9 LÊ VĂN SỸ , P TÂN SƠN HÒA , Q3" at bounding box center [346, 36] width 76 height 13
click at [365, 31] on input "281/23/9 LÊ VĂN SỸ , P TÂN SƠN HÒA , Q3" at bounding box center [346, 36] width 76 height 13
drag, startPoint x: 365, startPoint y: 27, endPoint x: 482, endPoint y: 46, distance: 118.2
click at [482, 46] on div "SĐT Người Nhận 0908798833 Người nhận C NA VP Nhận * Quận 1 Giao hàng Giao tận n…" at bounding box center [285, 43] width 485 height 66
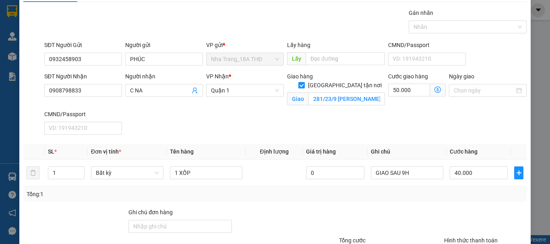
scroll to position [7, 0]
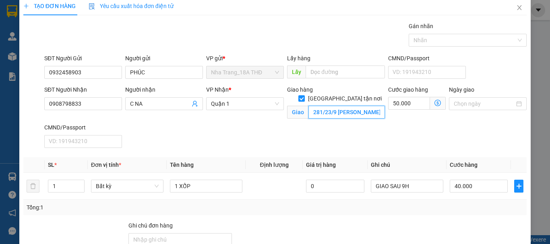
click at [373, 106] on input "281/23/9 LÊ VĂN SỸ ," at bounding box center [346, 112] width 76 height 13
type input "281/23/9 LÊ VĂN SỸ , P1 , Q TÂN BÌNH"
click at [436, 101] on span "Giao nhận Nội bộ Giao nhận Đối tác Lưu ý: Giá cước chỉ mang tính chất tham khảo…" at bounding box center [438, 103] width 16 height 13
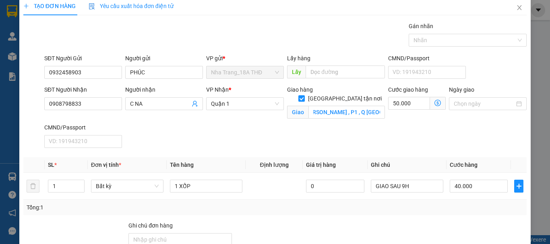
scroll to position [0, 0]
click at [434, 101] on icon "dollar-circle" at bounding box center [437, 103] width 6 height 6
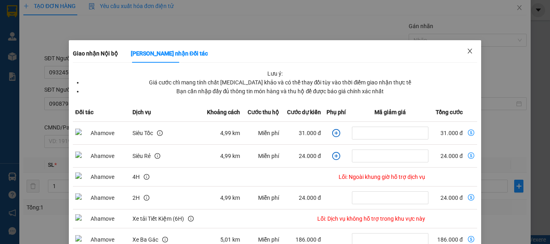
drag, startPoint x: 466, startPoint y: 49, endPoint x: 417, endPoint y: 150, distance: 112.1
click at [466, 50] on icon "close" at bounding box center [469, 51] width 6 height 6
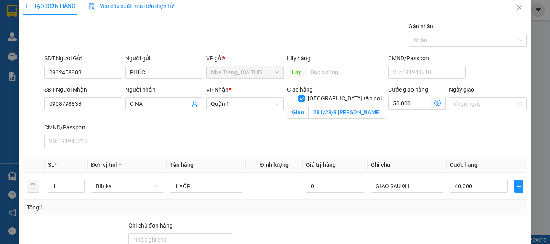
scroll to position [91, 0]
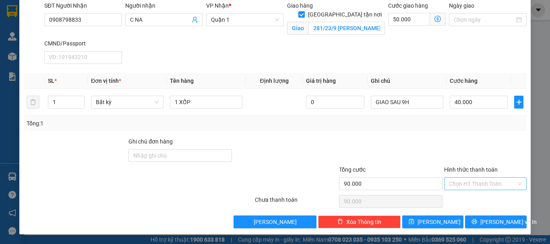
click at [495, 181] on input "Hình thức thanh toán" at bounding box center [482, 184] width 67 height 12
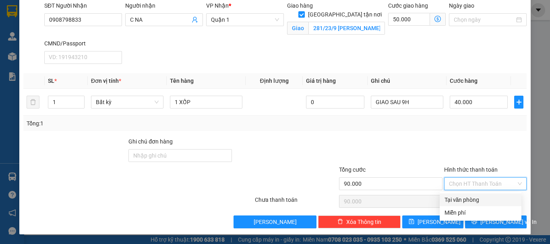
drag, startPoint x: 489, startPoint y: 196, endPoint x: 490, endPoint y: 202, distance: 6.5
click at [489, 196] on div "Tại văn phòng" at bounding box center [480, 200] width 72 height 9
type input "0"
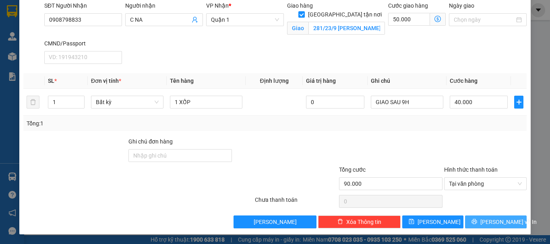
click at [488, 219] on span "[PERSON_NAME] và In" at bounding box center [508, 222] width 56 height 9
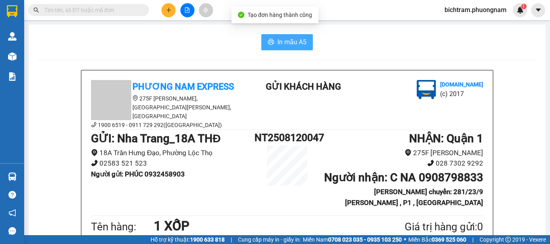
click at [272, 43] on button "In mẫu A5" at bounding box center [287, 42] width 52 height 16
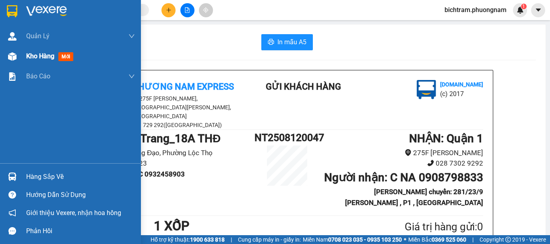
click at [3, 58] on div "Kho hàng mới" at bounding box center [70, 56] width 141 height 20
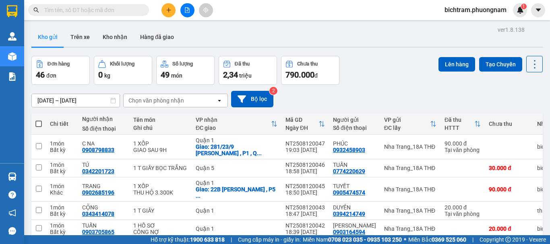
drag, startPoint x: 136, startPoint y: 9, endPoint x: 409, endPoint y: 52, distance: 276.7
click at [163, 16] on div "Kết quả tìm kiếm ( 0 ) Bộ lọc No Data" at bounding box center [108, 10] width 217 height 14
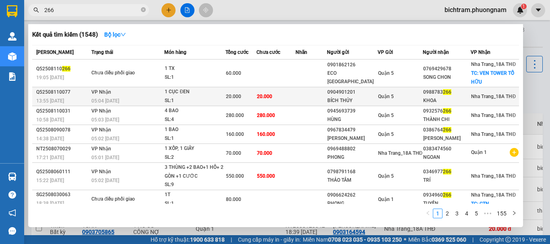
type input "266"
click at [400, 106] on td "Quận 5" at bounding box center [400, 96] width 45 height 19
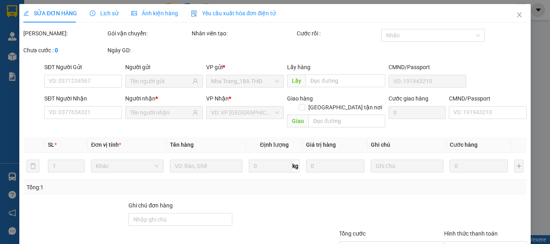
type input "0904901201"
type input "BÍCH THỦY"
type input "0988783266"
type input "KHOA"
type input "20.000"
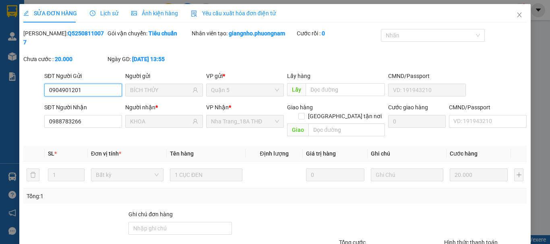
scroll to position [55, 0]
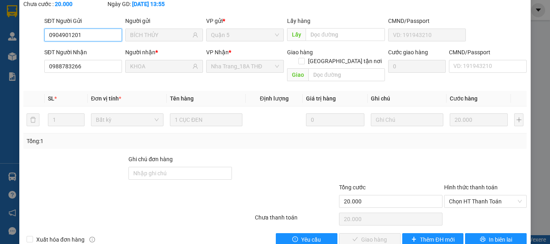
drag, startPoint x: 496, startPoint y: 186, endPoint x: 493, endPoint y: 192, distance: 6.1
click at [496, 196] on span "Chọn HT Thanh Toán" at bounding box center [485, 202] width 73 height 12
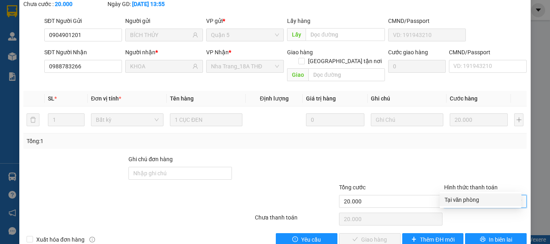
click at [504, 194] on div "Tại văn phòng" at bounding box center [480, 200] width 82 height 13
type input "0"
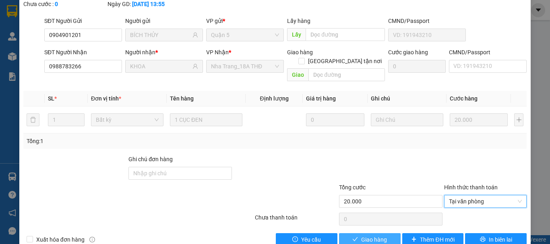
click at [377, 235] on span "Giao hàng" at bounding box center [374, 239] width 26 height 9
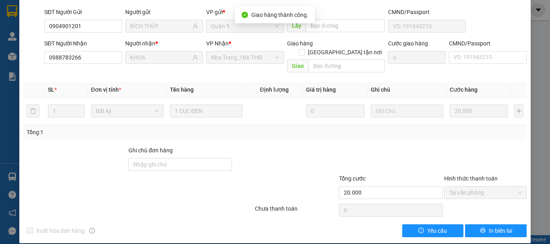
scroll to position [0, 0]
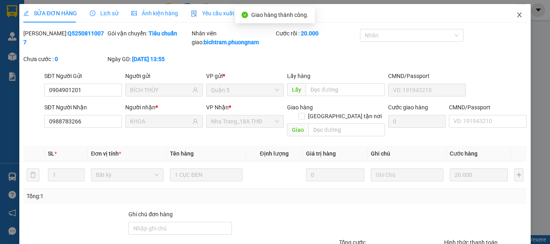
click at [516, 12] on icon "close" at bounding box center [519, 15] width 6 height 6
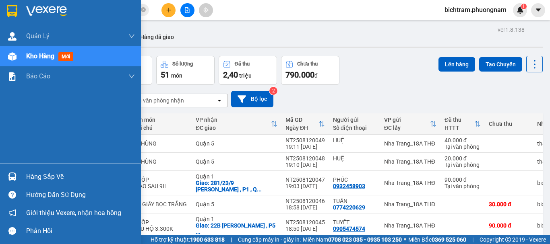
click at [21, 60] on div "Kho hàng mới" at bounding box center [70, 56] width 141 height 20
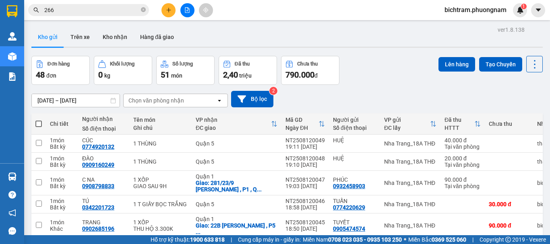
drag, startPoint x: 157, startPoint y: 36, endPoint x: 276, endPoint y: 43, distance: 119.7
click at [162, 35] on button "Hàng đã giao" at bounding box center [157, 36] width 47 height 19
